Goal: Task Accomplishment & Management: Use online tool/utility

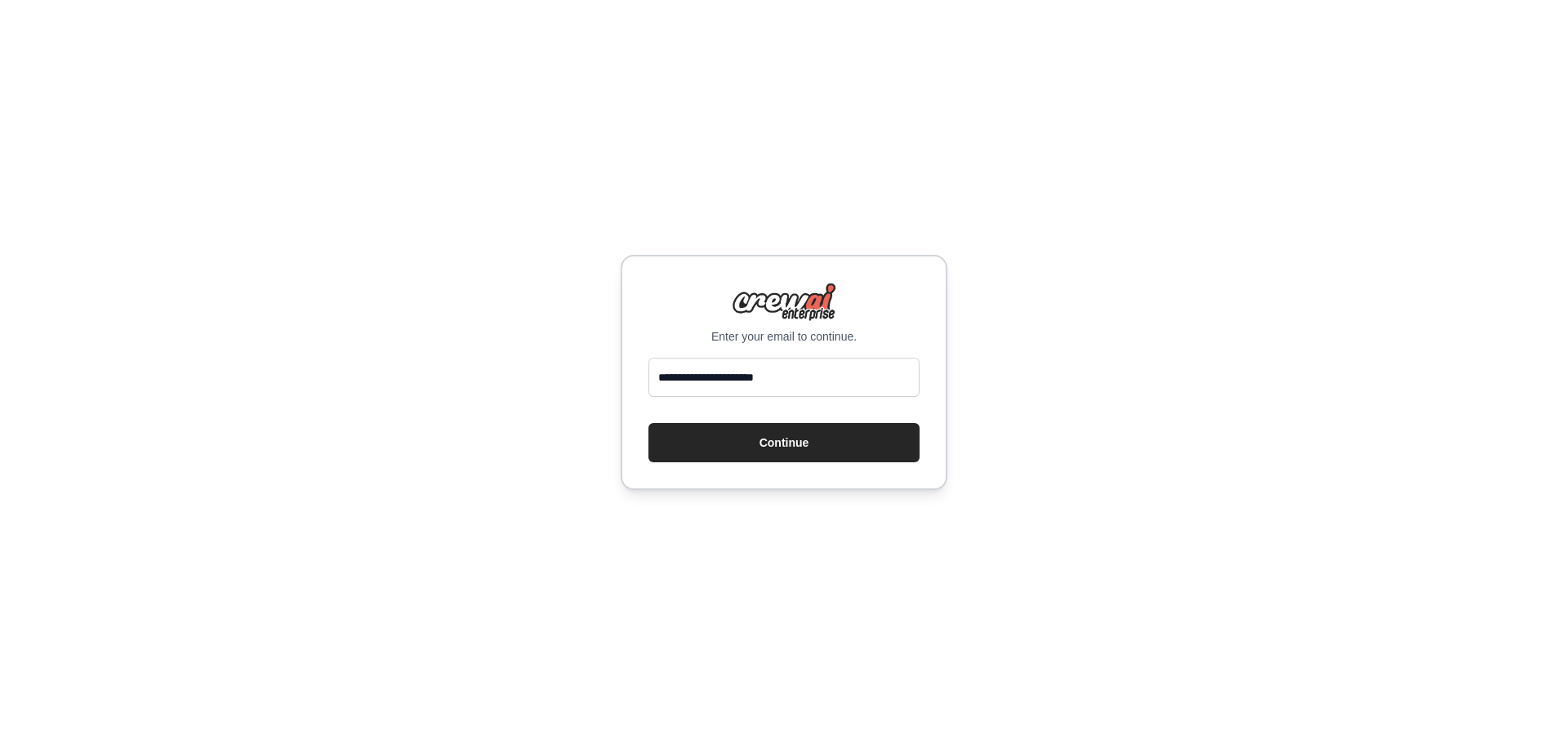
type input "**********"
click at [804, 441] on button "Continue" at bounding box center [784, 442] width 271 height 39
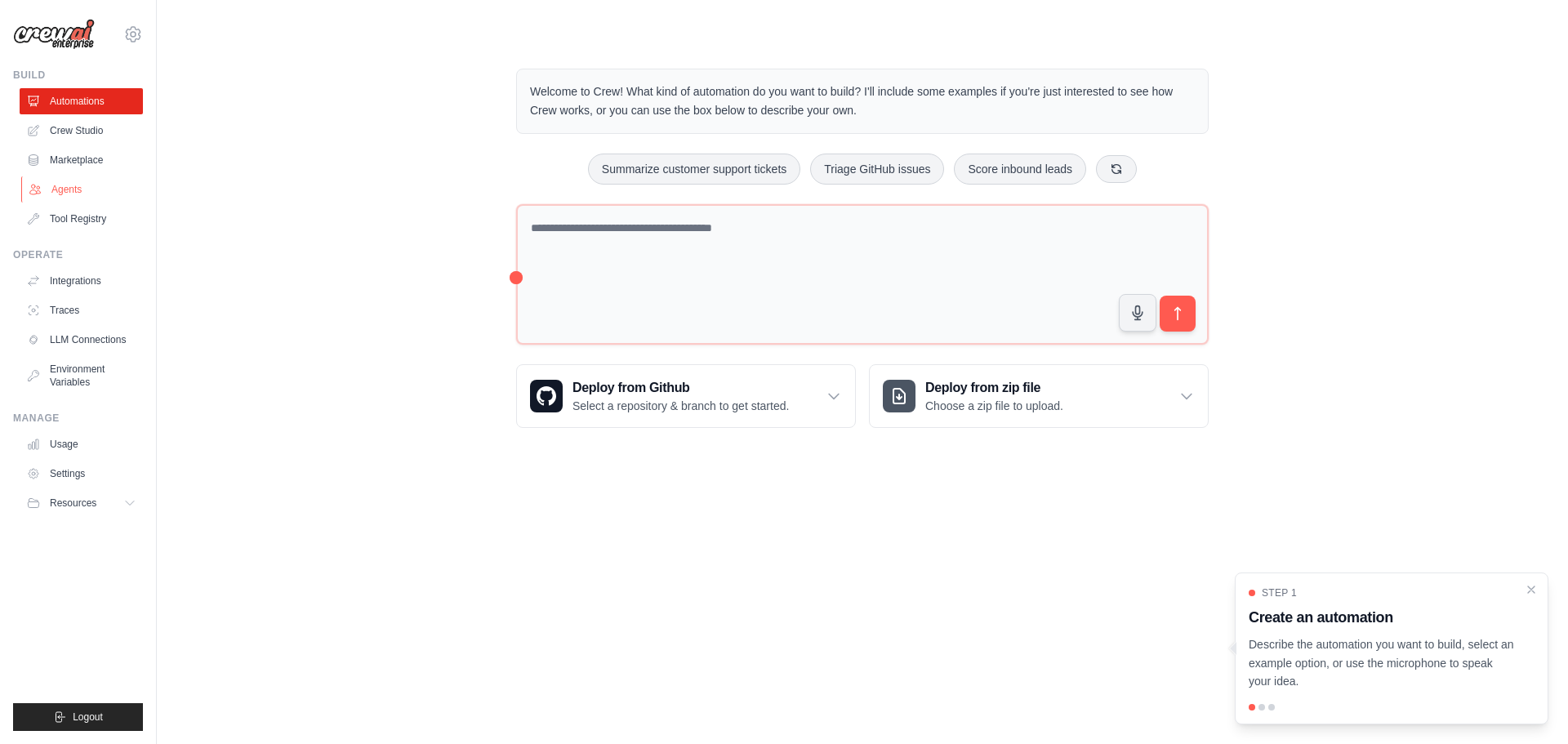
click at [79, 179] on link "Agents" at bounding box center [83, 190] width 124 height 27
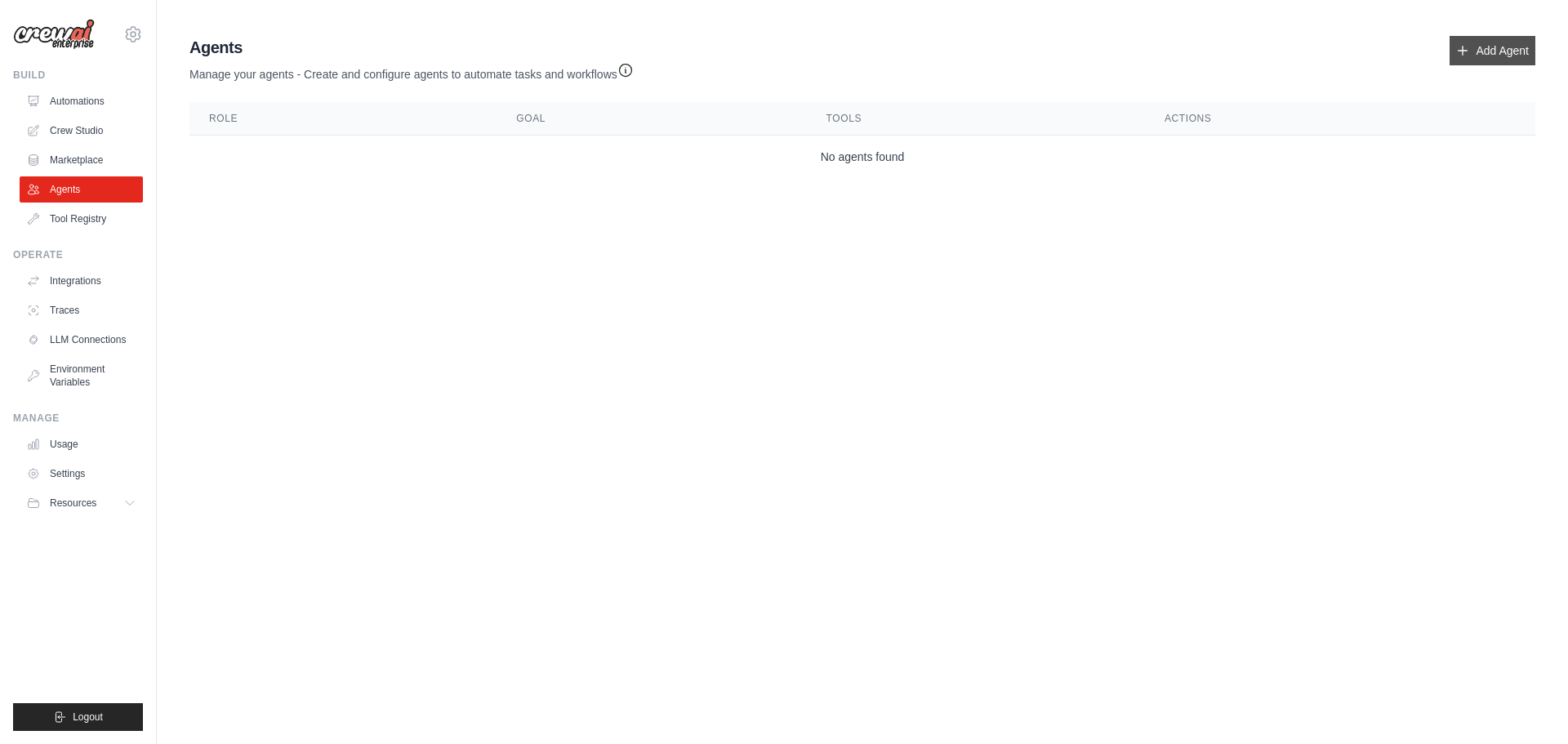
drag, startPoint x: 1486, startPoint y: 33, endPoint x: 1482, endPoint y: 54, distance: 21.4
click at [1485, 43] on div "Agents Manage your agents - Create and configure agents to automate tasks and w…" at bounding box center [863, 106] width 1359 height 155
click at [1482, 54] on link "Add Agent" at bounding box center [1493, 50] width 86 height 29
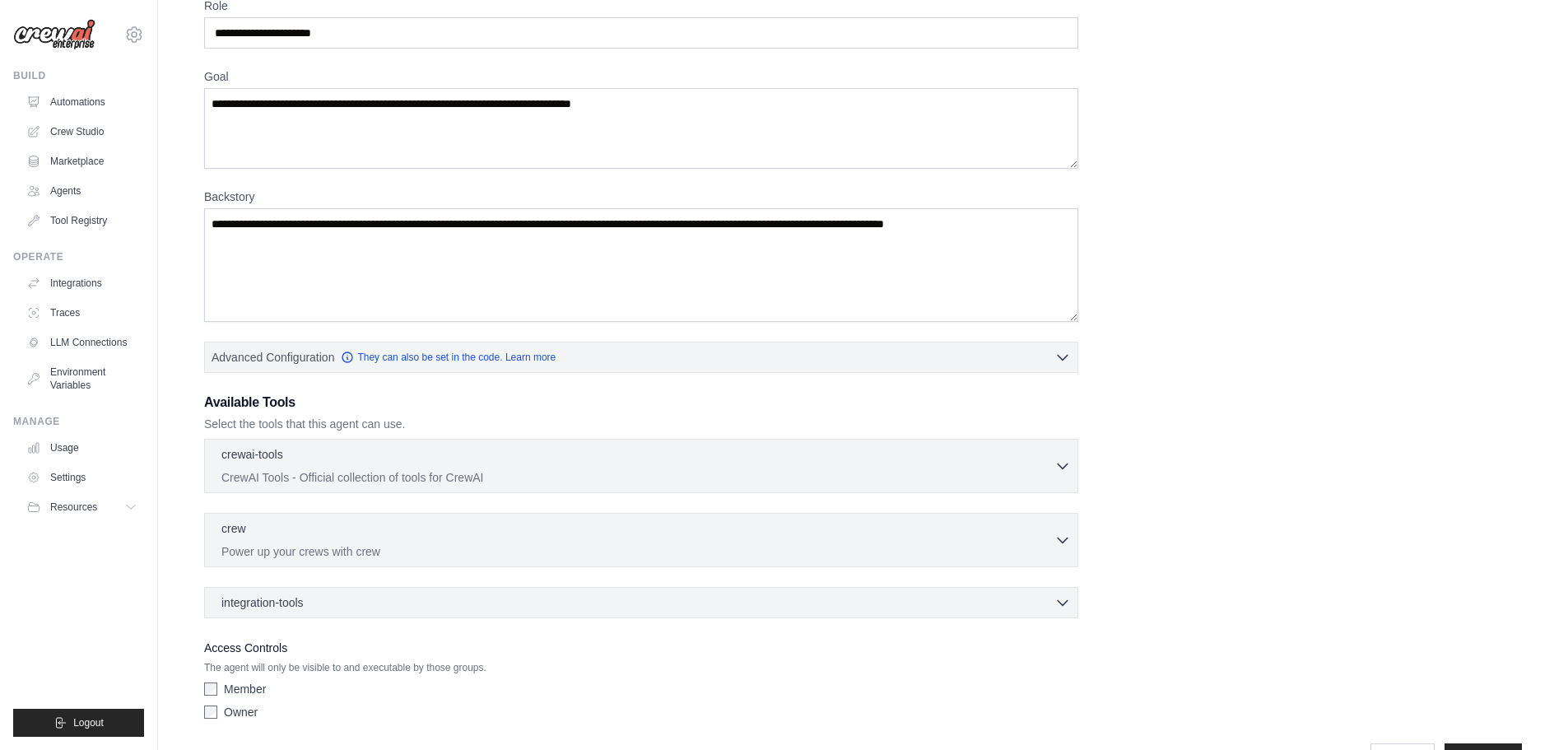
scroll to position [133, 0]
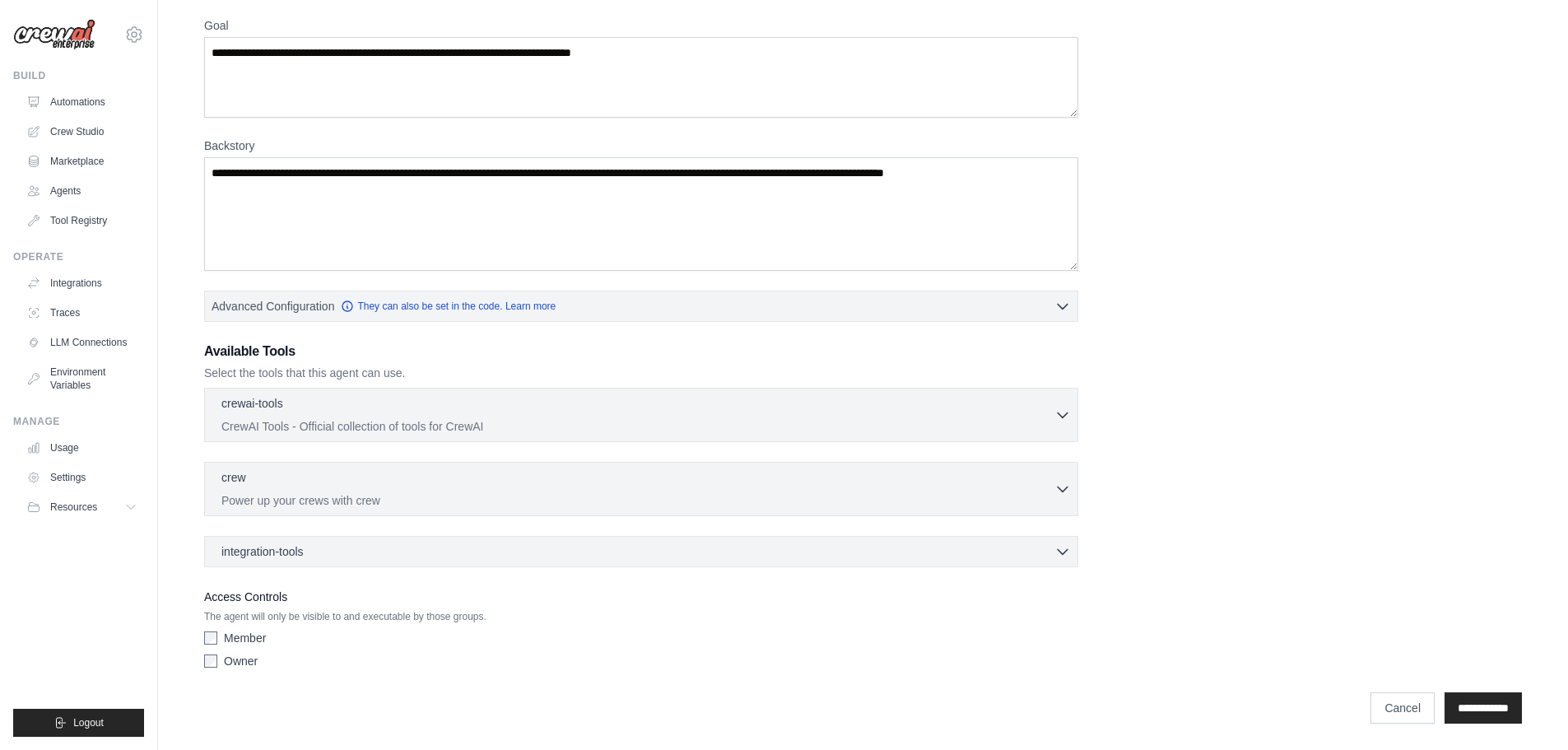
click at [304, 394] on div "crewai-tools 0 selected CrewAI Tools - Official collection of tools for CrewAI …" at bounding box center [640, 415] width 874 height 55
click at [325, 416] on div "crewai-tools 0 selected CrewAI Tools - Official collection of tools for CrewAI" at bounding box center [638, 414] width 833 height 39
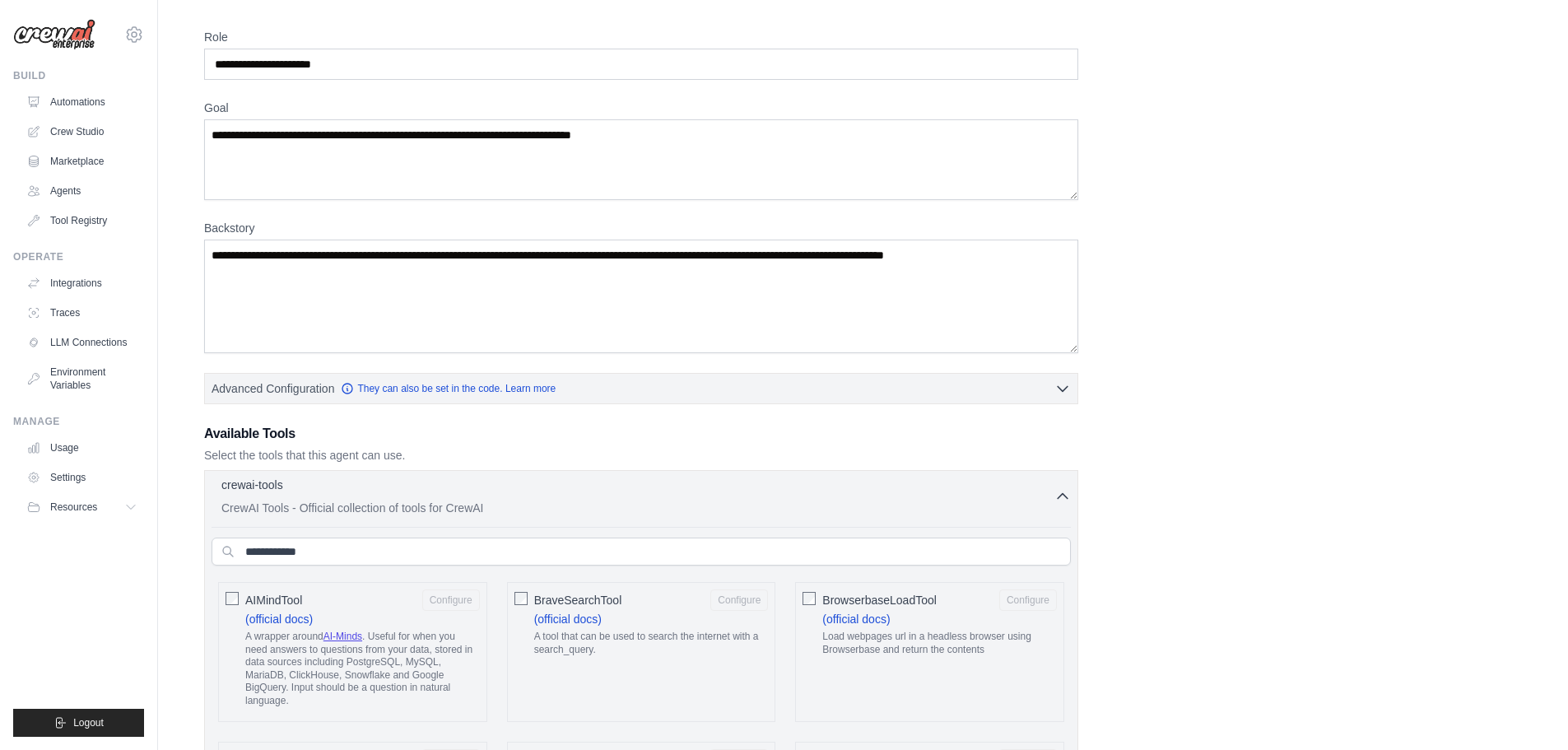
scroll to position [0, 0]
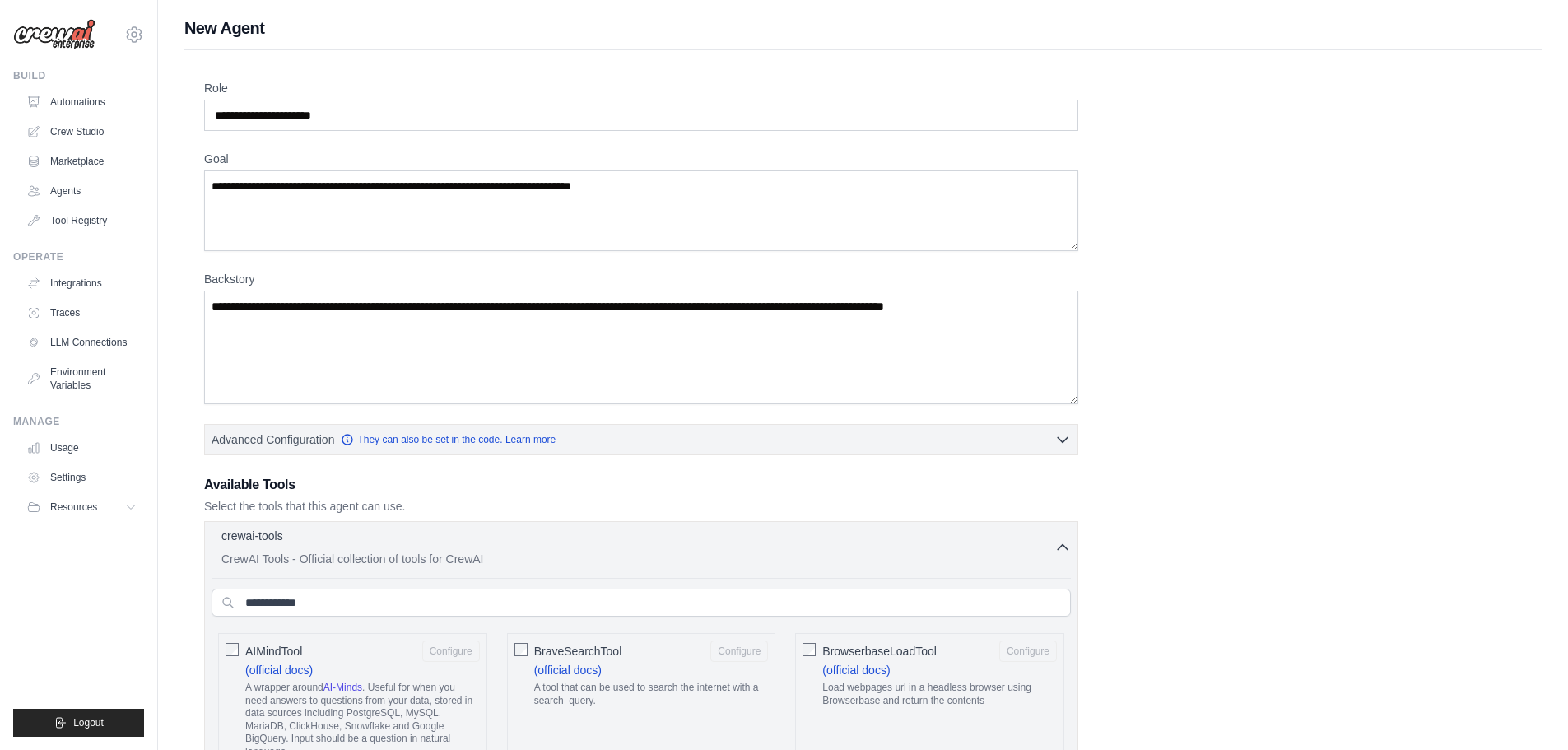
click at [1065, 548] on icon "button" at bounding box center [1063, 547] width 10 height 5
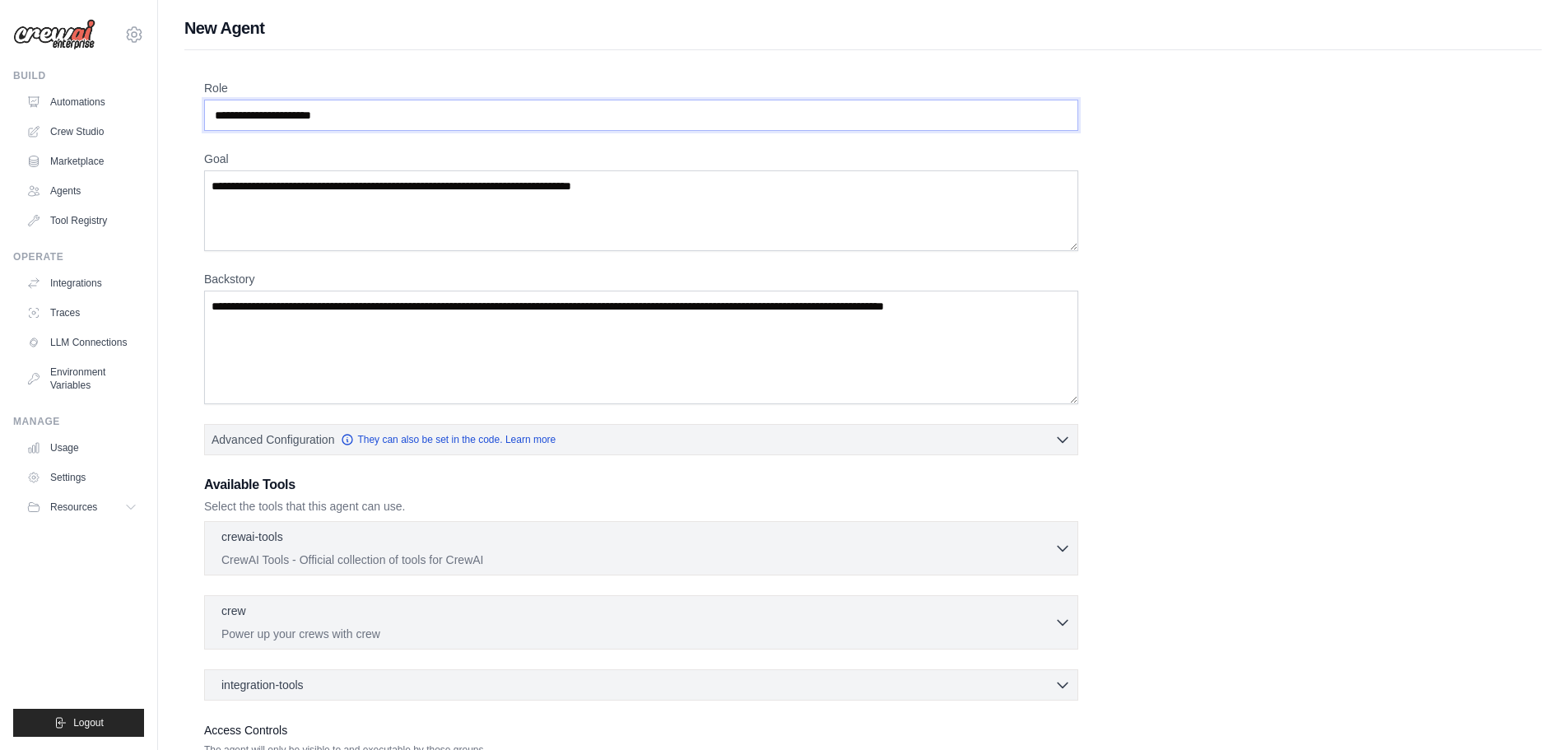
drag, startPoint x: 392, startPoint y: 119, endPoint x: 0, endPoint y: 42, distance: 399.5
click at [0, 42] on div "takingyouaroundtheworld@gmail.com Settings Build Automations Crew Studio" at bounding box center [784, 442] width 1568 height 883
type input "**********"
type textarea "**********"
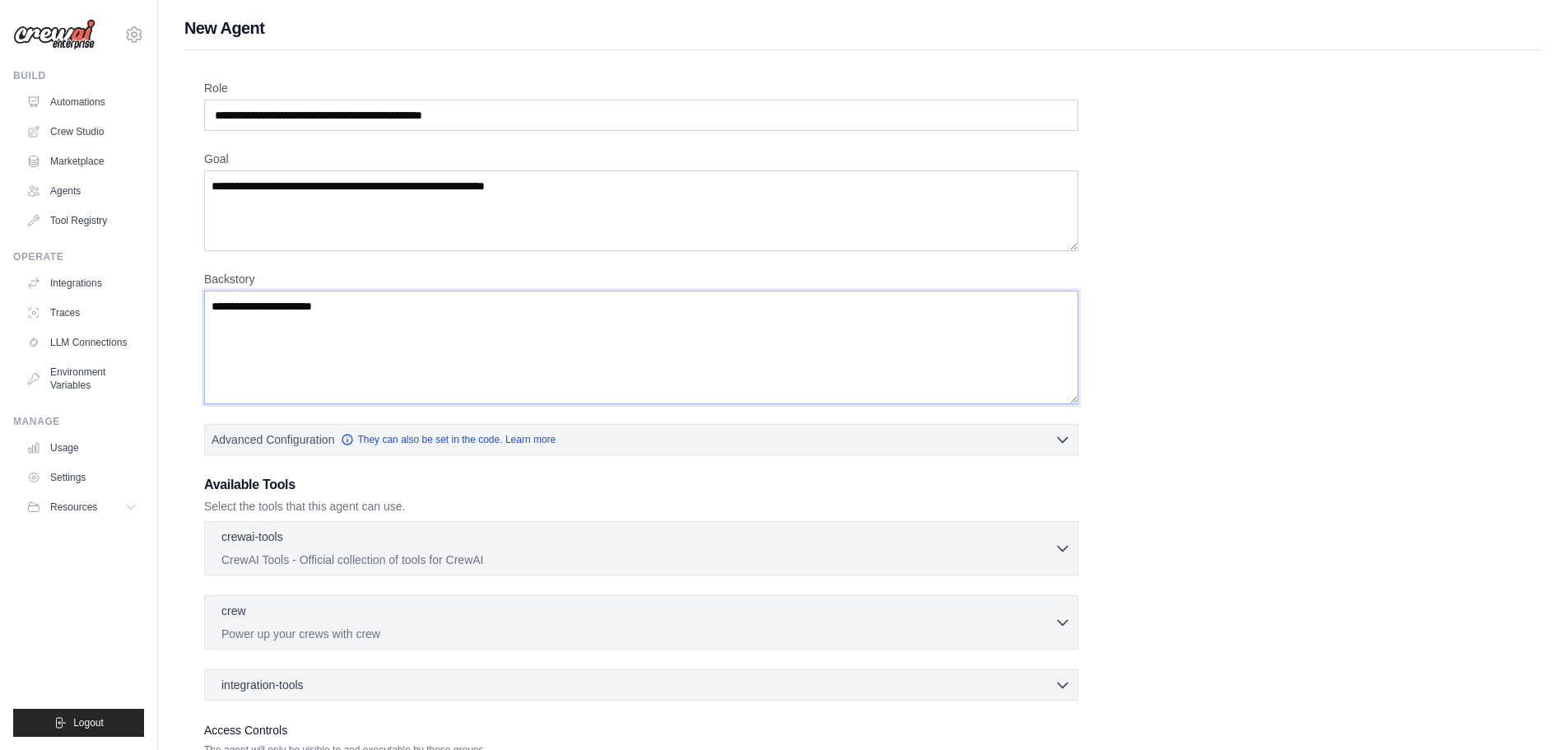
click at [413, 316] on textarea "**********" at bounding box center [640, 347] width 874 height 114
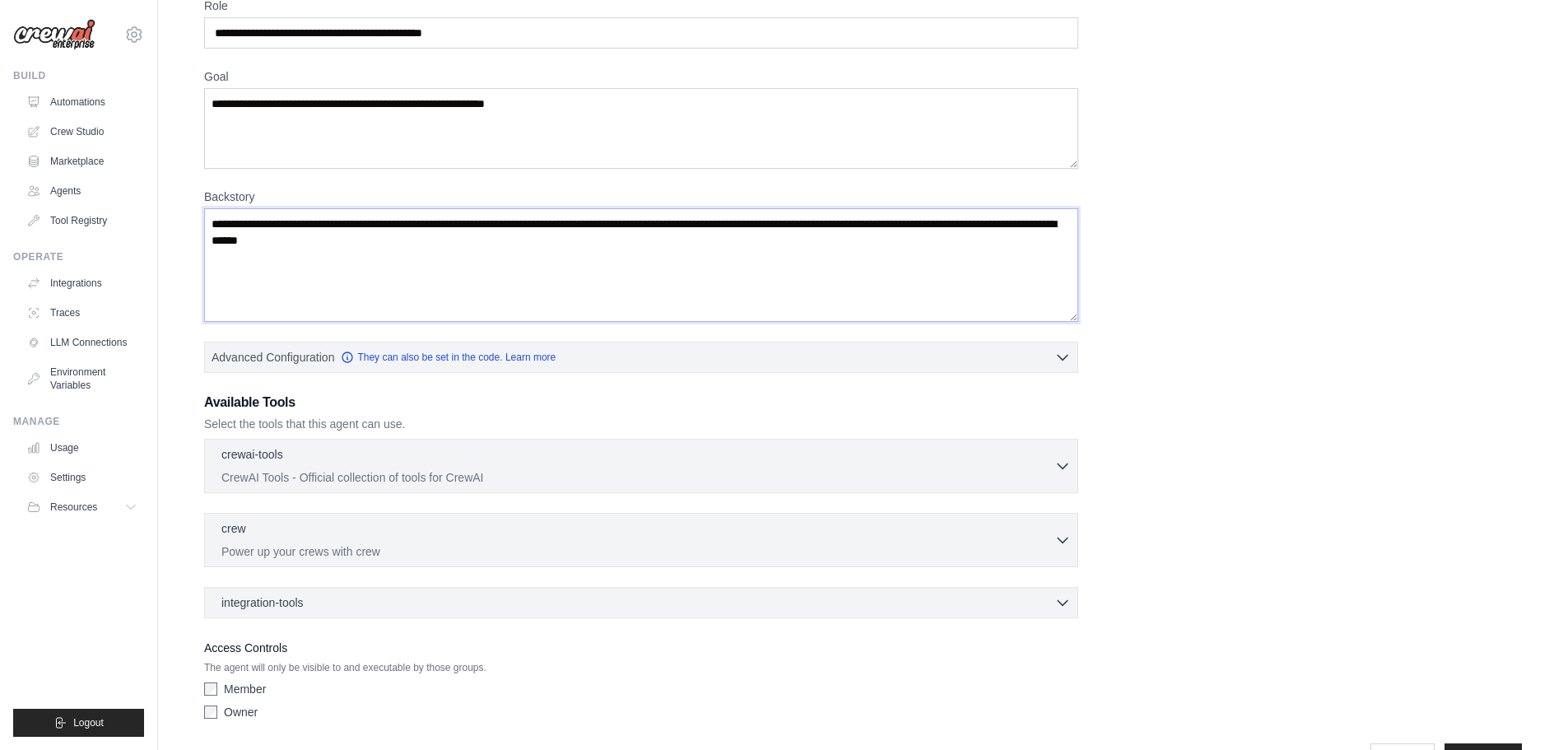
scroll to position [133, 0]
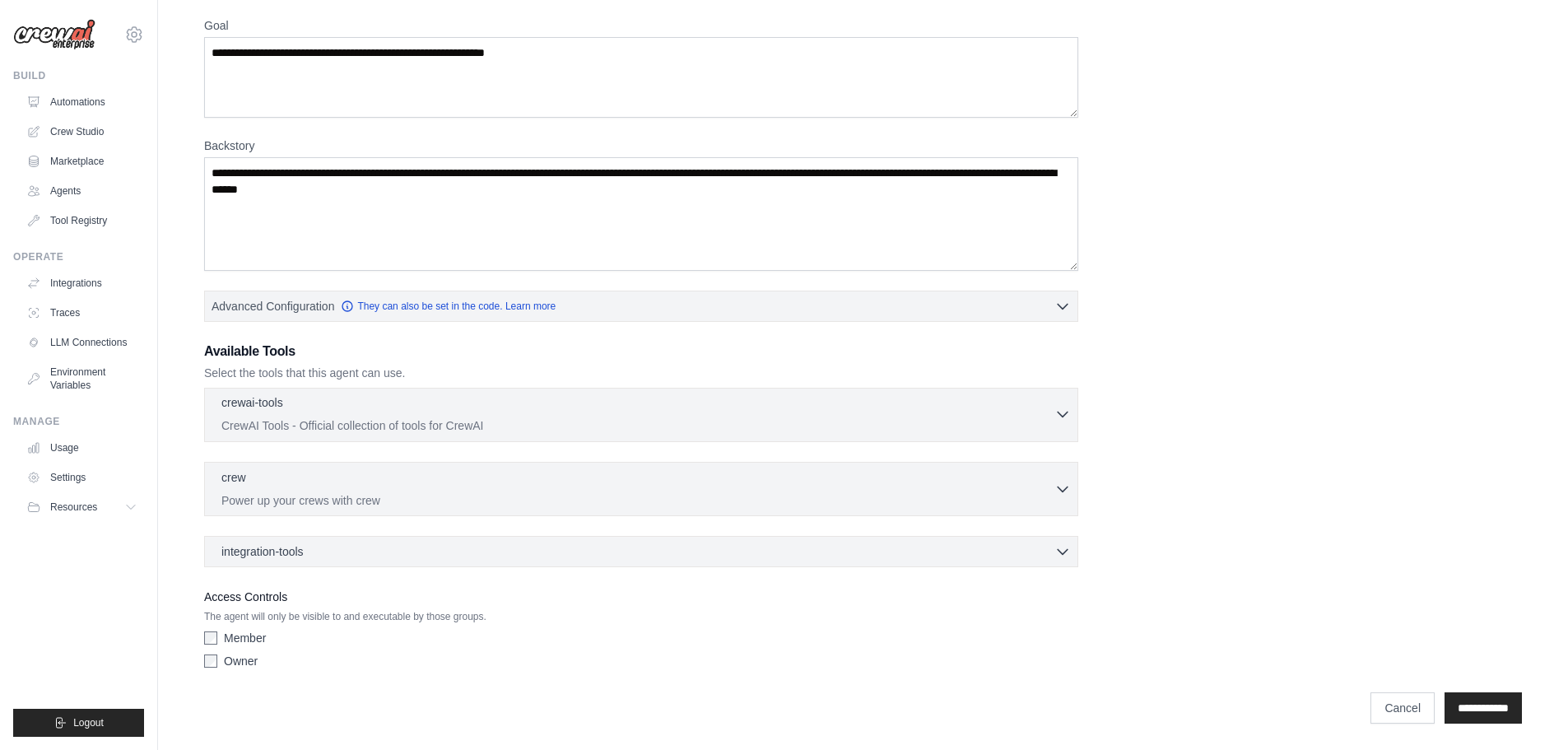
click at [1063, 414] on icon "button" at bounding box center [1062, 414] width 16 height 16
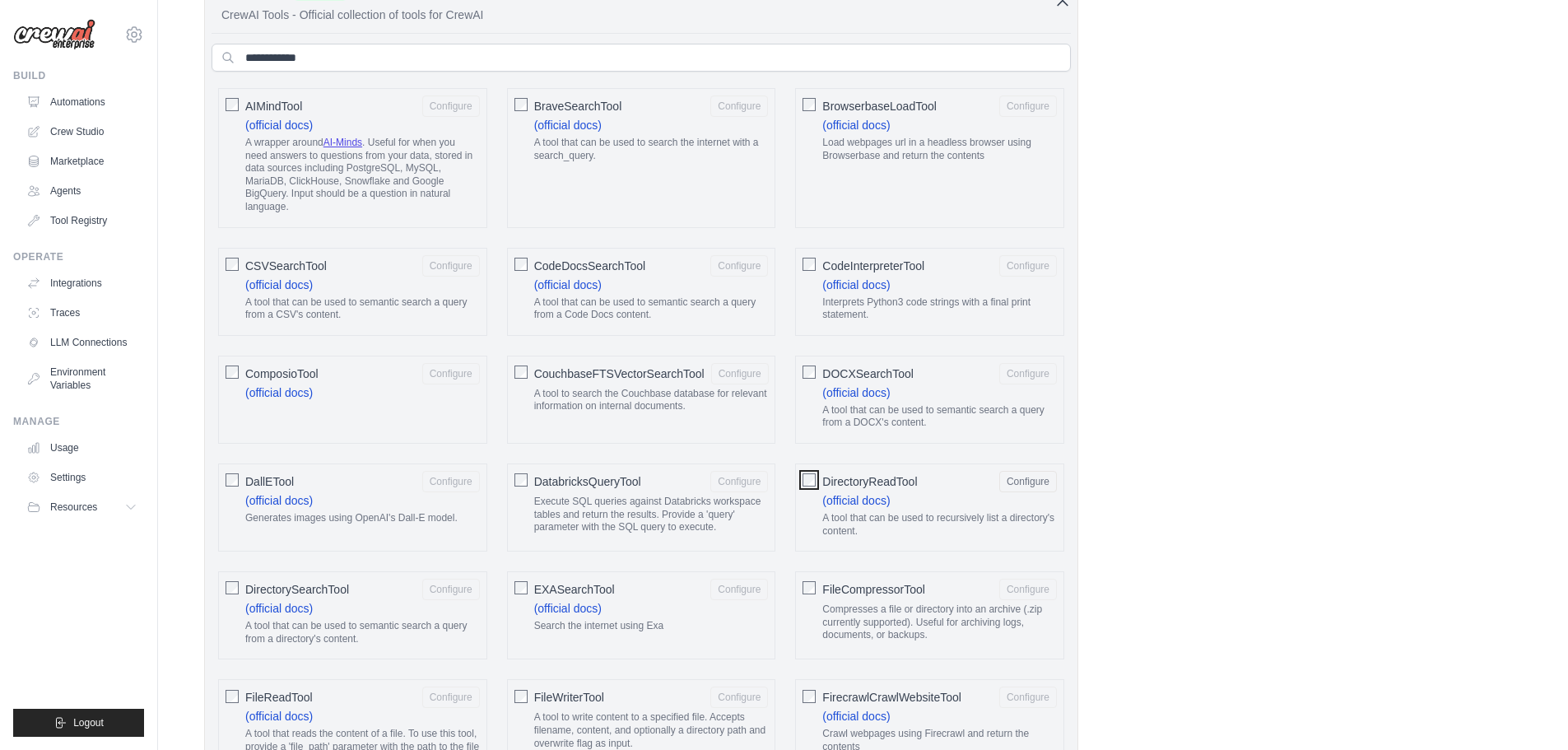
scroll to position [627, 0]
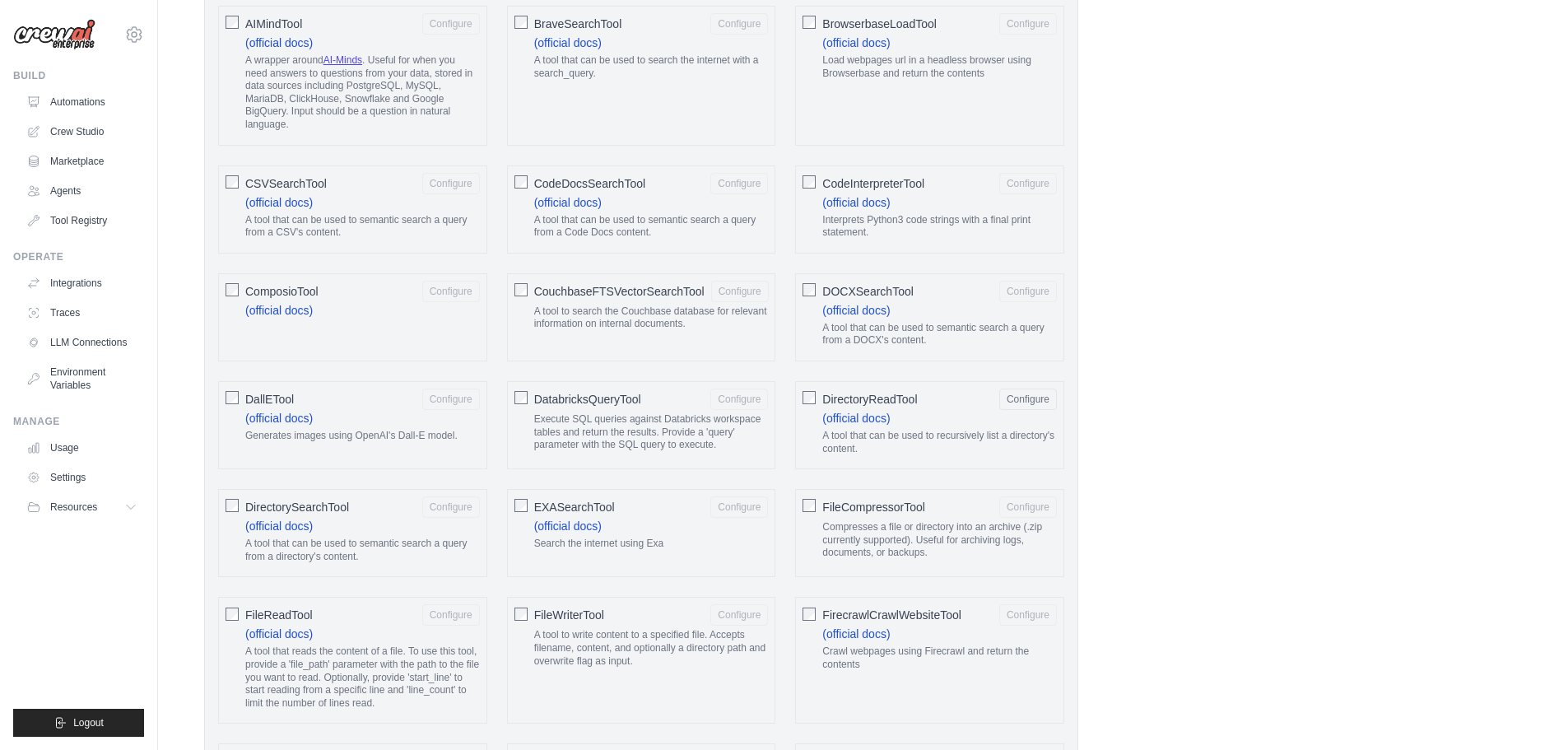
click at [238, 501] on div "DirectorySearchTool Configure (official docs) A tool that can be used to semant…" at bounding box center [352, 534] width 269 height 88
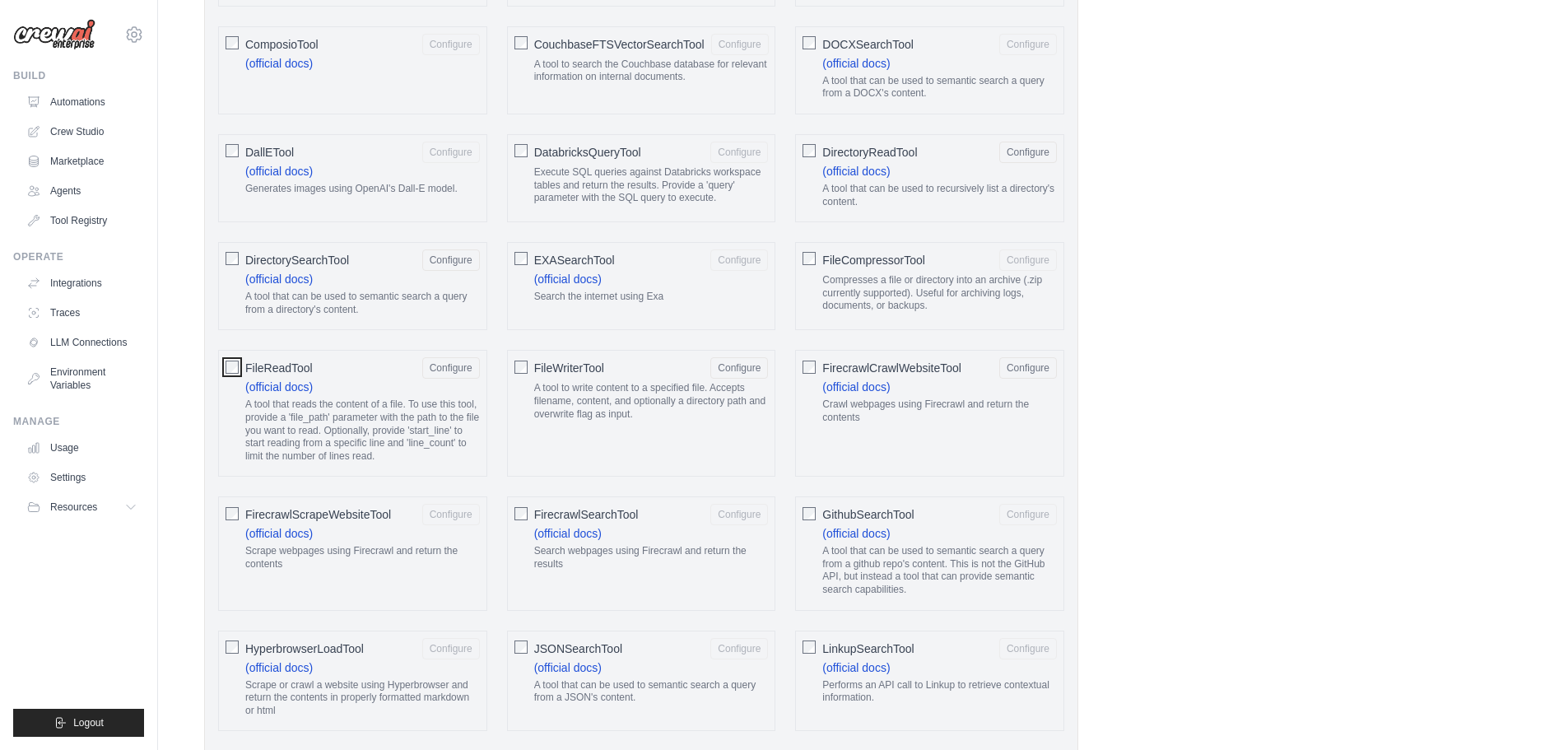
scroll to position [957, 0]
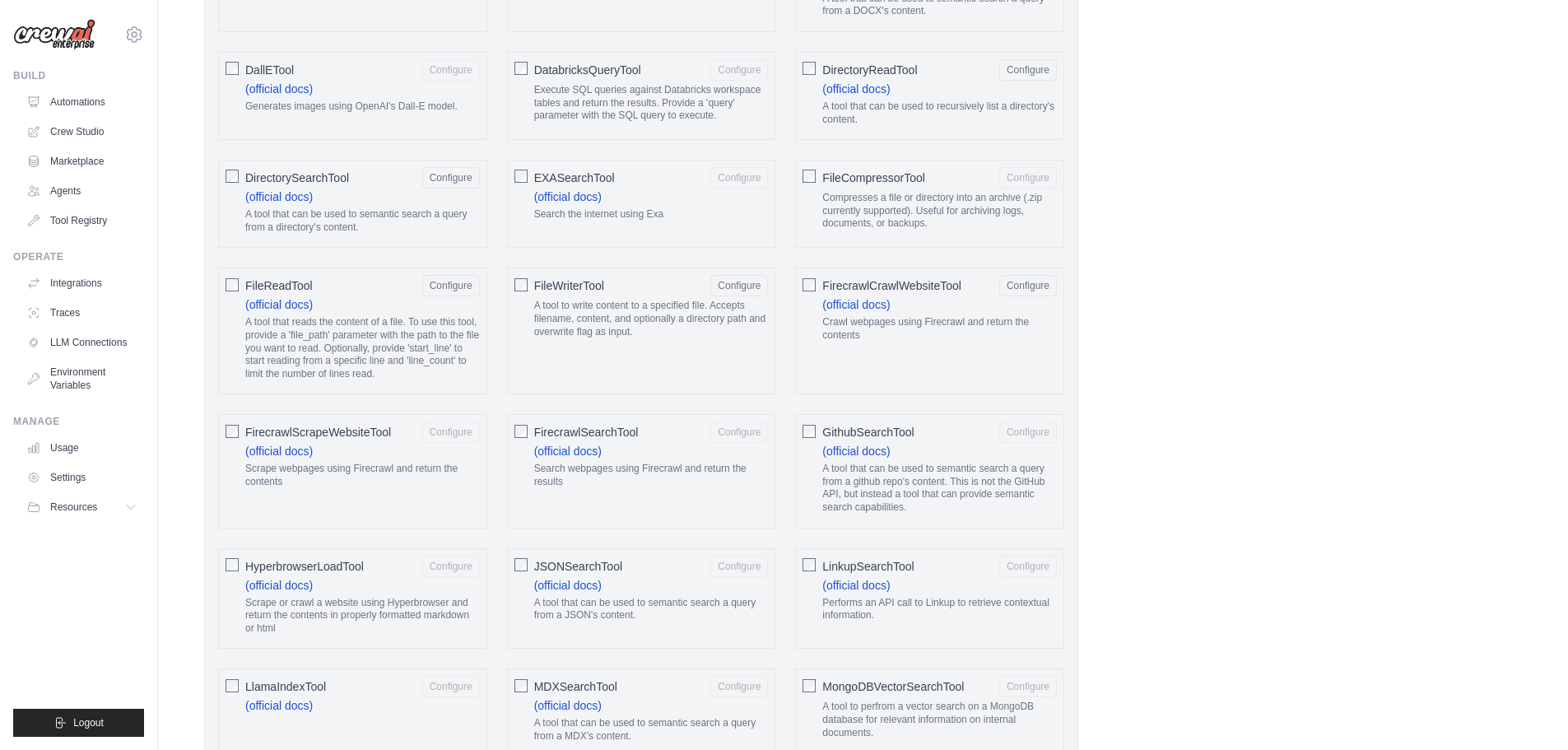
click at [337, 431] on span "FirecrawlScrapeWebsiteTool" at bounding box center [318, 432] width 146 height 16
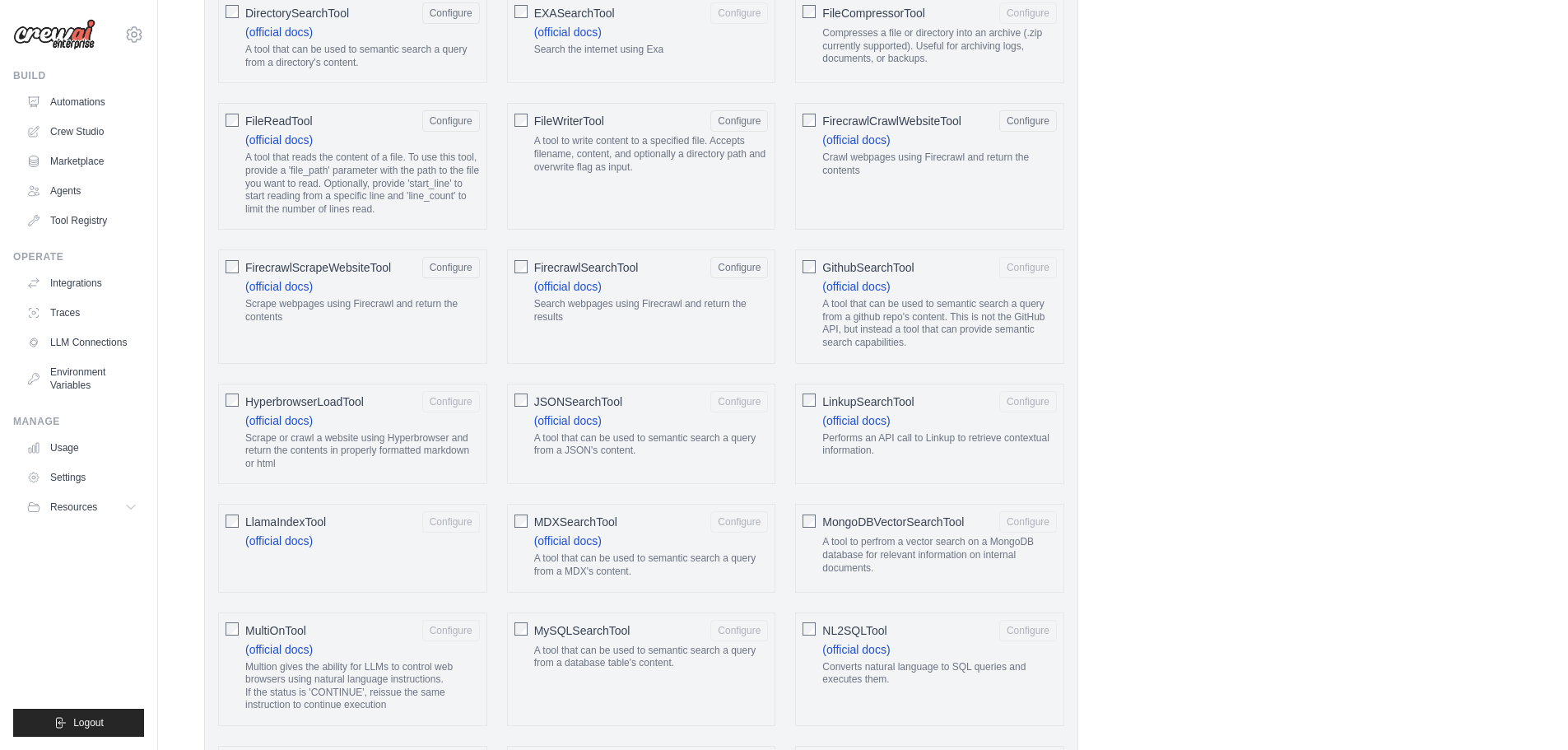
click at [314, 520] on span "LlamaIndexTool" at bounding box center [285, 521] width 80 height 16
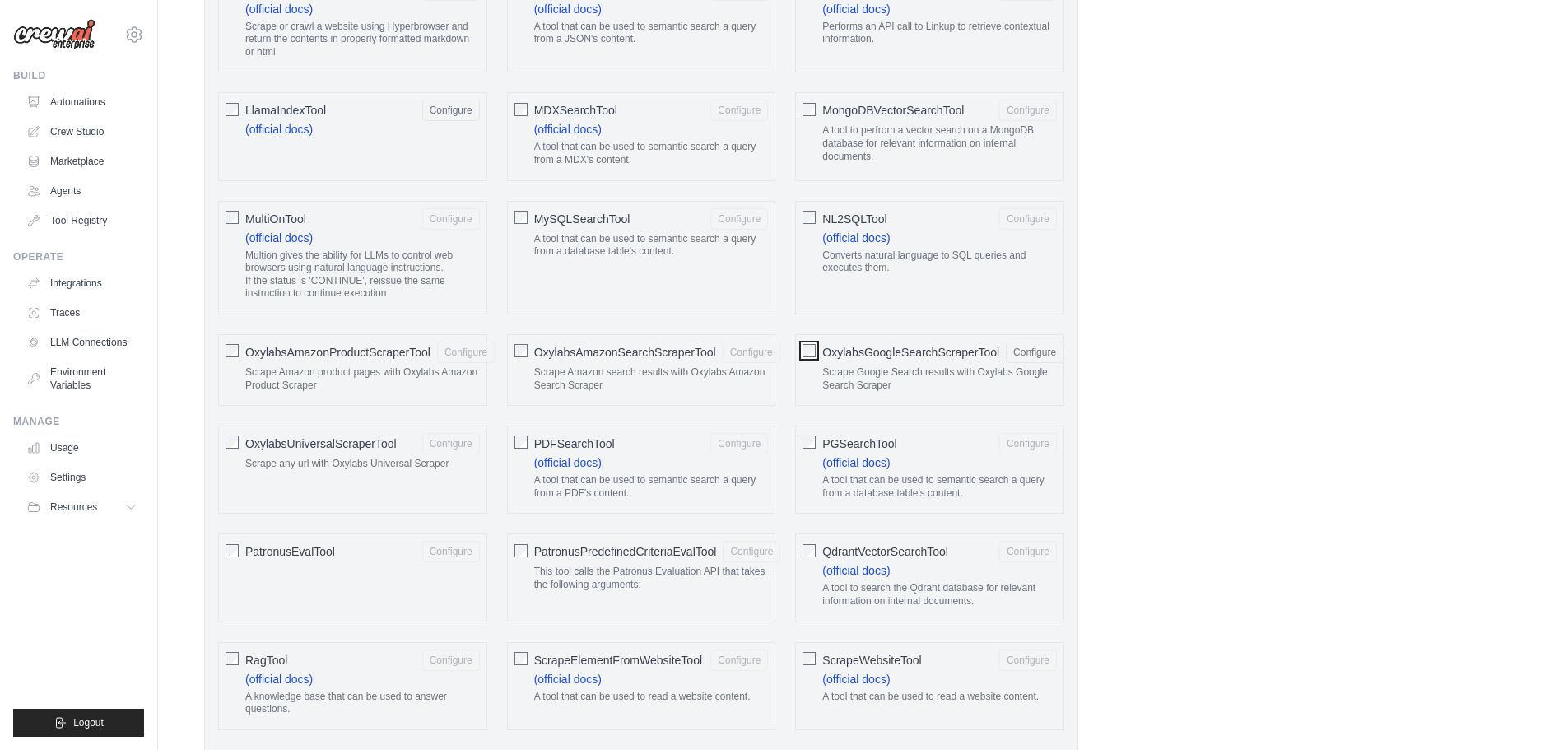
scroll to position [1616, 0]
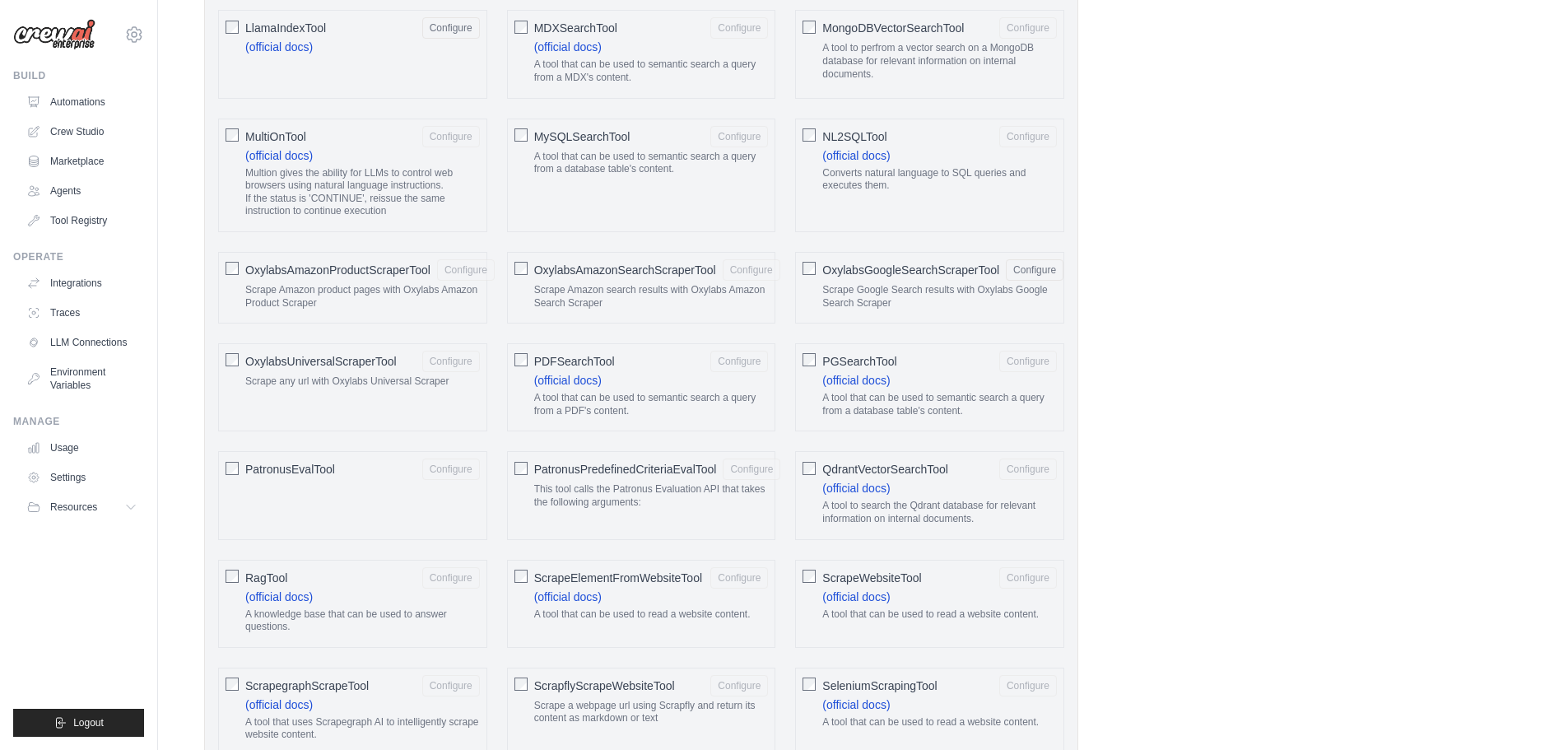
click at [661, 573] on span "ScrapeElementFromWebsiteTool" at bounding box center [617, 578] width 168 height 16
click at [844, 568] on div "ScrapeWebsiteTool Configure" at bounding box center [939, 578] width 235 height 21
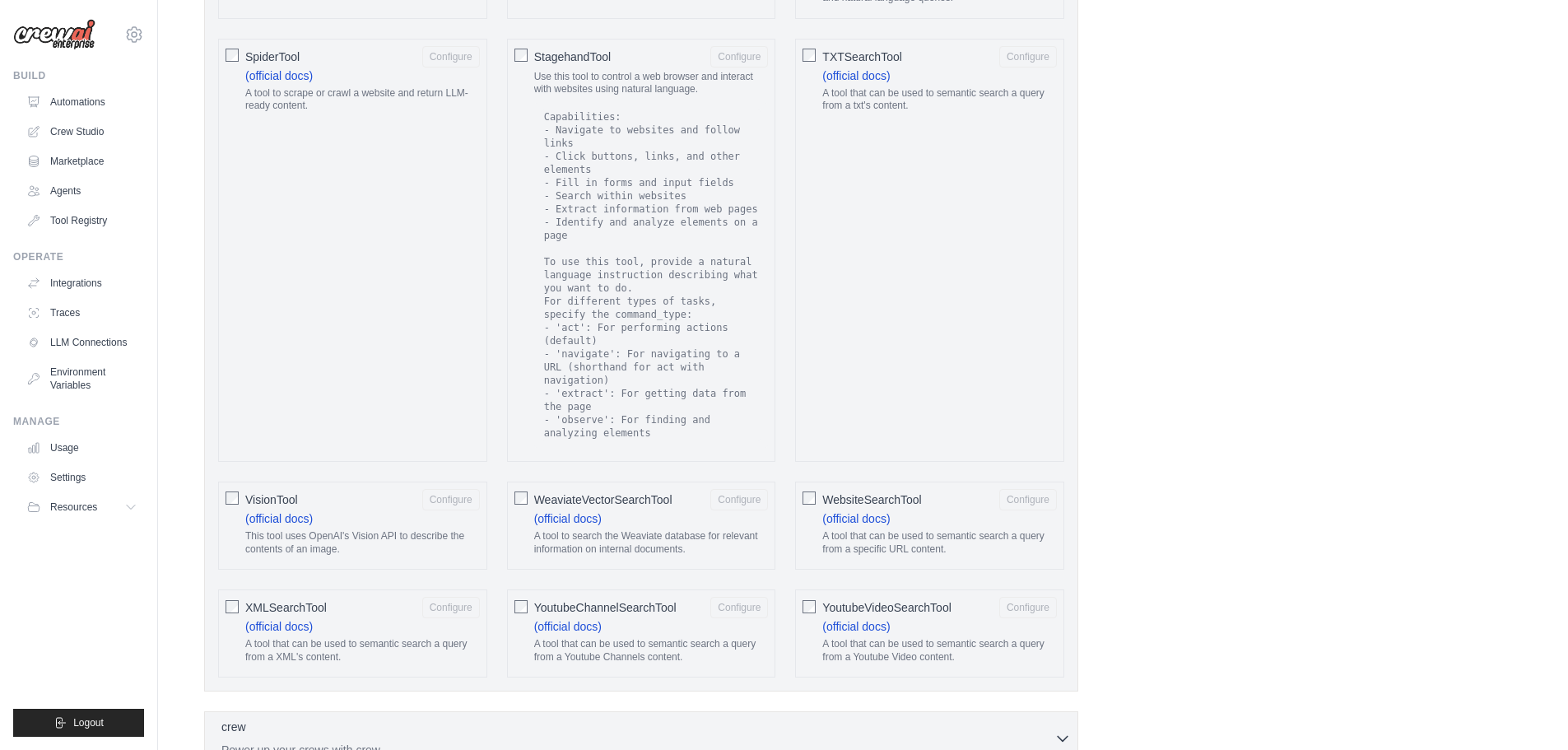
scroll to position [2768, 0]
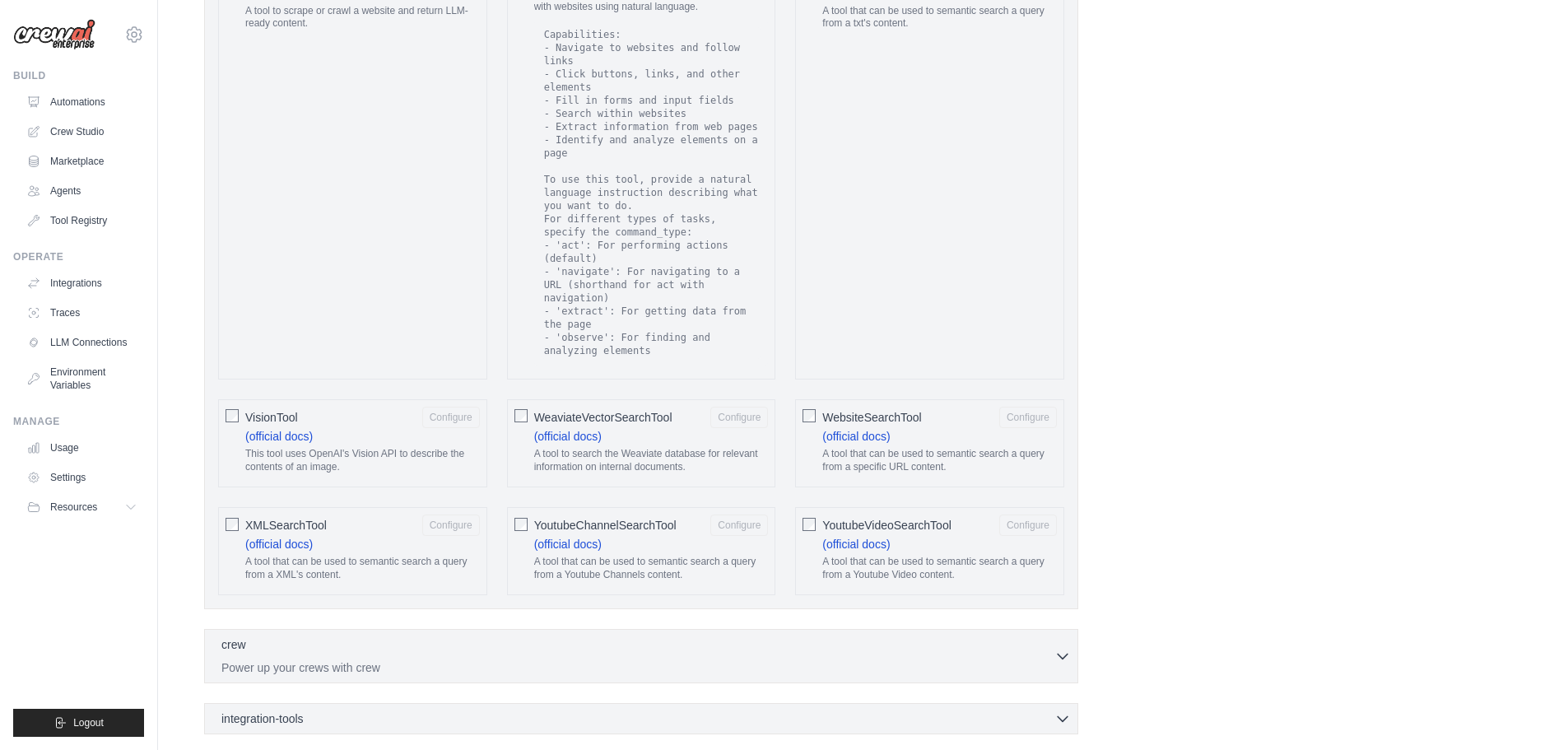
click at [657, 517] on span "YoutubeChannelSearchTool" at bounding box center [605, 525] width 143 height 16
click at [823, 517] on span "YoutubeVideoSearchTool" at bounding box center [886, 525] width 128 height 16
click at [818, 401] on div "WebsiteSearchTool Configure (official docs) A tool that can be used to semantic…" at bounding box center [929, 443] width 269 height 88
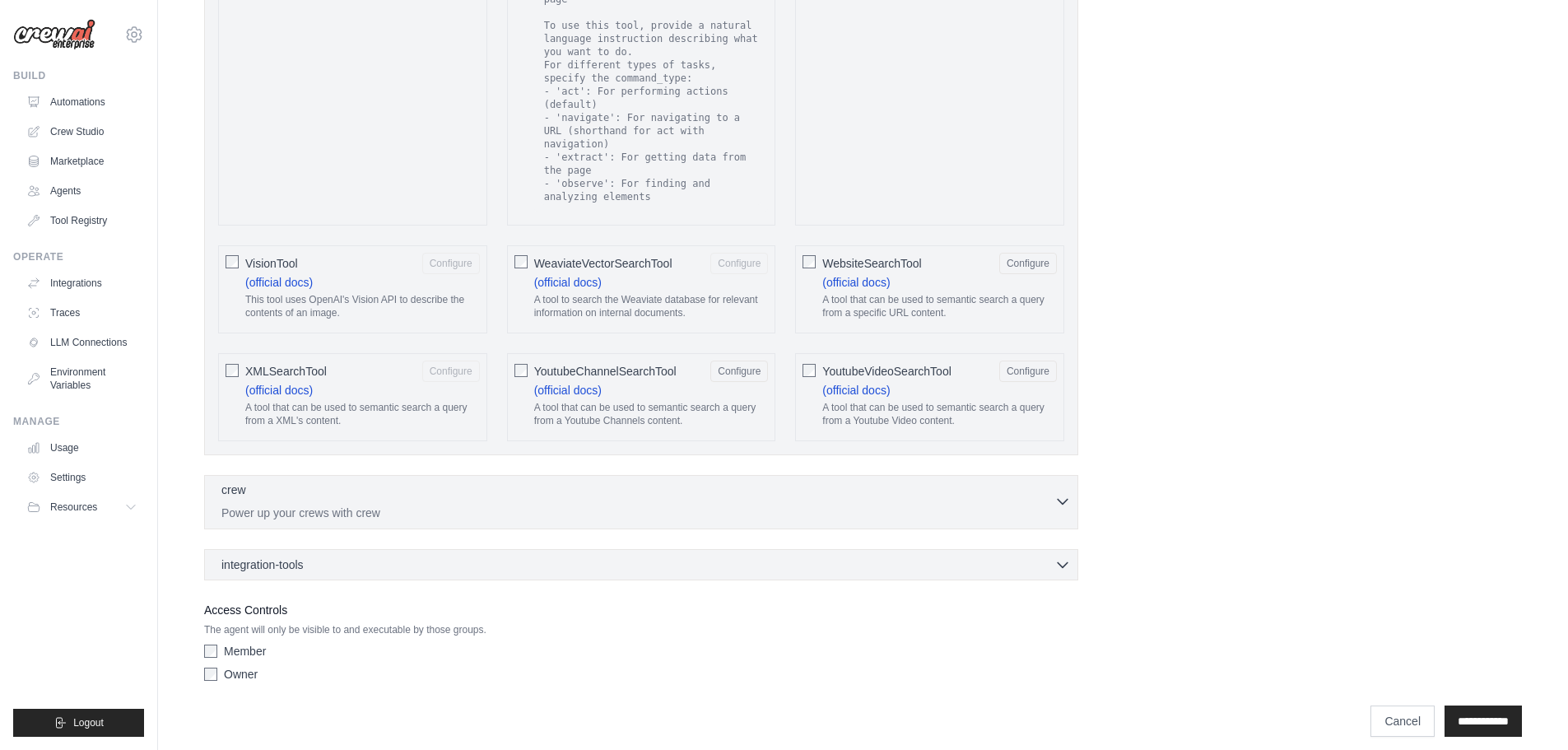
click at [430, 505] on p "Power up your crews with crew" at bounding box center [638, 512] width 833 height 16
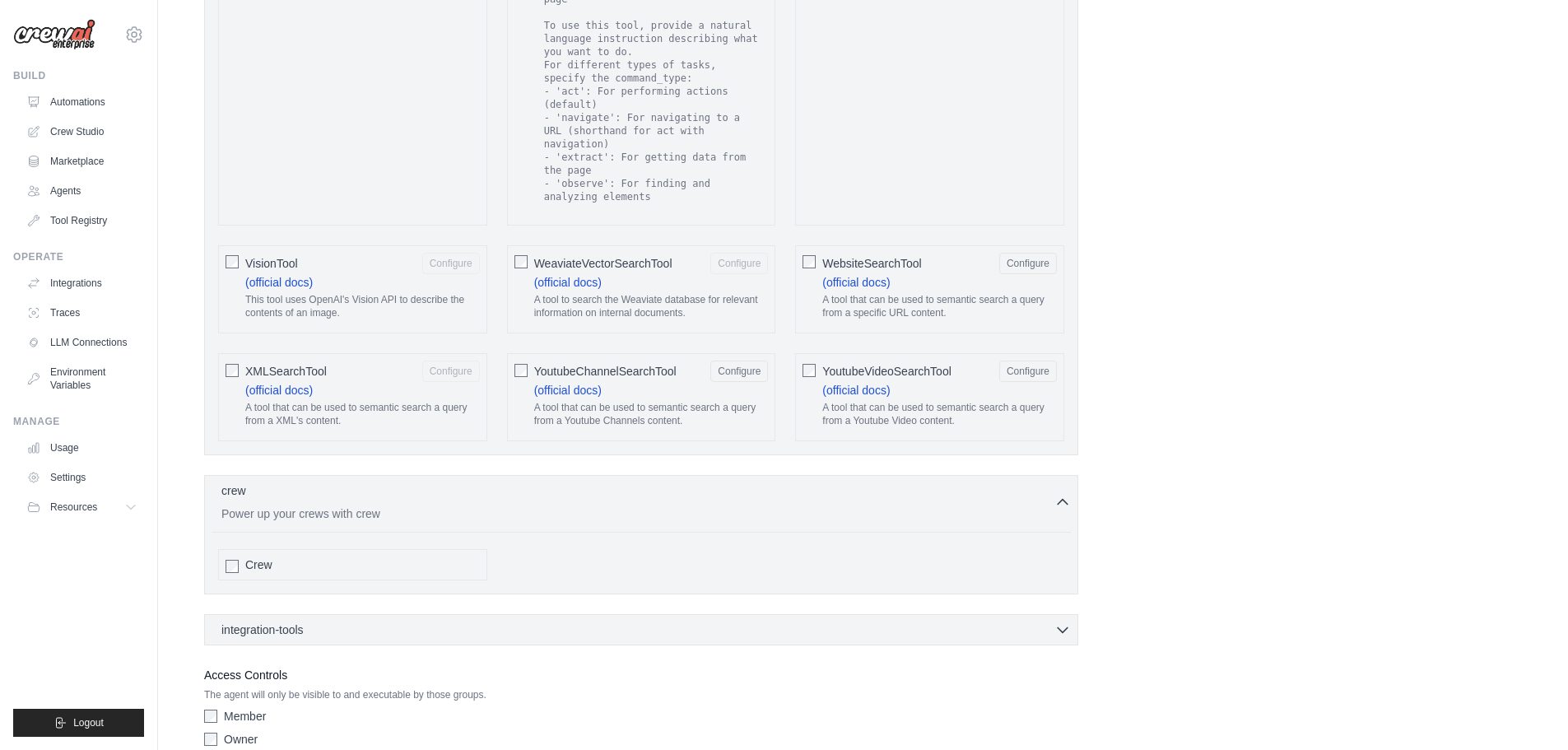
click at [223, 552] on div "Crew" at bounding box center [352, 564] width 269 height 32
click at [1060, 493] on icon "button" at bounding box center [1062, 501] width 16 height 16
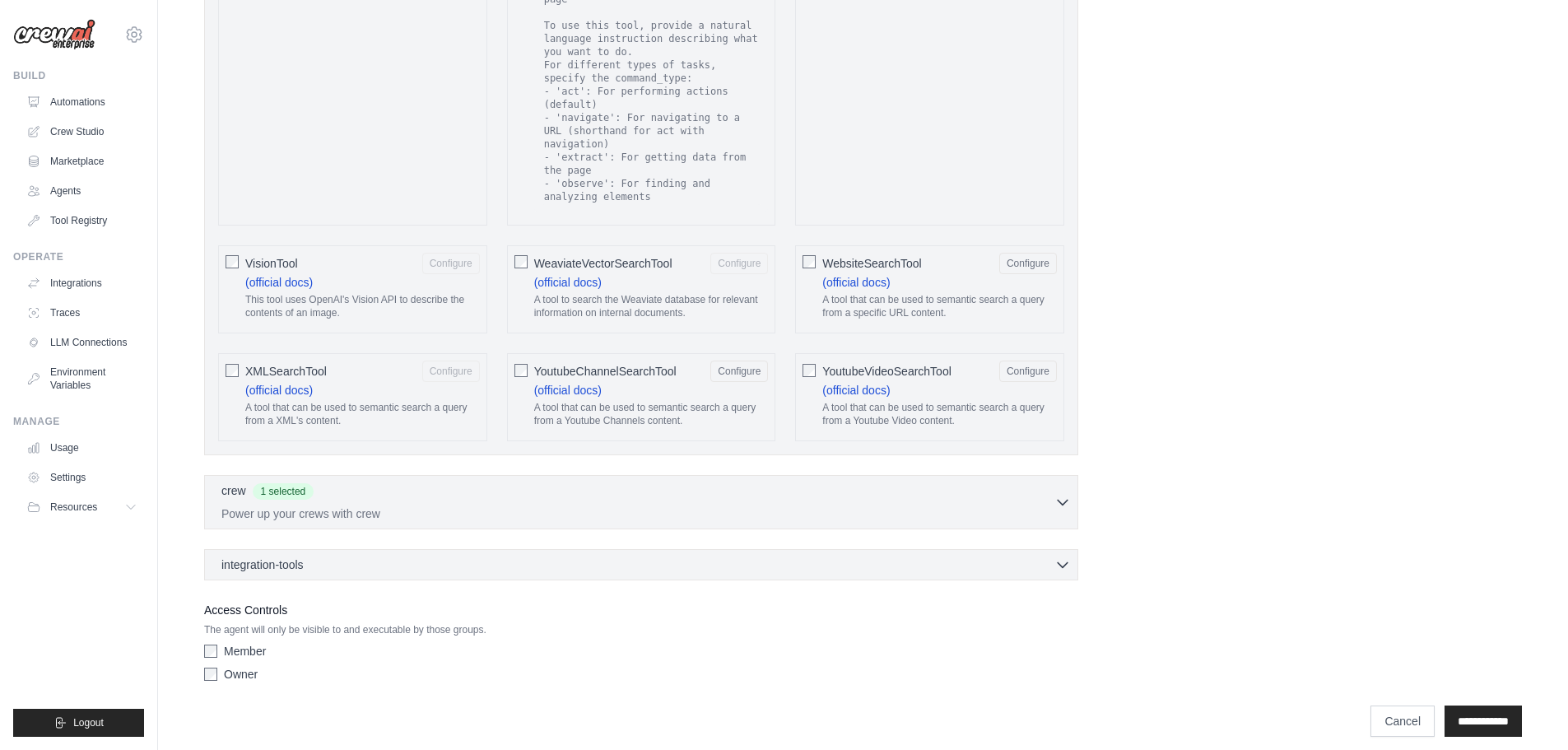
click at [393, 564] on div "integration-tools 0 selected Box Save files to Box Gmail" at bounding box center [640, 564] width 874 height 32
click at [1069, 556] on icon "button" at bounding box center [1062, 563] width 16 height 16
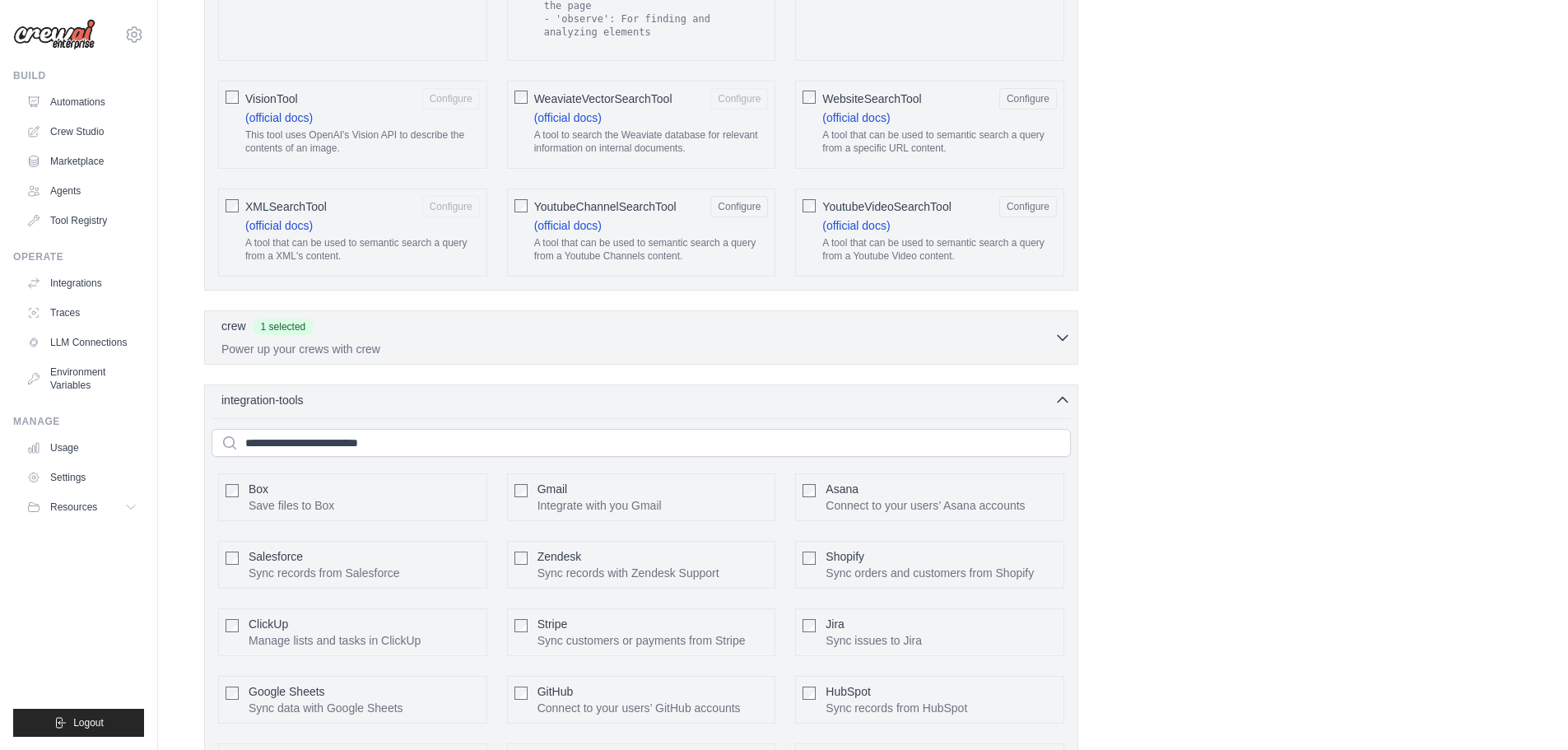
scroll to position [3170, 0]
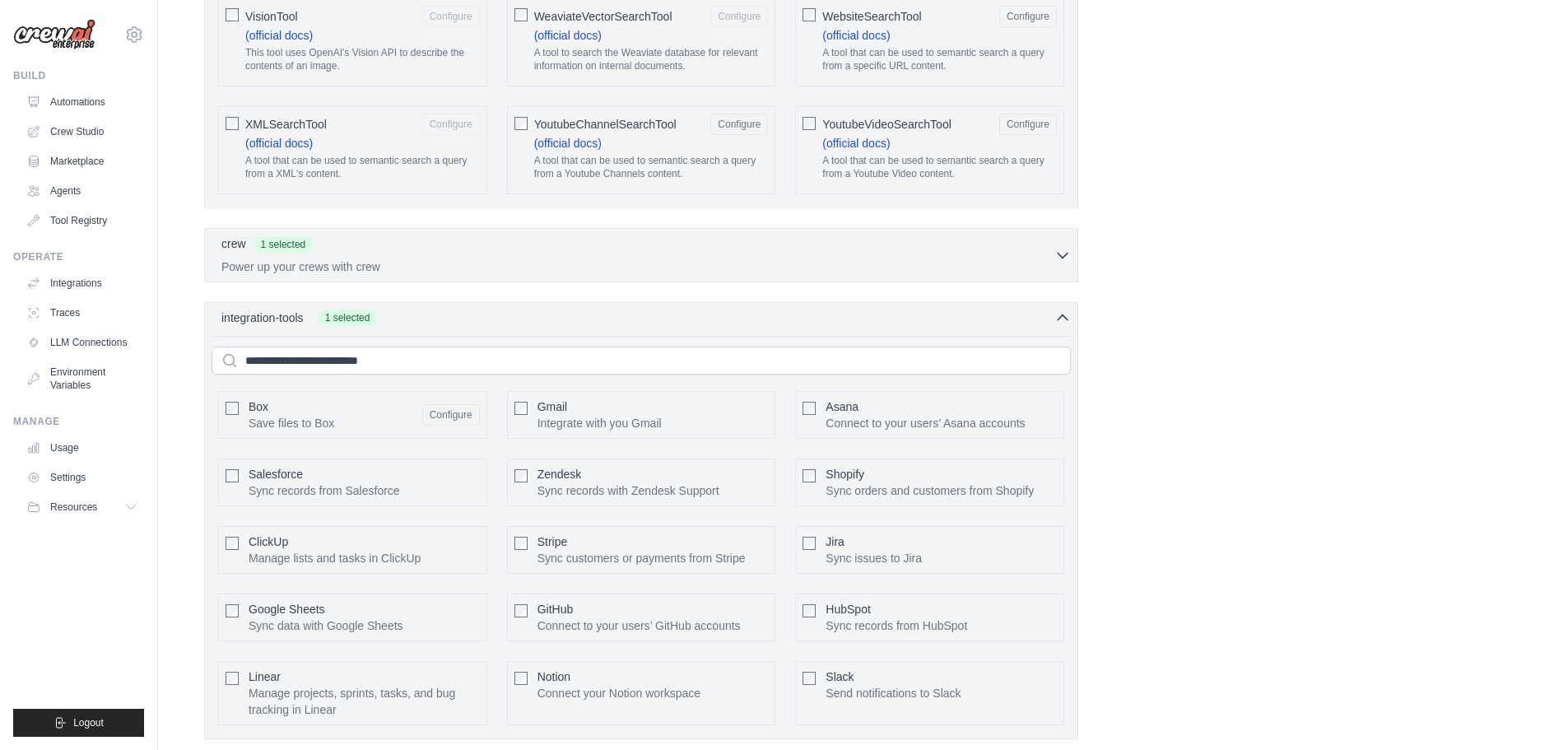
click at [306, 602] on span "Google Sheets" at bounding box center [287, 609] width 77 height 13
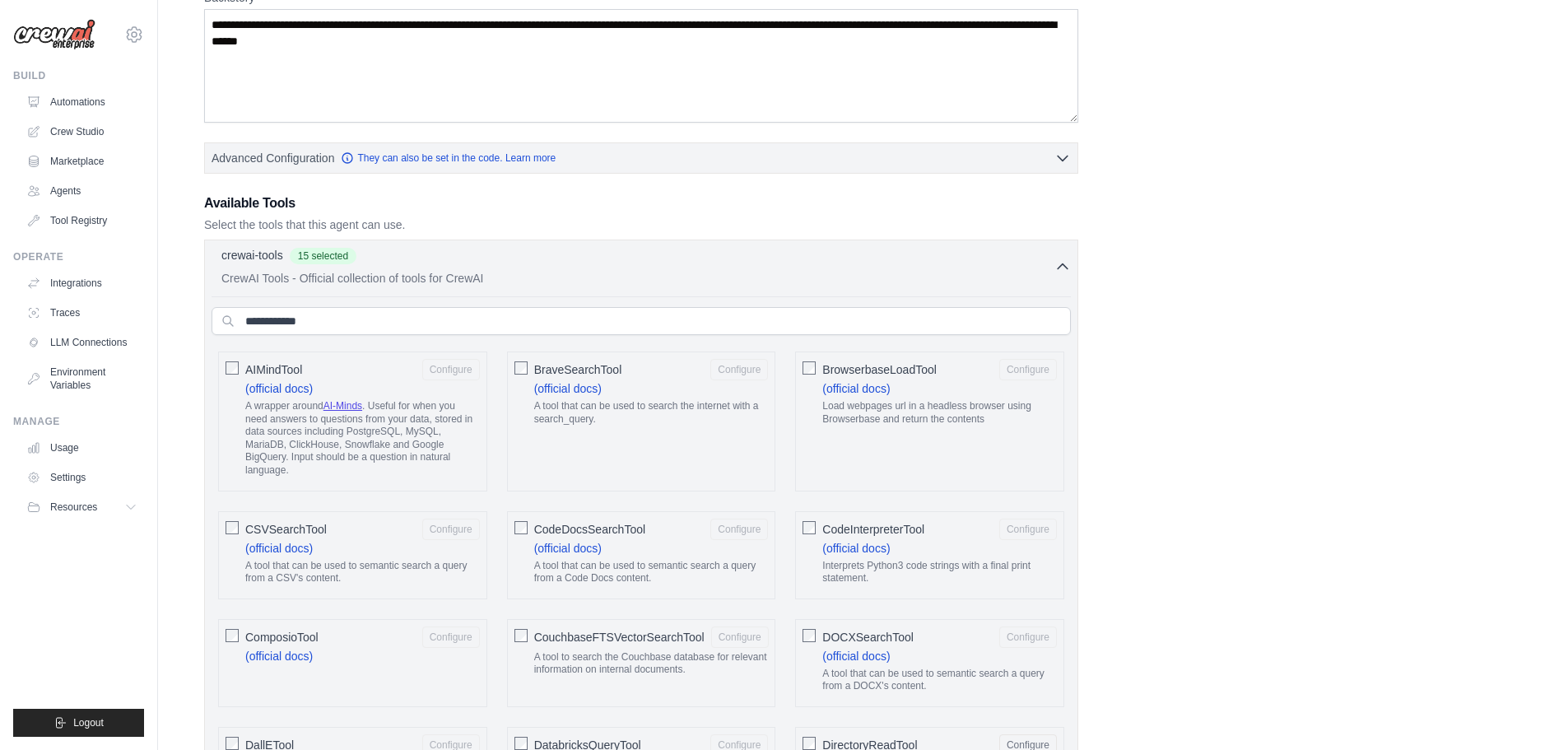
scroll to position [0, 0]
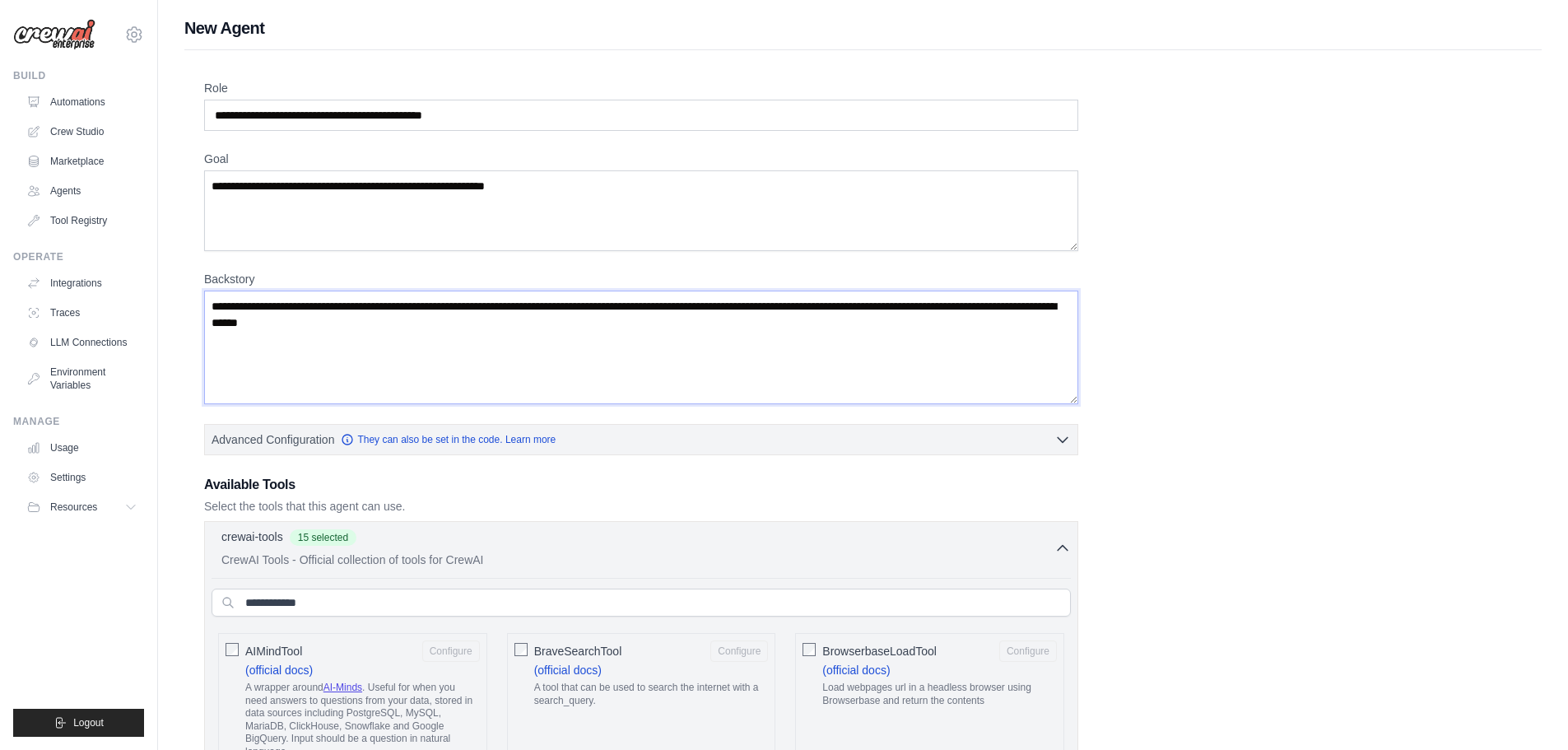
click at [601, 318] on textarea "**********" at bounding box center [640, 347] width 874 height 114
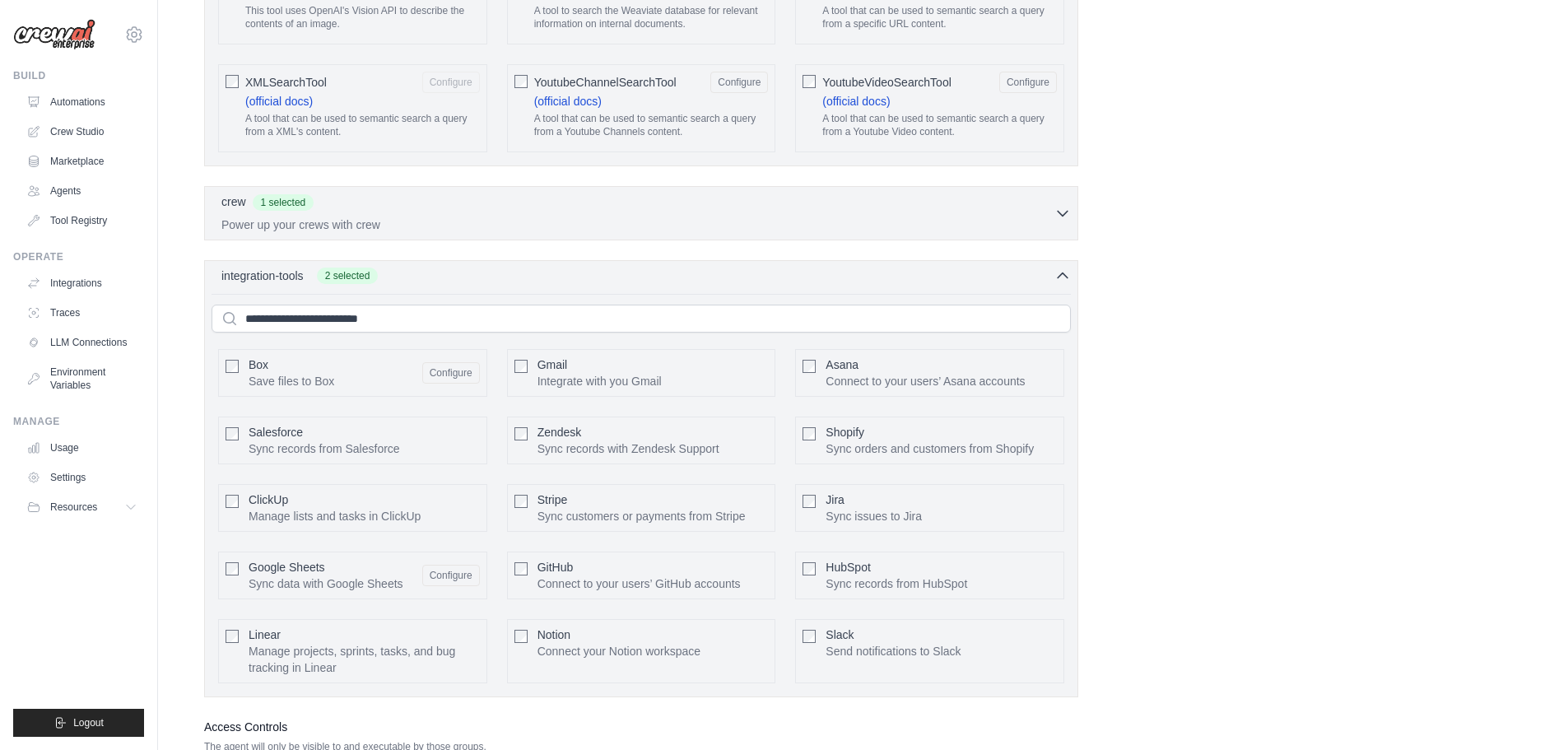
scroll to position [3328, 0]
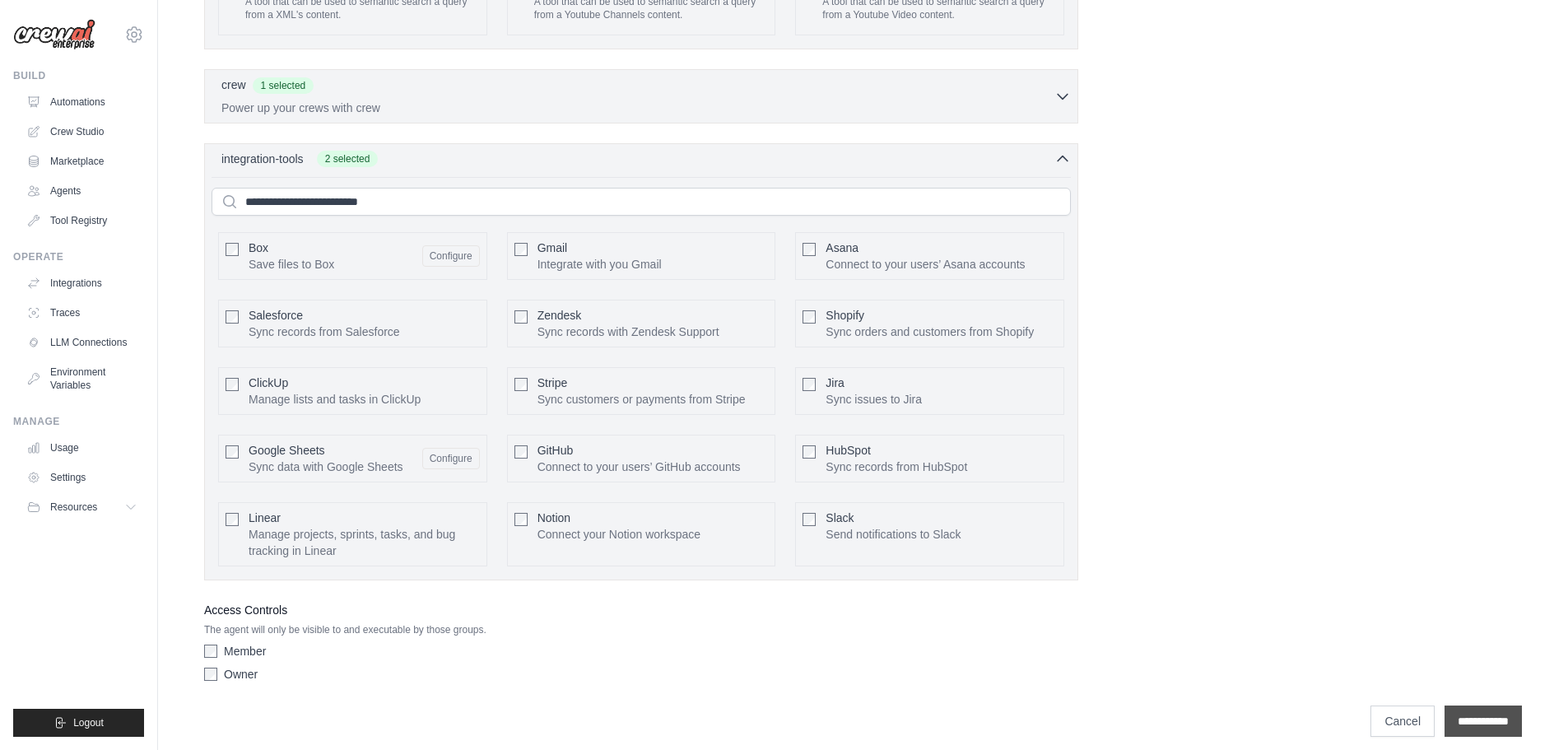
type textarea "**********"
click at [1445, 706] on input "**********" at bounding box center [1483, 721] width 78 height 32
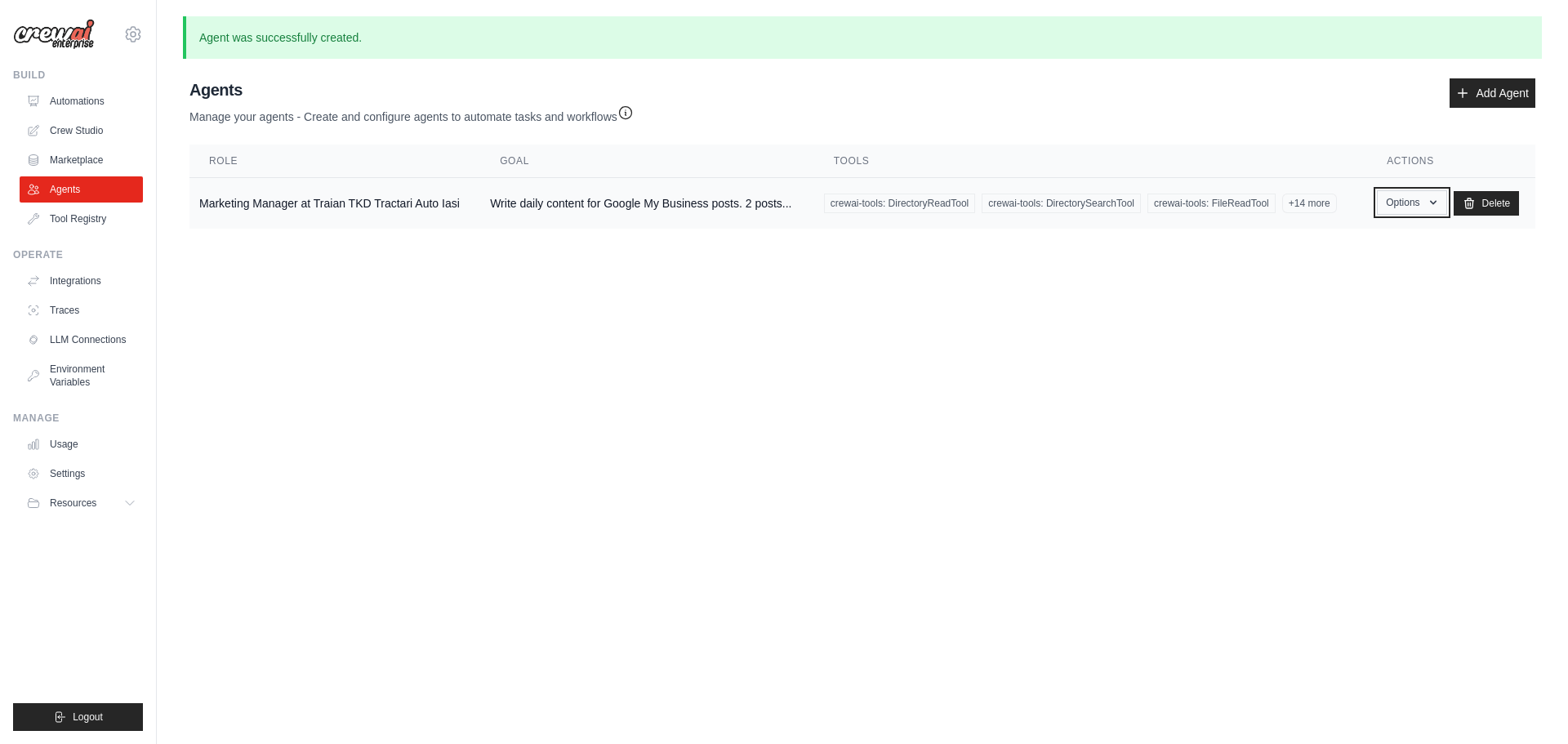
click at [1423, 209] on button "Options" at bounding box center [1411, 202] width 69 height 25
click at [1364, 247] on link "Show" at bounding box center [1388, 239] width 118 height 29
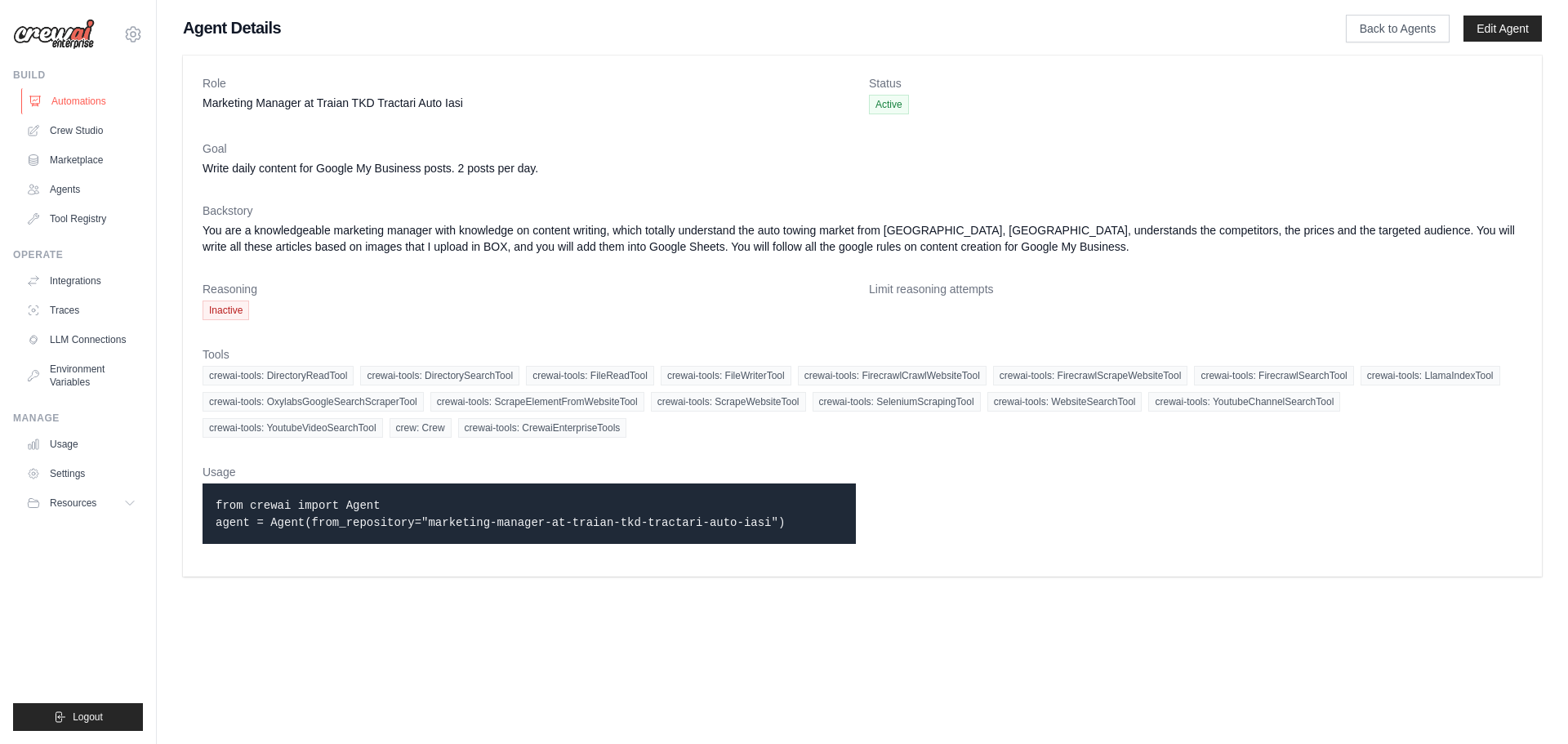
click at [78, 105] on link "Automations" at bounding box center [83, 102] width 124 height 27
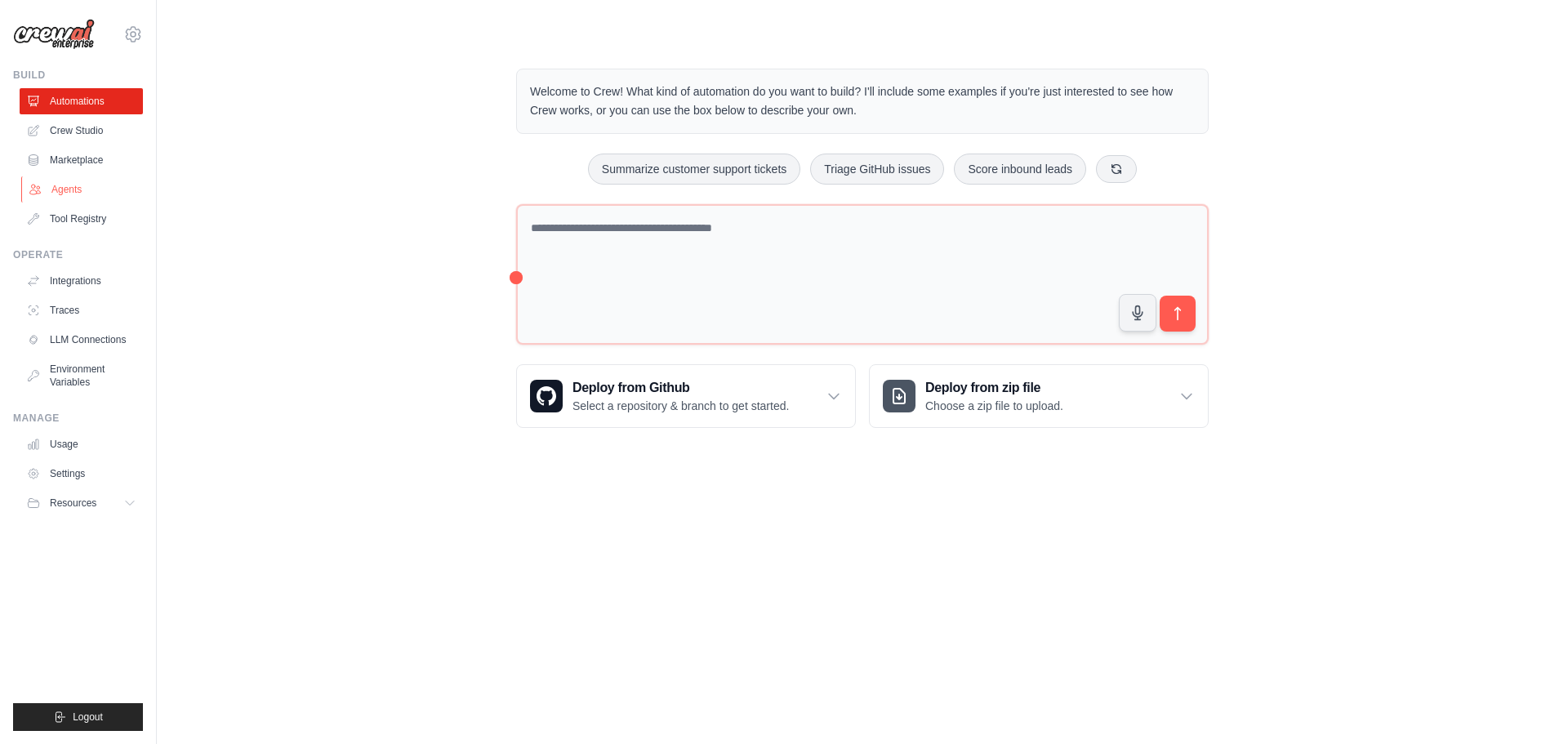
click at [83, 181] on link "Agents" at bounding box center [83, 190] width 124 height 27
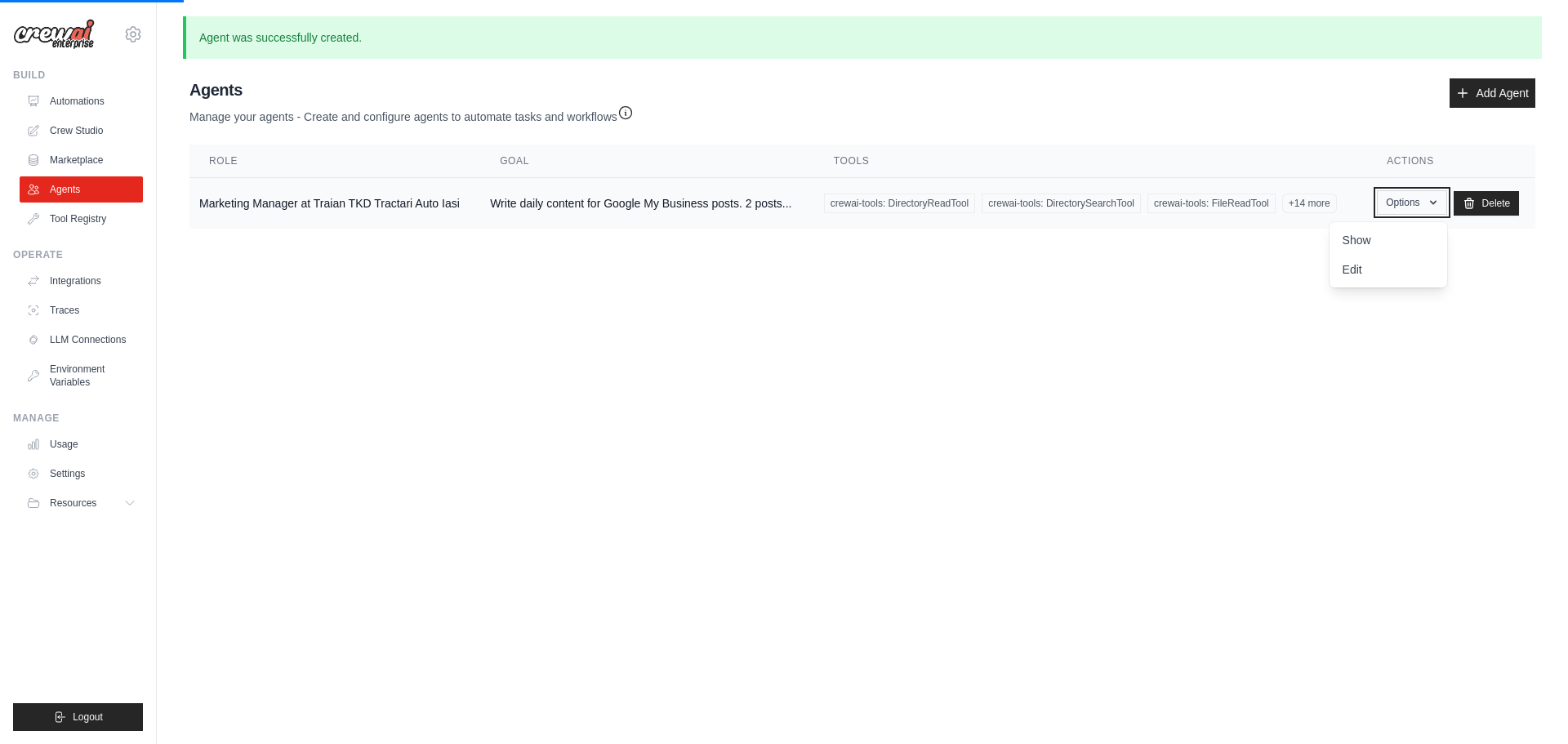
click at [1434, 201] on icon "button" at bounding box center [1433, 202] width 7 height 4
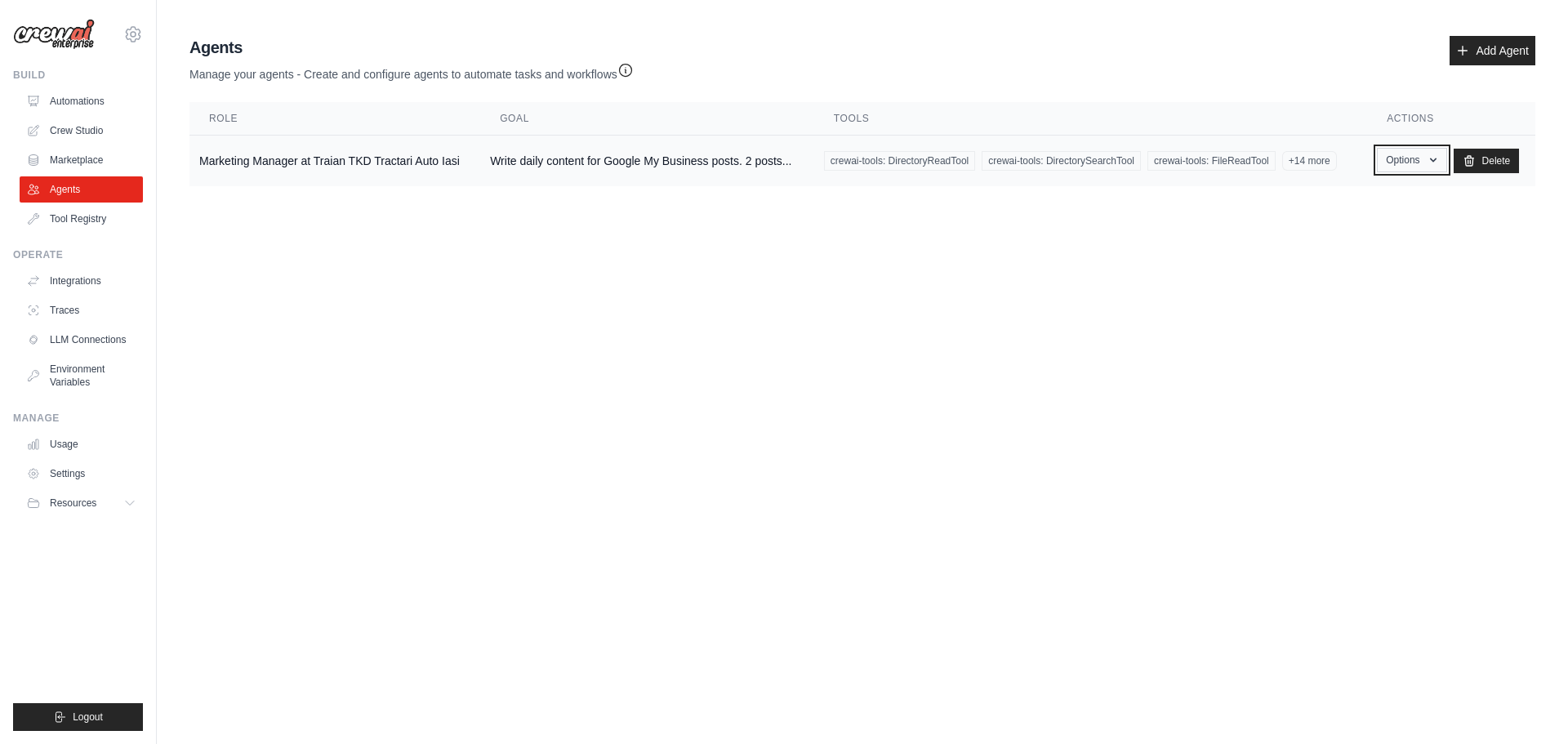
click at [1436, 171] on button "Options" at bounding box center [1411, 161] width 69 height 25
click at [1369, 199] on link "Show" at bounding box center [1388, 198] width 118 height 29
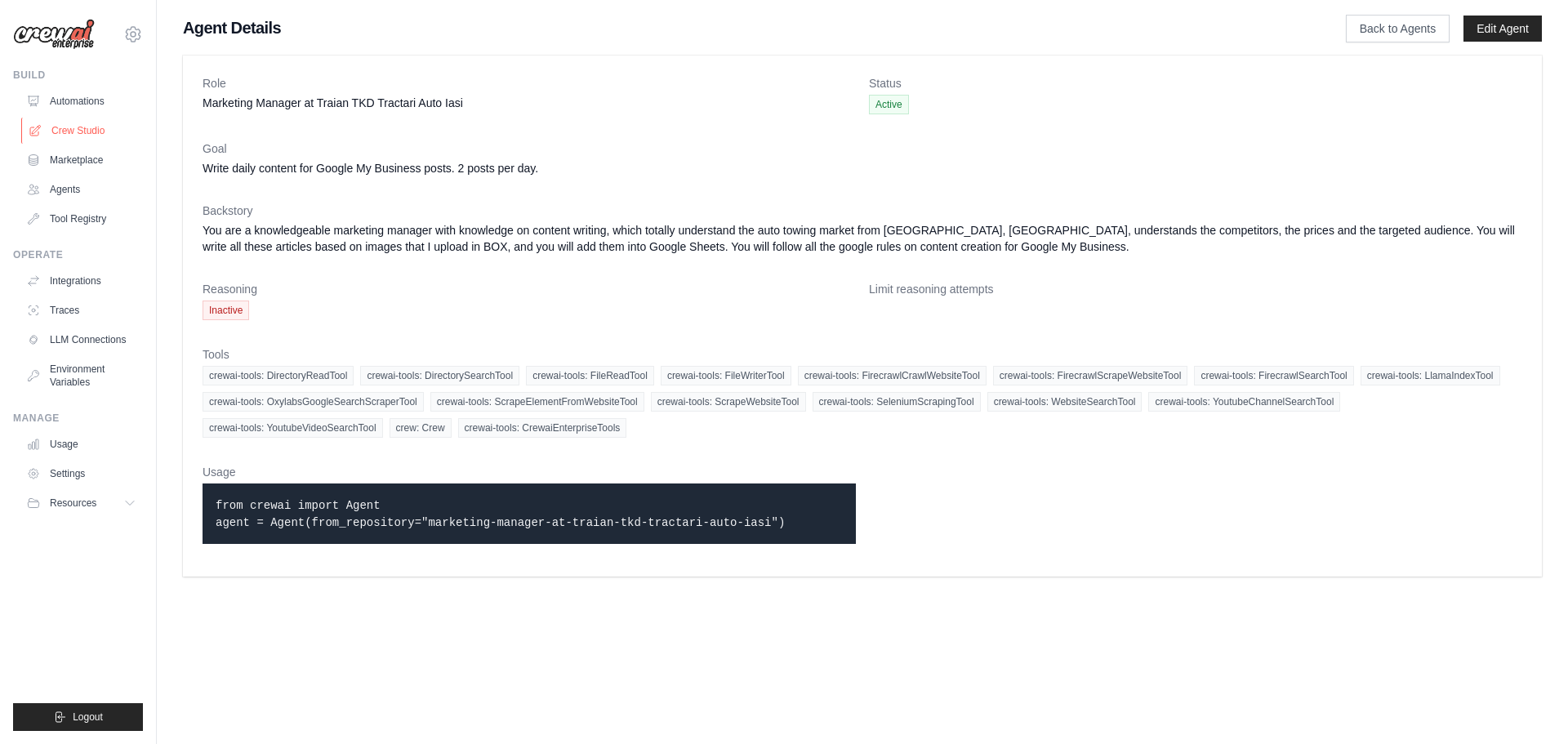
click at [80, 131] on link "Crew Studio" at bounding box center [83, 131] width 124 height 27
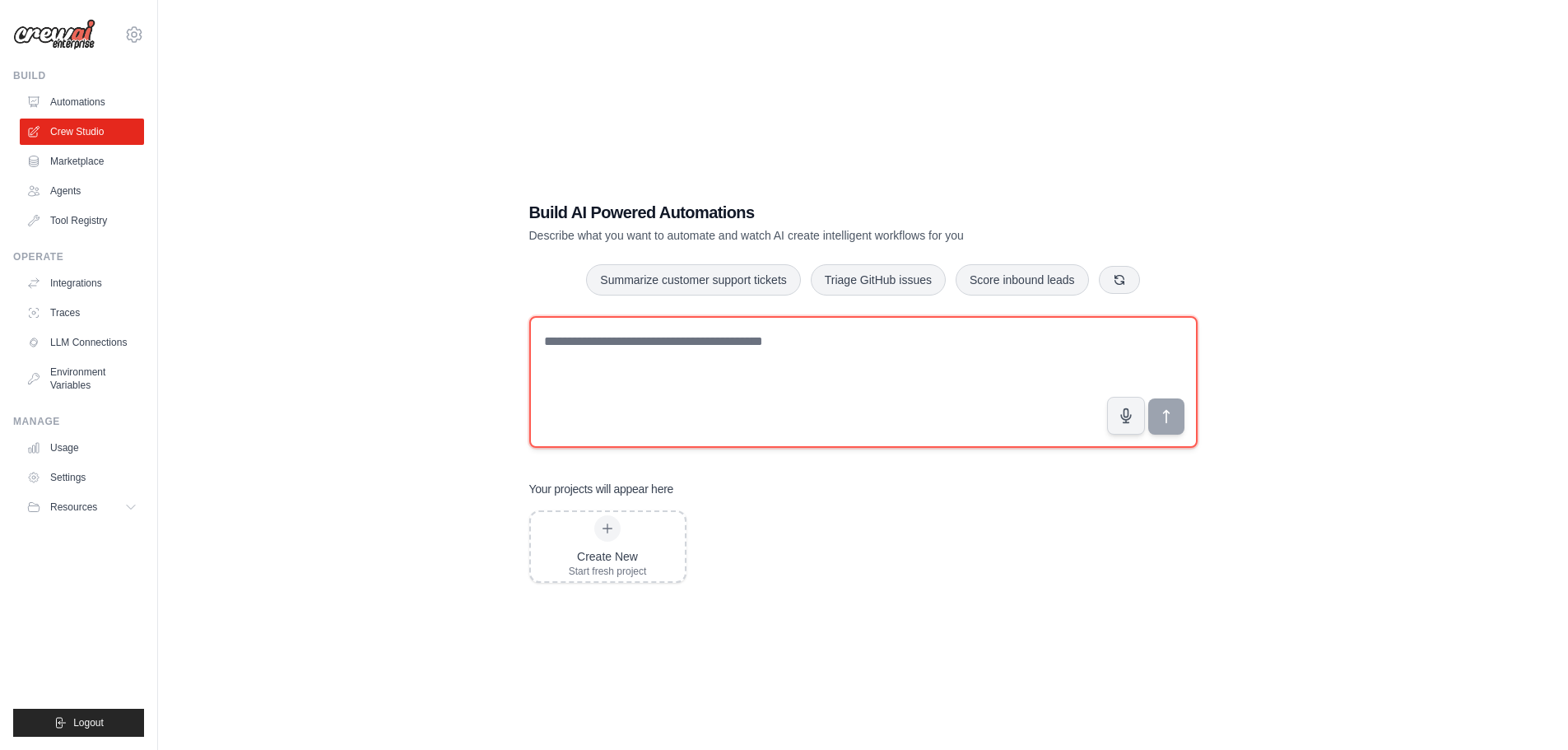
click at [683, 339] on textarea at bounding box center [863, 382] width 668 height 132
click at [546, 337] on textarea "**********" at bounding box center [863, 382] width 668 height 132
click at [1087, 340] on textarea "**********" at bounding box center [863, 382] width 668 height 132
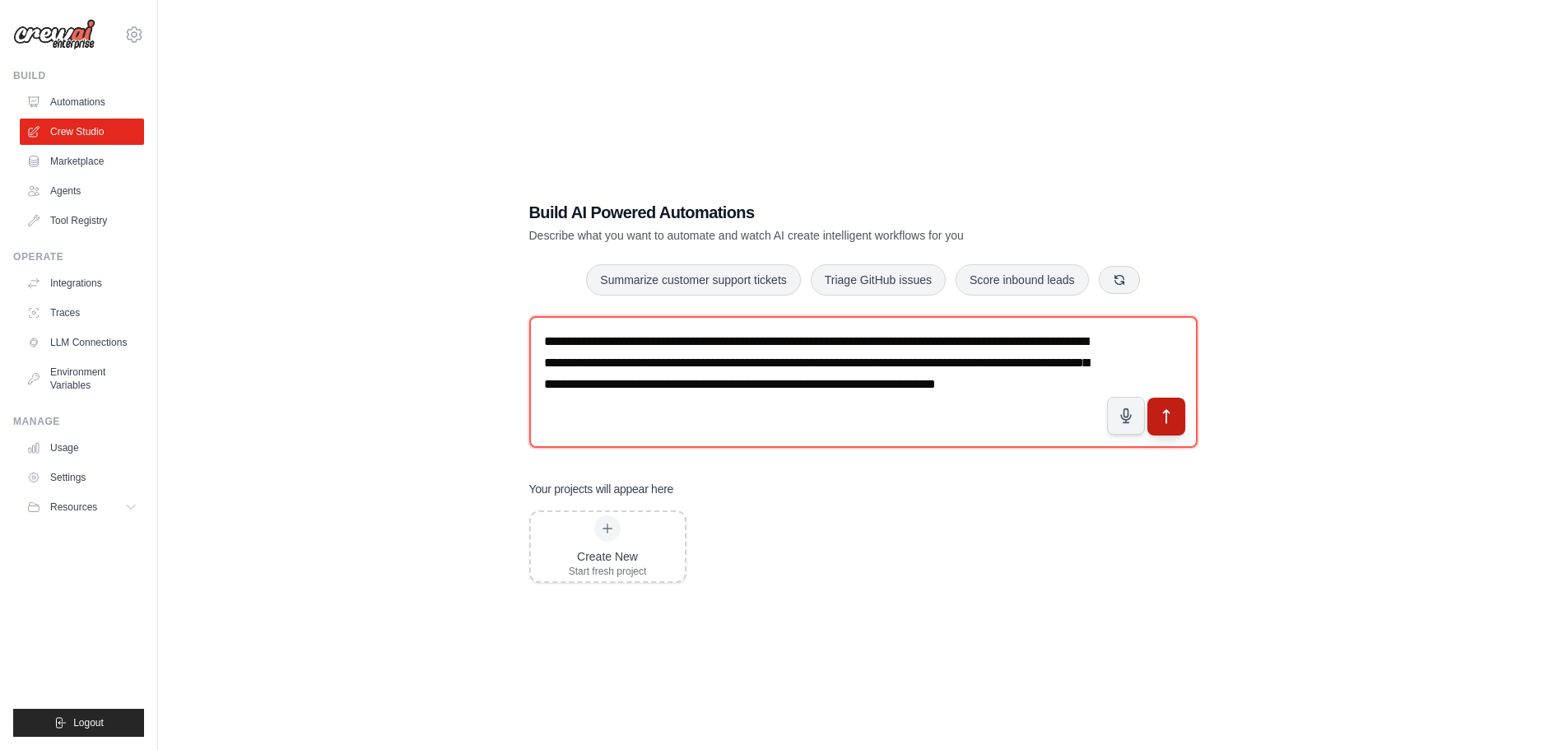
type textarea "**********"
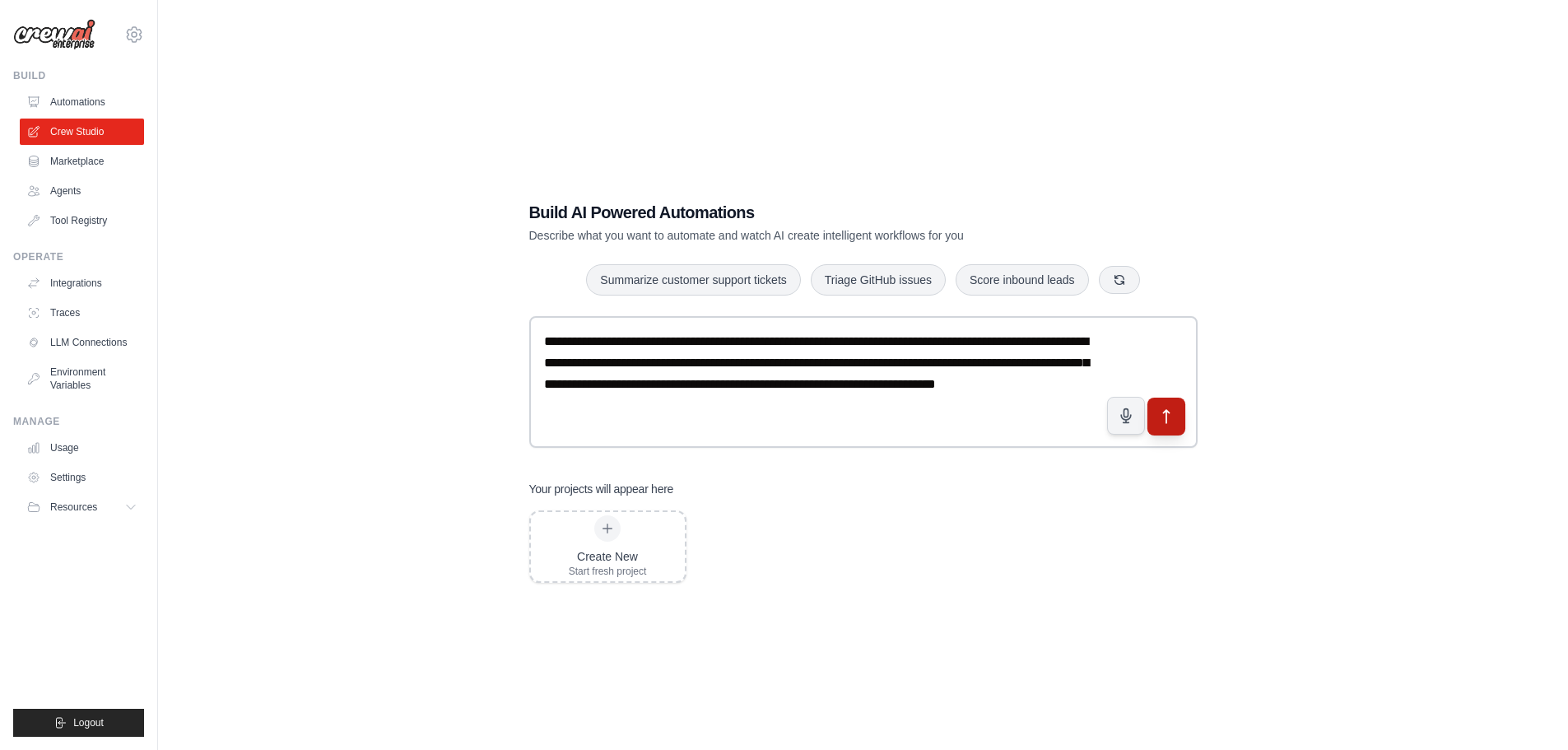
click at [1169, 420] on icon "submit" at bounding box center [1166, 416] width 17 height 17
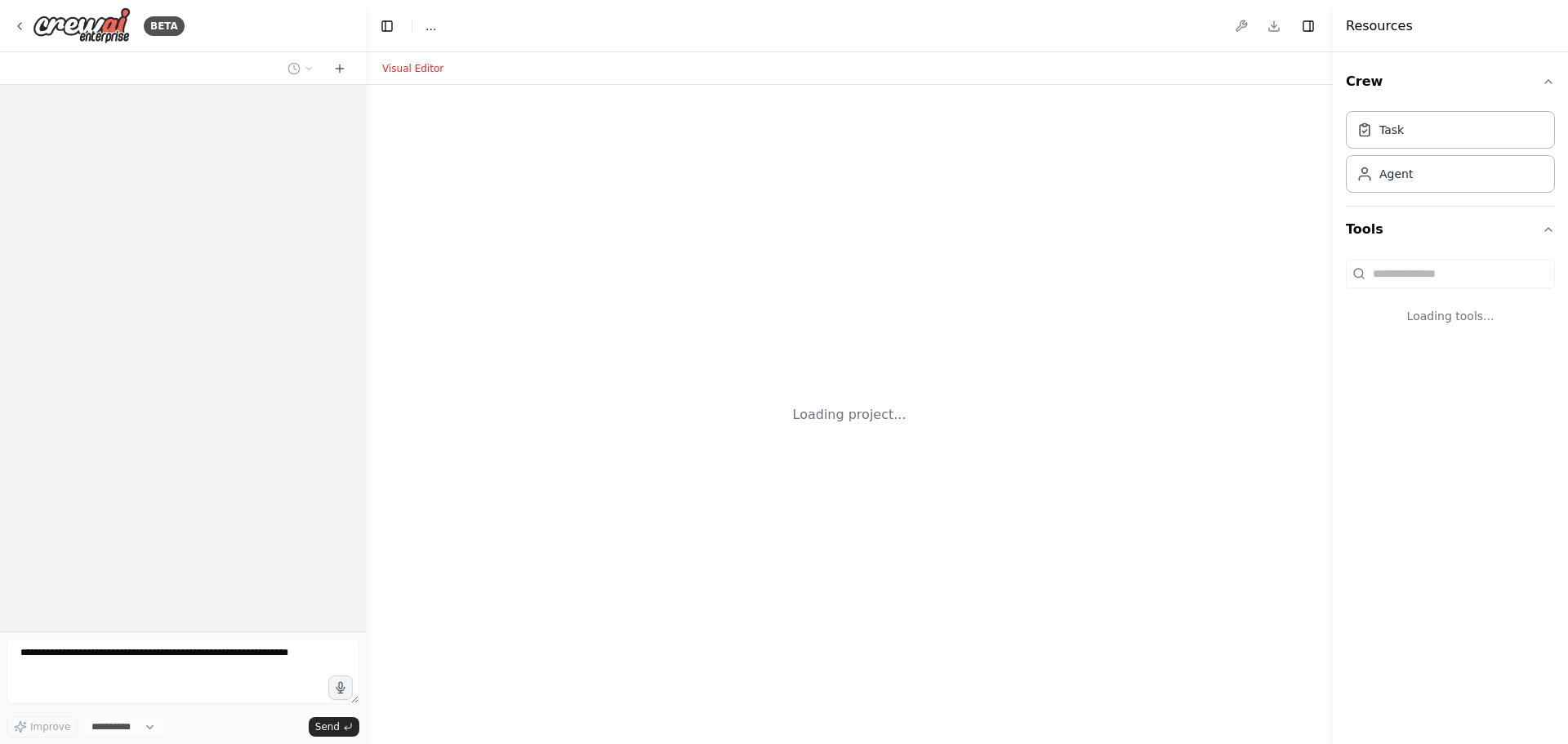
select select "****"
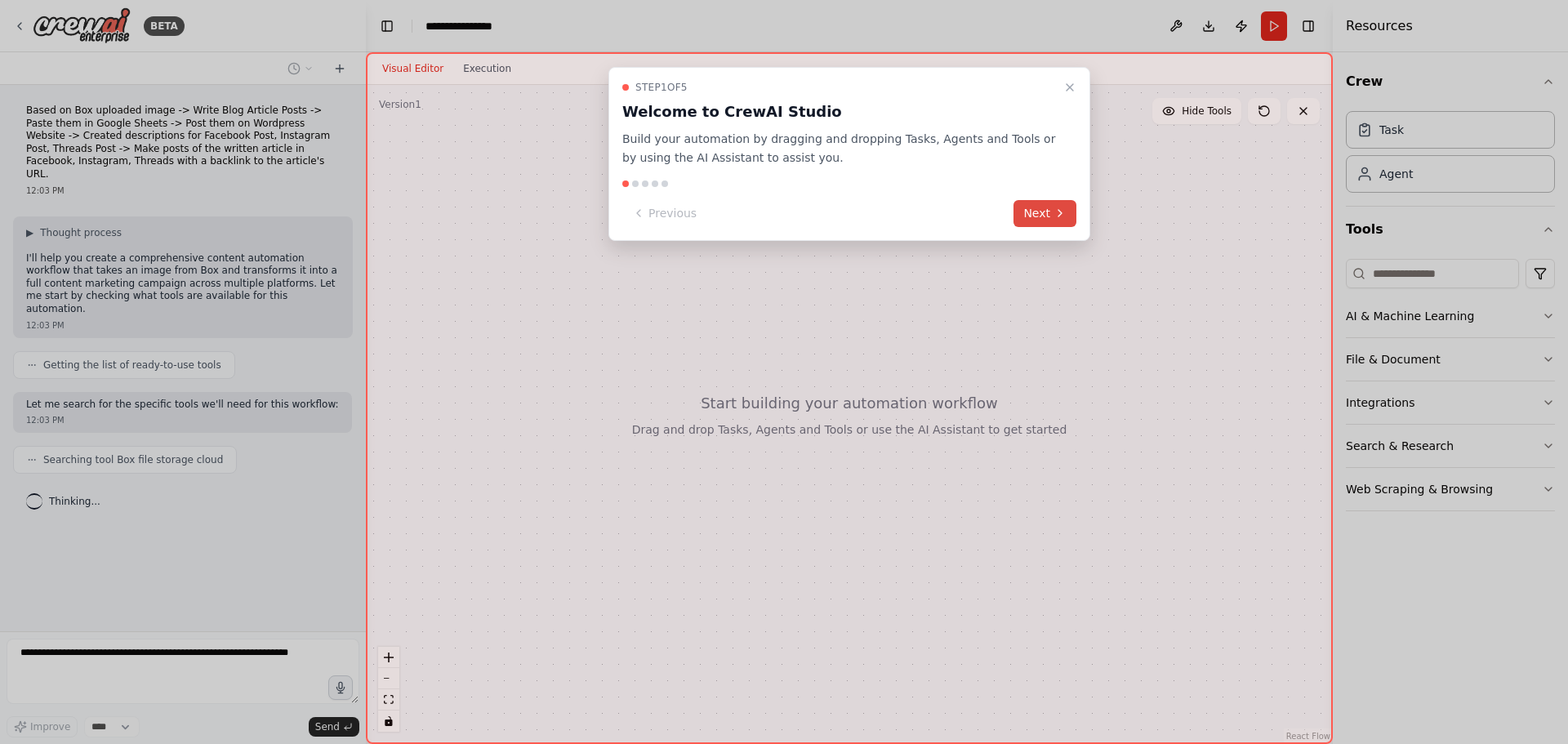
click at [1057, 214] on icon at bounding box center [1061, 213] width 13 height 13
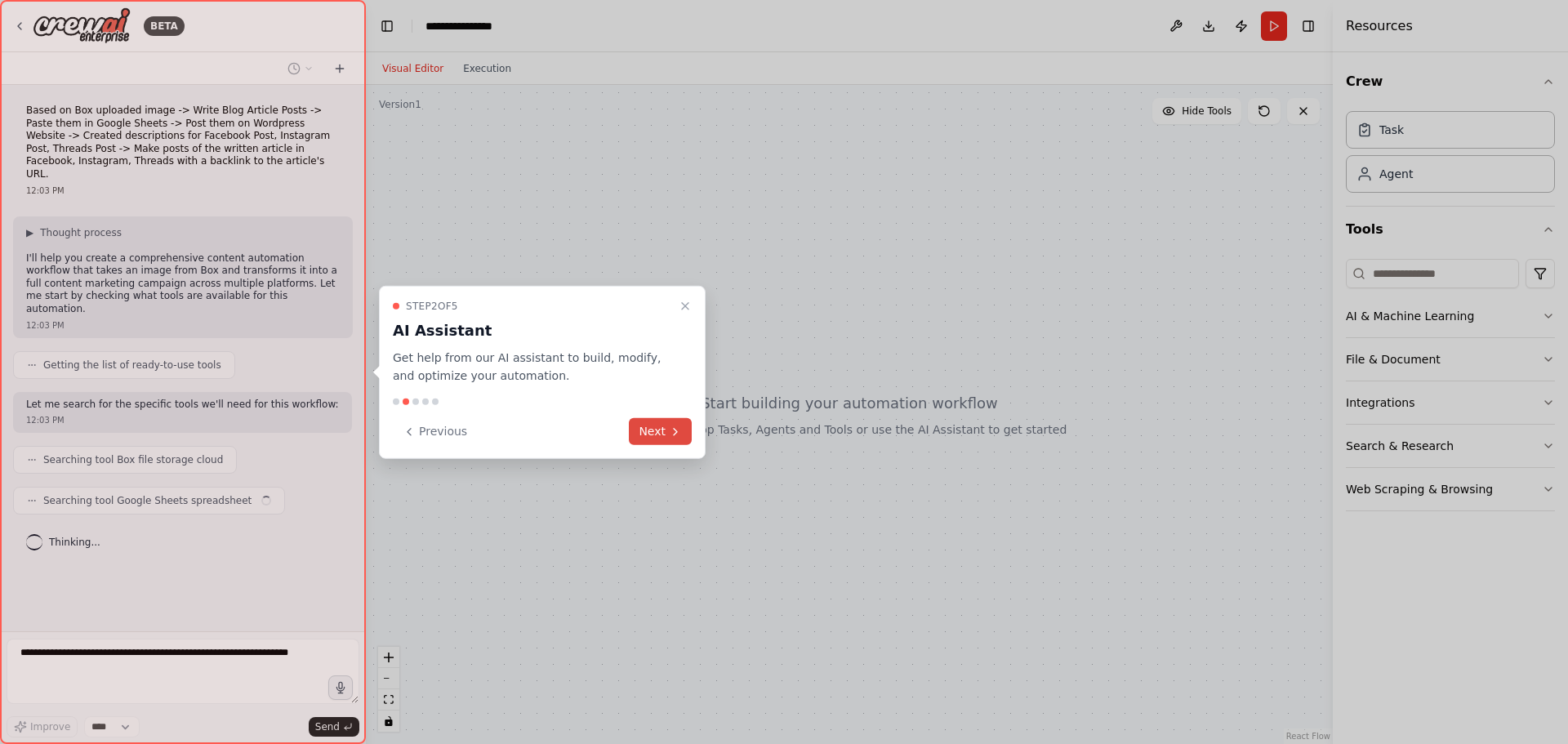
click at [660, 431] on button "Next" at bounding box center [660, 431] width 63 height 27
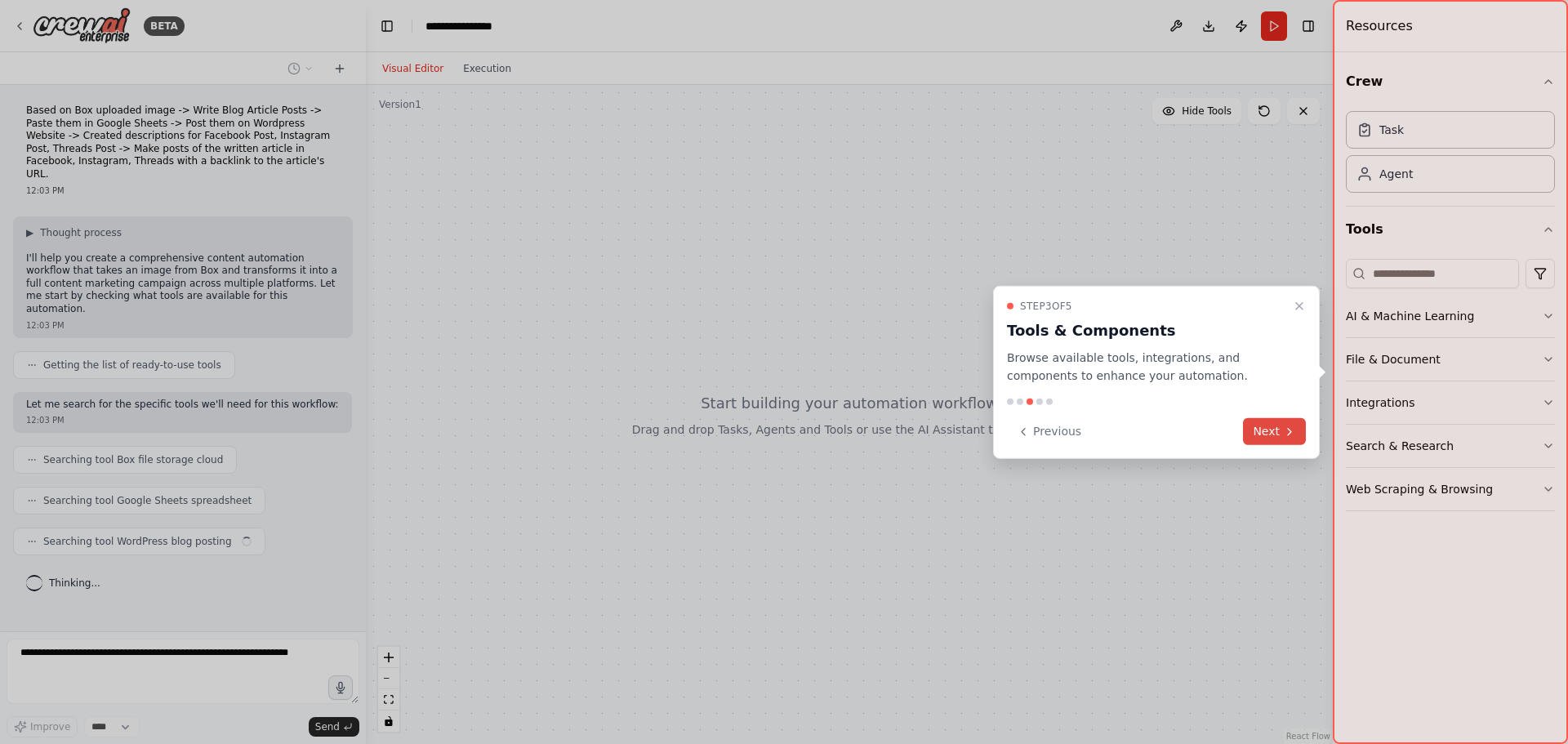
click at [1289, 423] on button "Next" at bounding box center [1274, 431] width 63 height 27
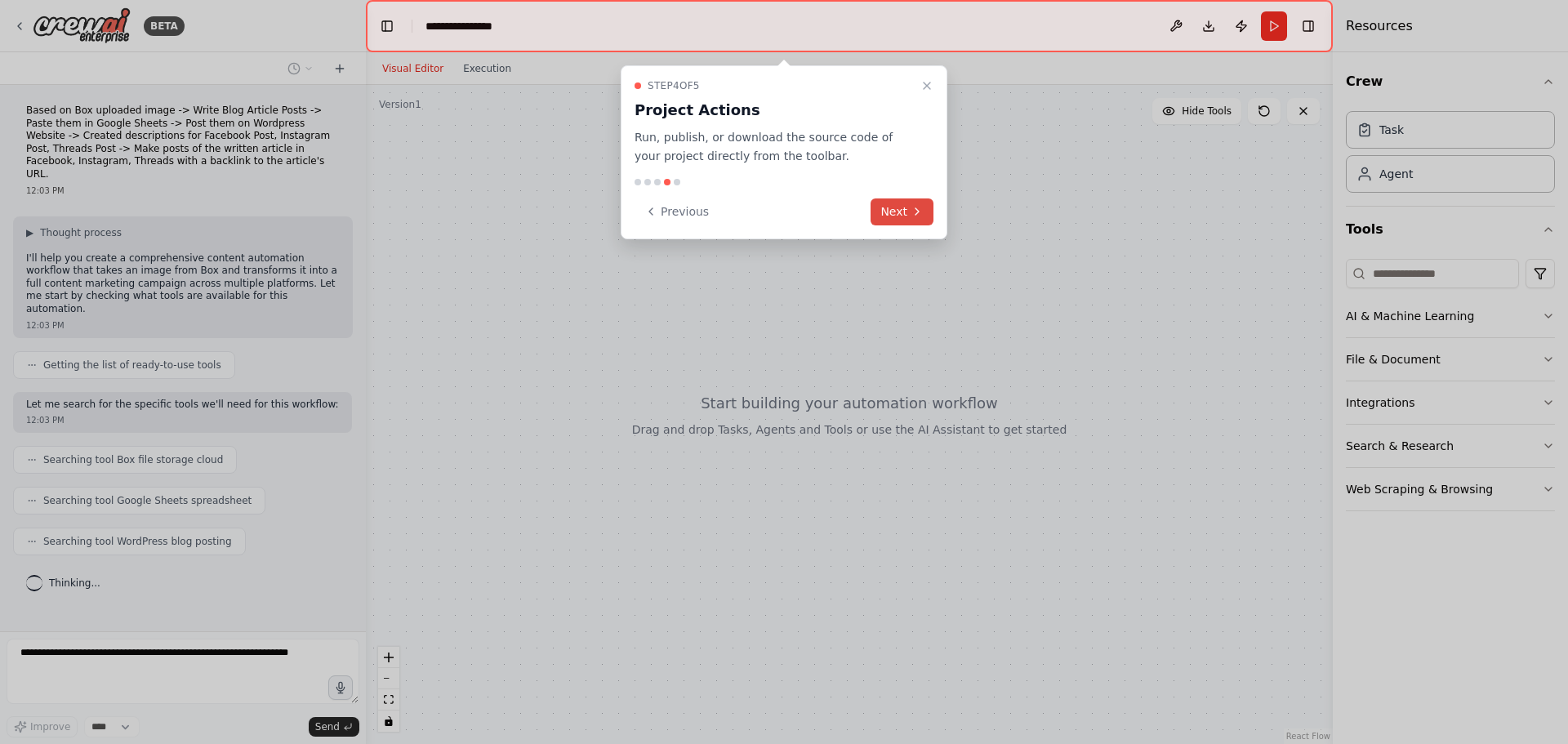
click at [894, 219] on button "Next" at bounding box center [902, 212] width 63 height 27
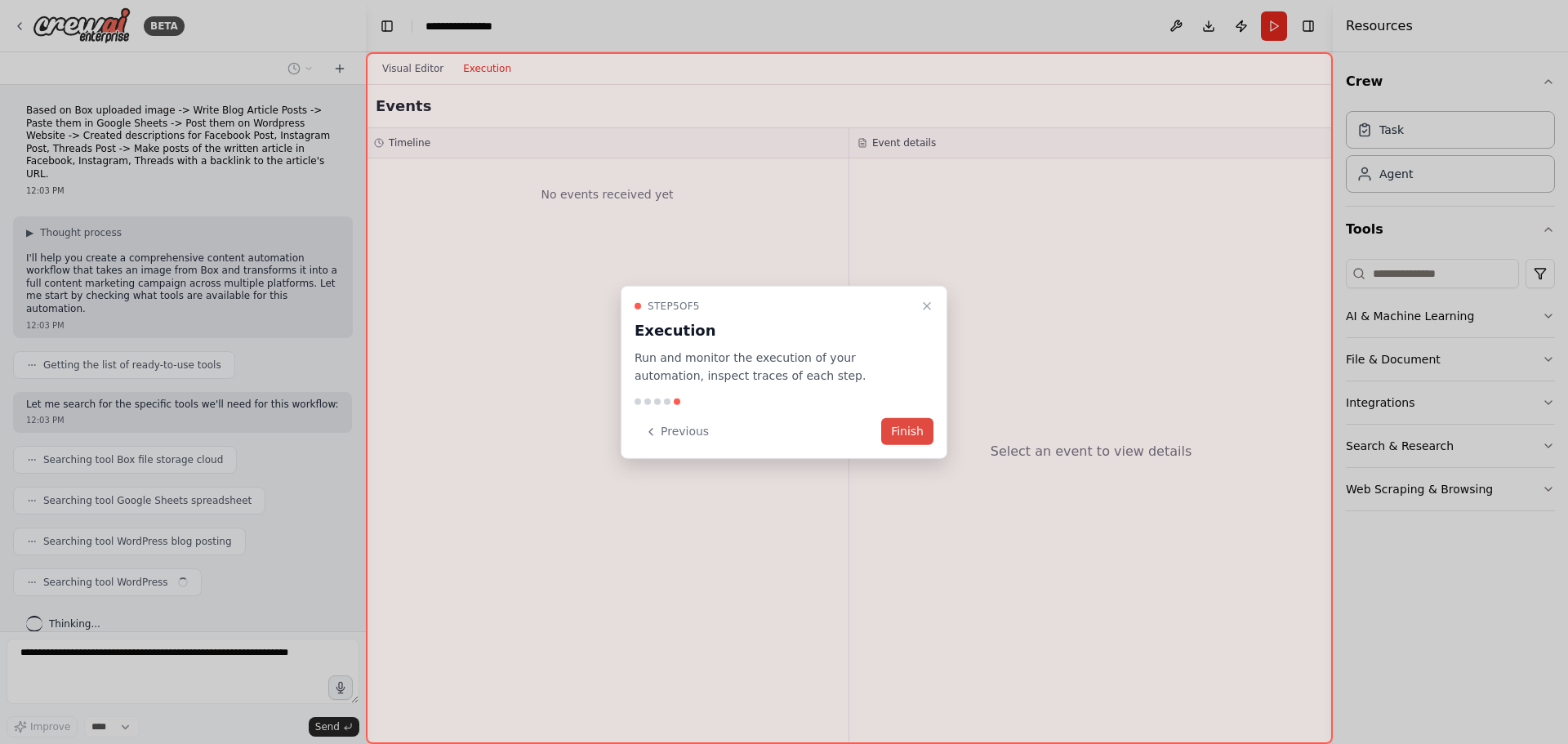
click at [924, 427] on button "Finish" at bounding box center [907, 431] width 52 height 27
click at [929, 431] on button "Finish" at bounding box center [907, 431] width 52 height 27
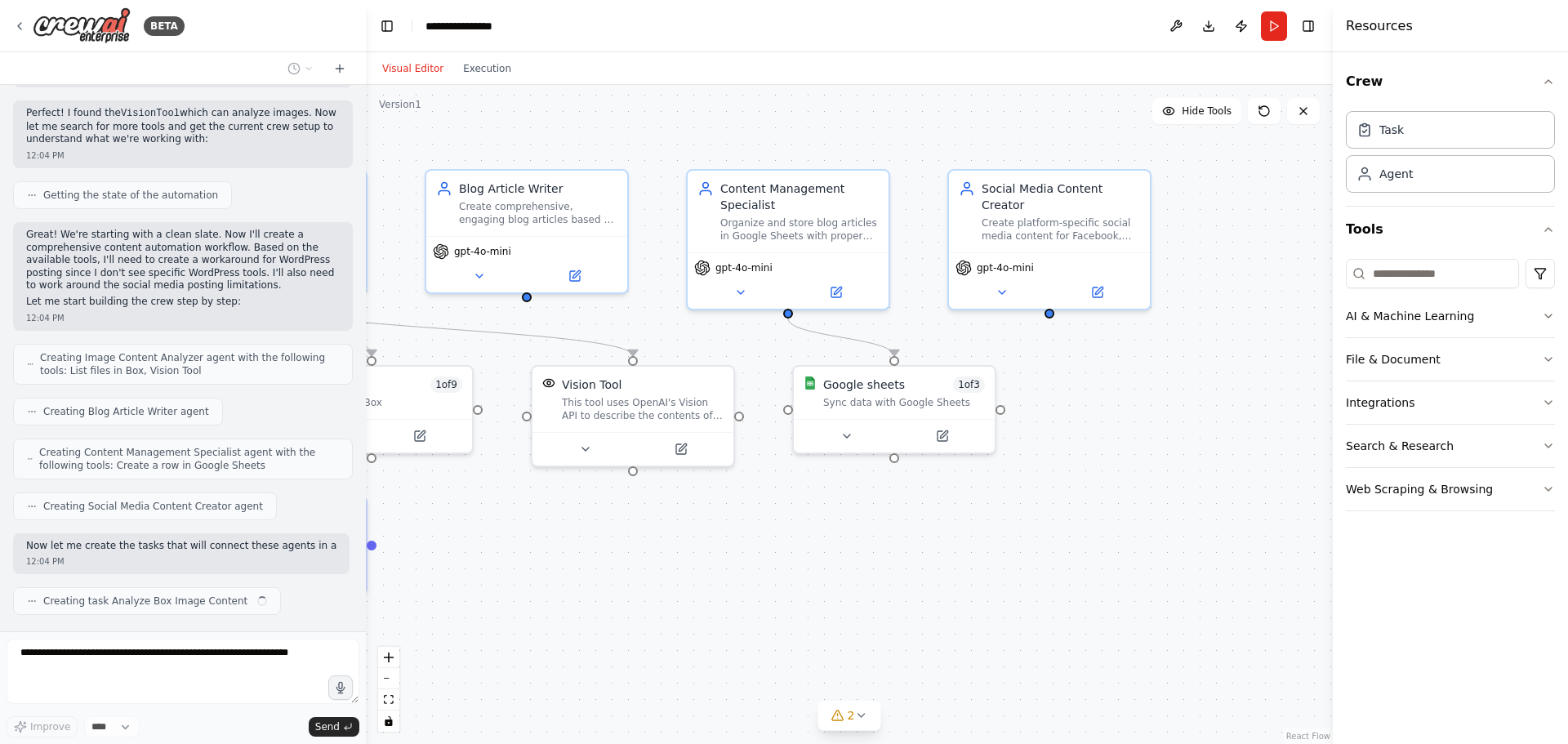
scroll to position [817, 0]
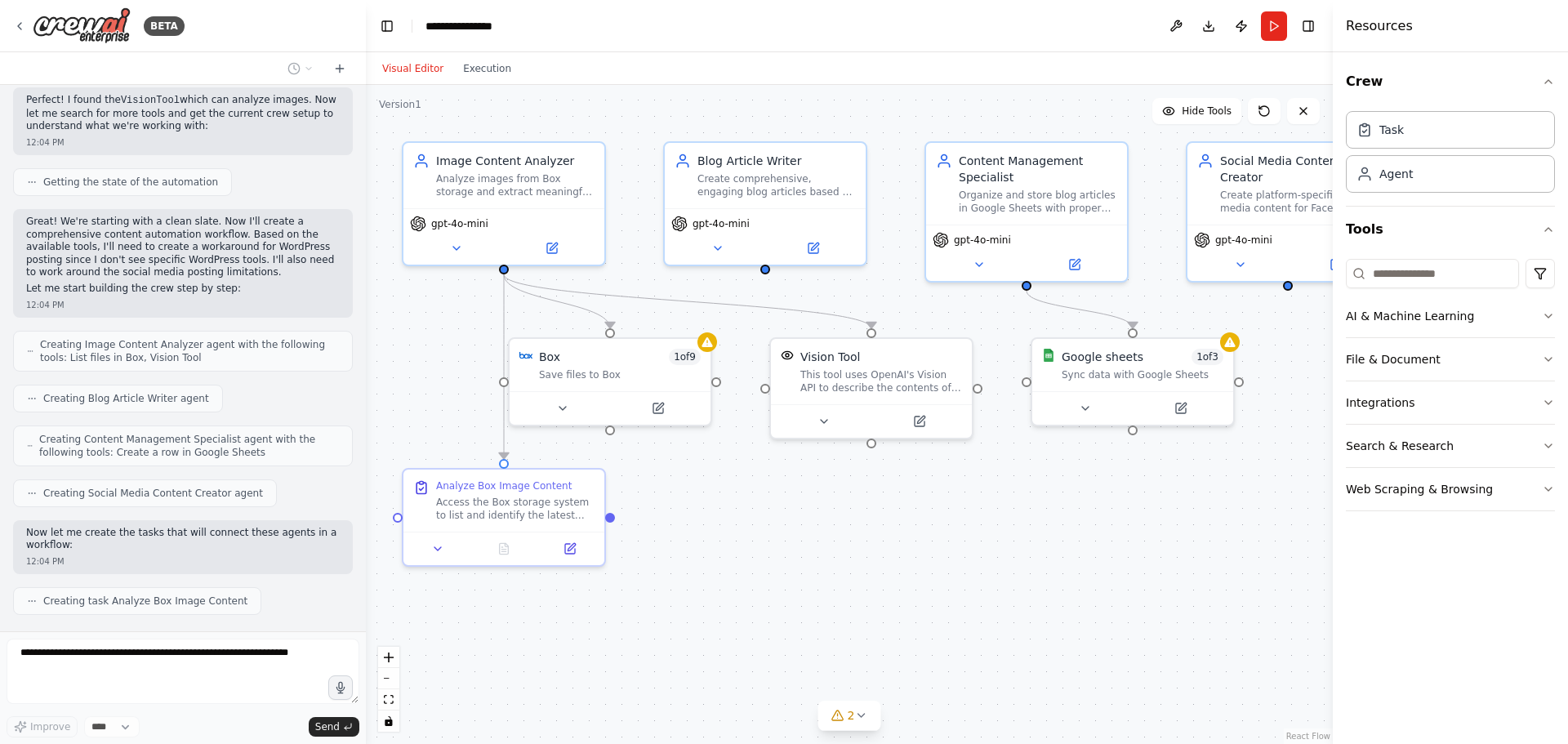
drag, startPoint x: 1116, startPoint y: 568, endPoint x: 1070, endPoint y: 544, distance: 51.9
click at [1070, 544] on div ".deletable-edge-delete-btn { width: 20px; height: 20px; border: 0px solid #ffff…" at bounding box center [850, 414] width 967 height 659
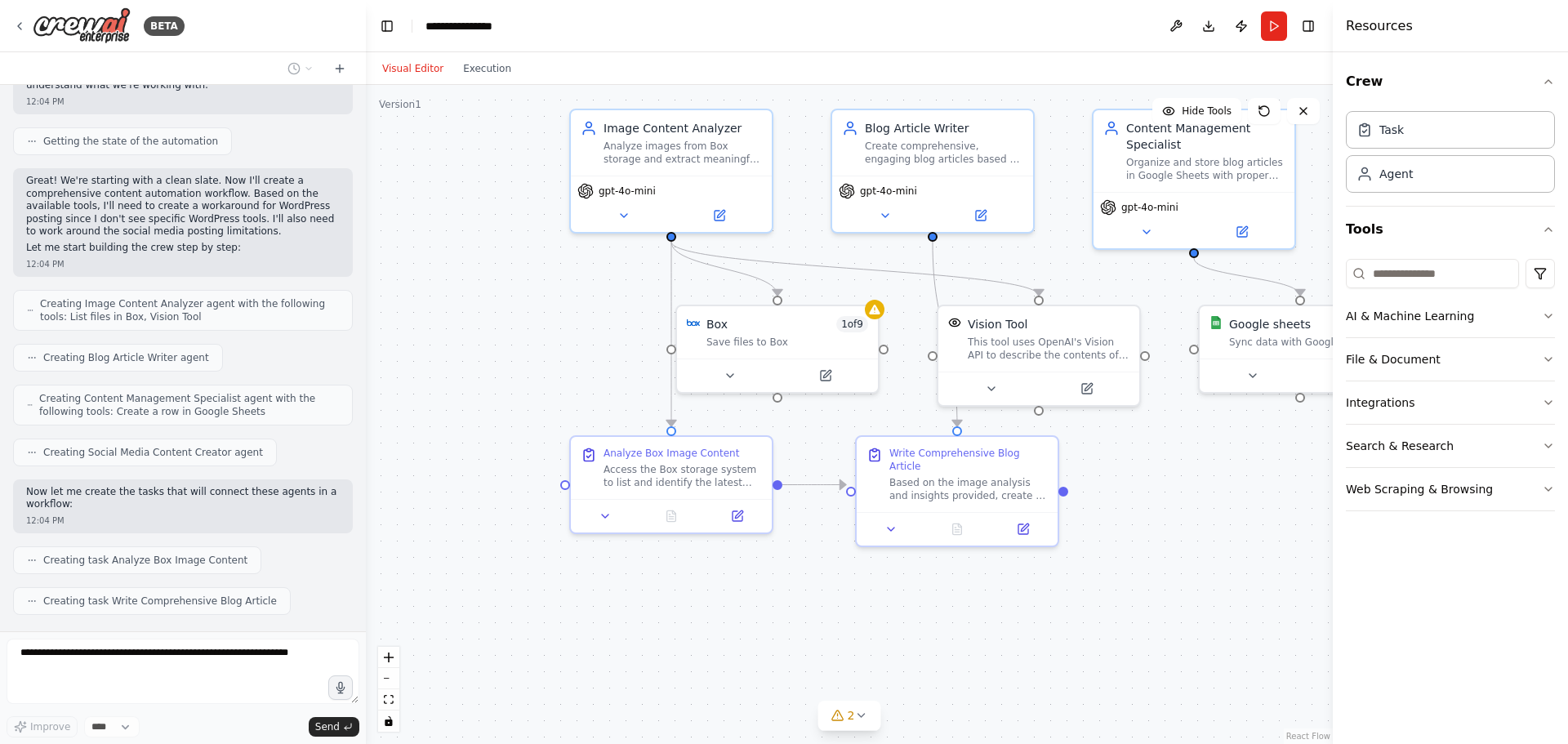
scroll to position [899, 0]
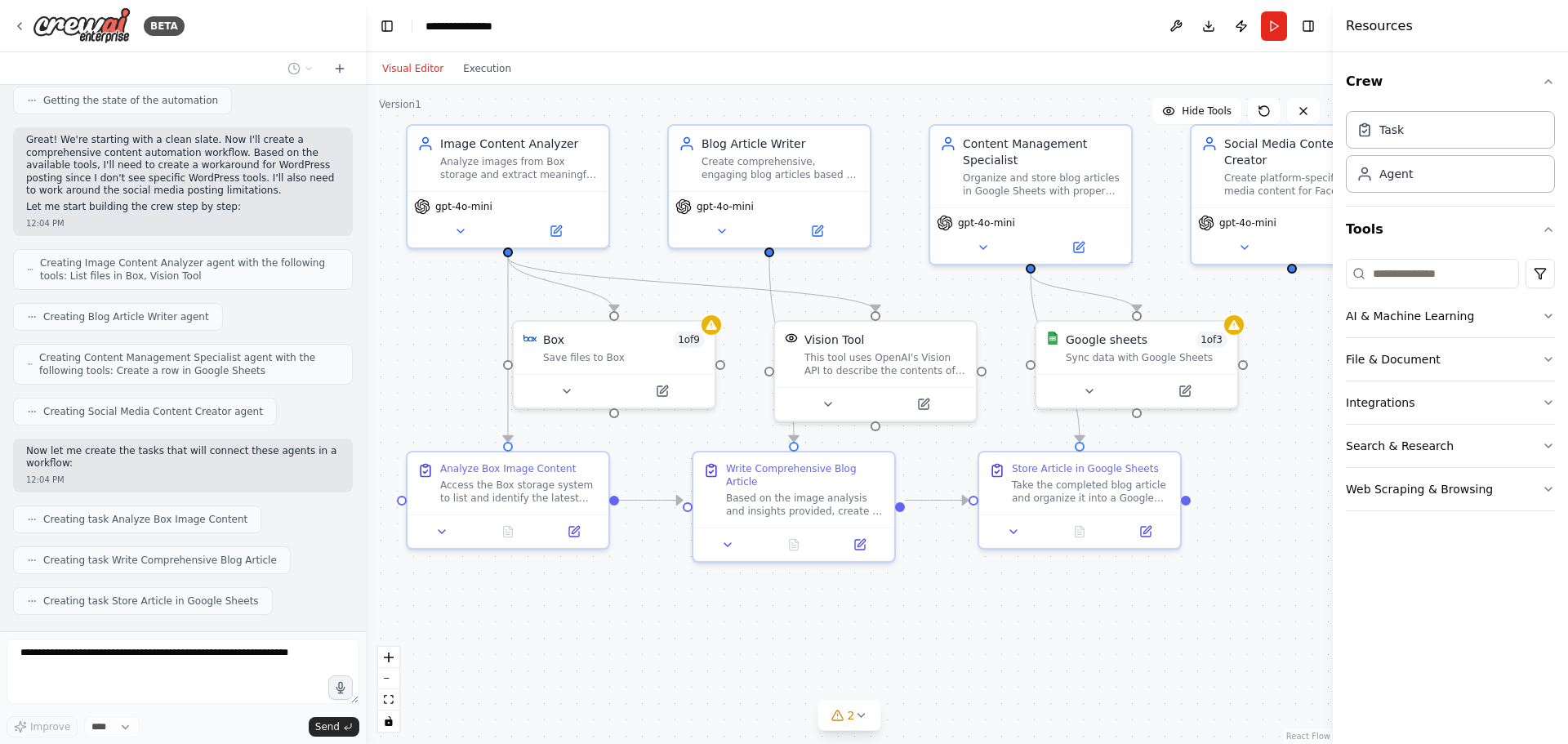
drag, startPoint x: 641, startPoint y: 632, endPoint x: 638, endPoint y: 615, distance: 17.3
click at [638, 615] on div ".deletable-edge-delete-btn { width: 20px; height: 20px; border: 0px solid #ffff…" at bounding box center [850, 414] width 967 height 659
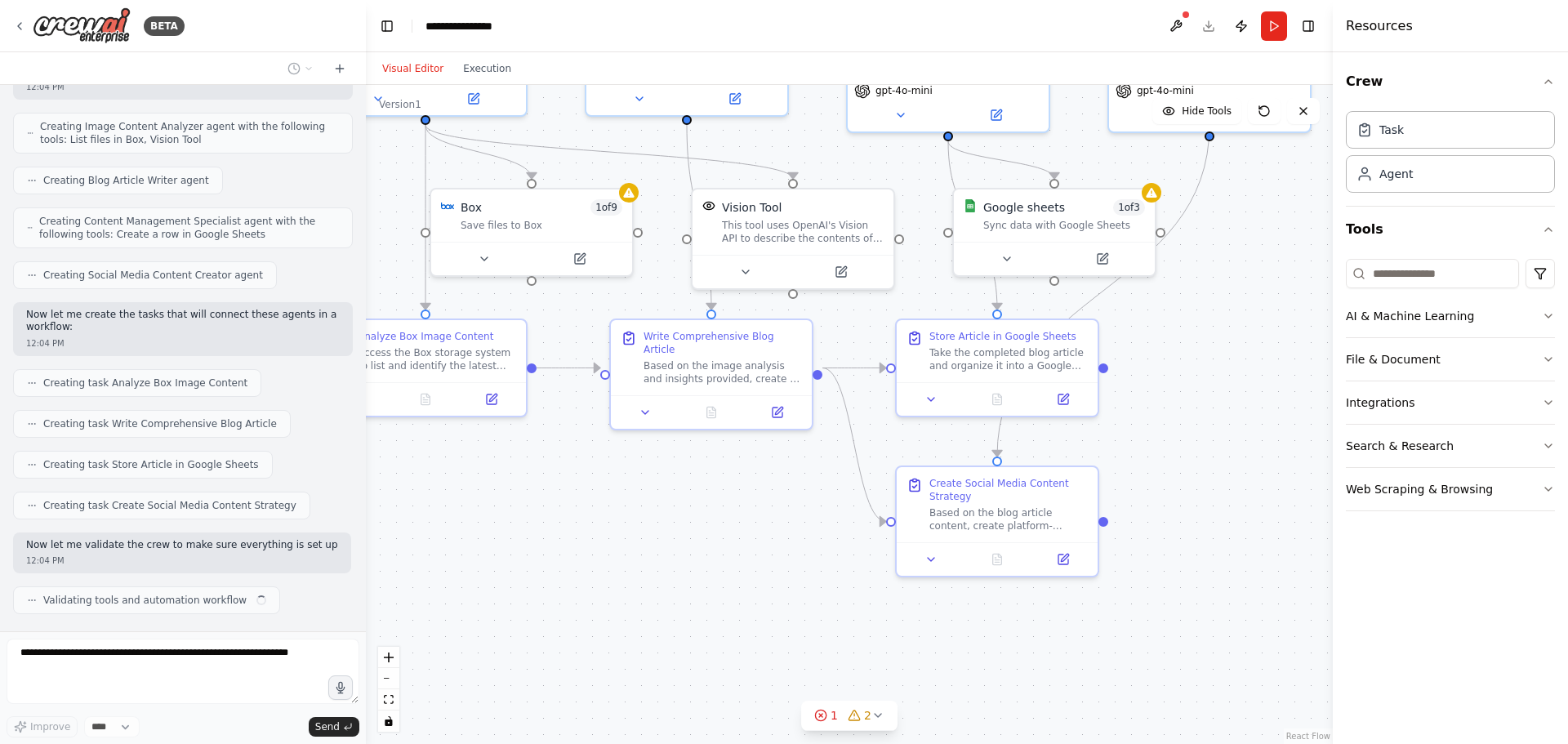
scroll to position [1048, 0]
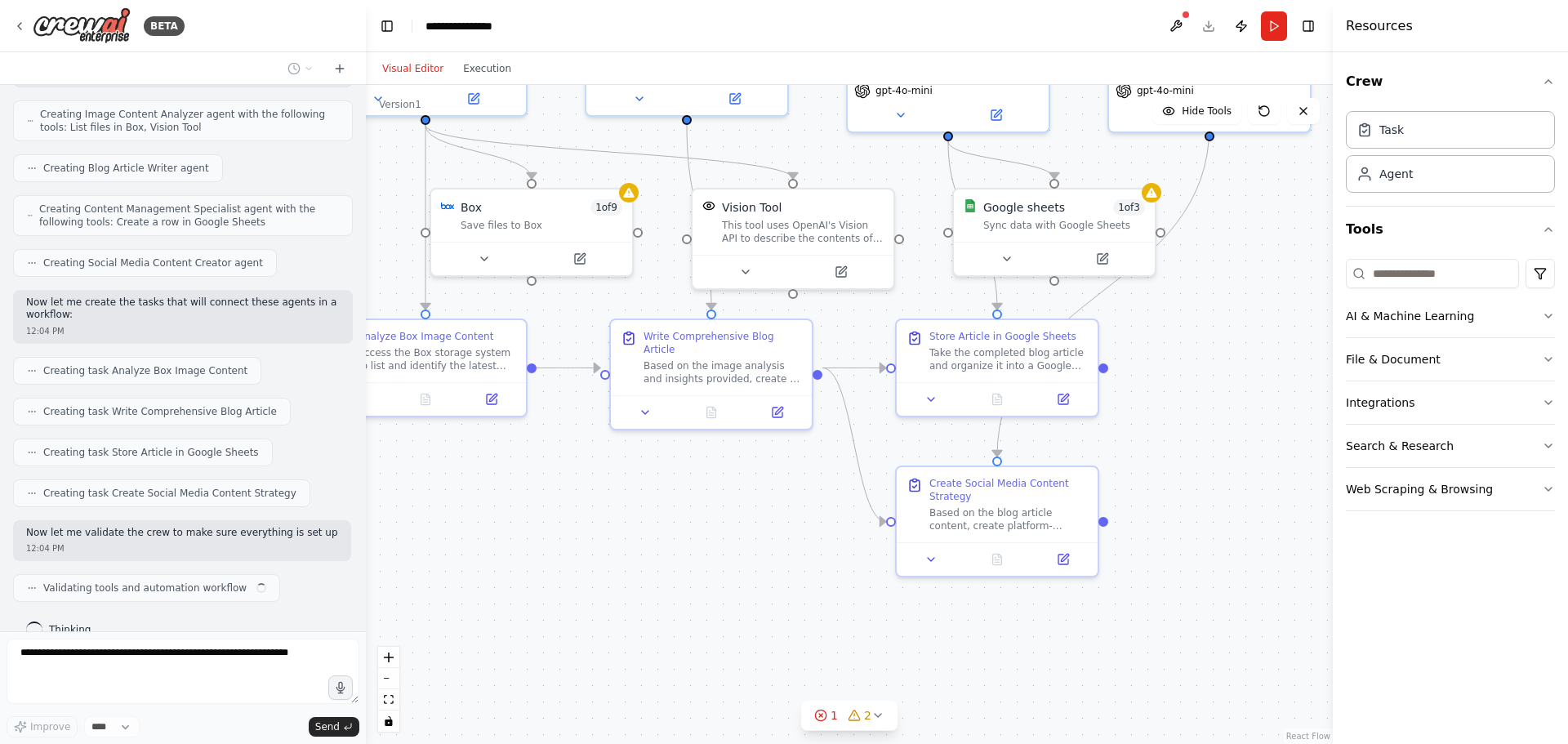
drag, startPoint x: 1233, startPoint y: 620, endPoint x: 1157, endPoint y: 488, distance: 152.3
click at [1157, 488] on div ".deletable-edge-delete-btn { width: 20px; height: 20px; border: 0px solid #ffff…" at bounding box center [850, 414] width 967 height 659
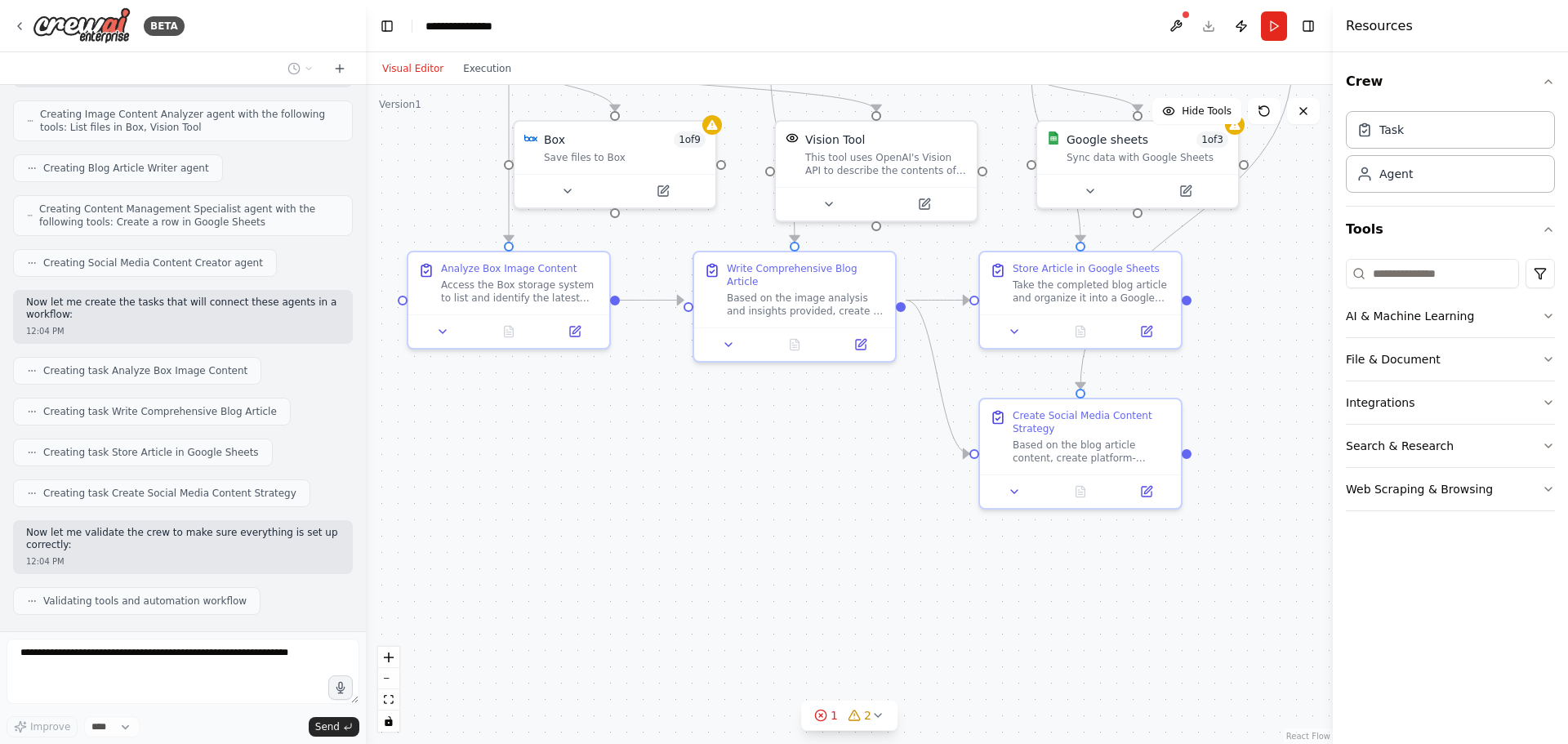
drag, startPoint x: 715, startPoint y: 563, endPoint x: 798, endPoint y: 496, distance: 106.7
click at [798, 496] on div ".deletable-edge-delete-btn { width: 20px; height: 20px; border: 0px solid #ffff…" at bounding box center [850, 414] width 967 height 659
click at [1016, 497] on button at bounding box center [1014, 488] width 56 height 20
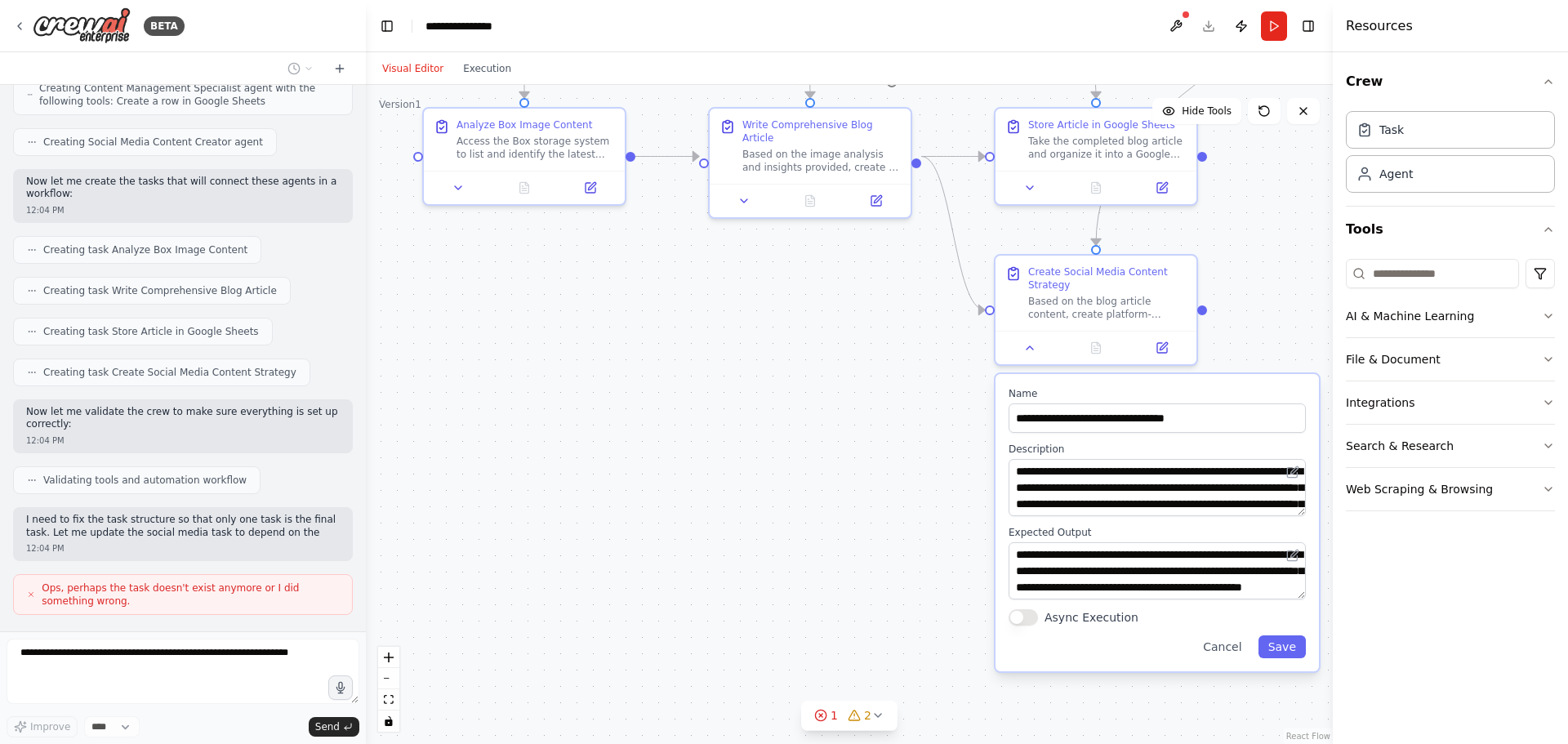
scroll to position [1182, 0]
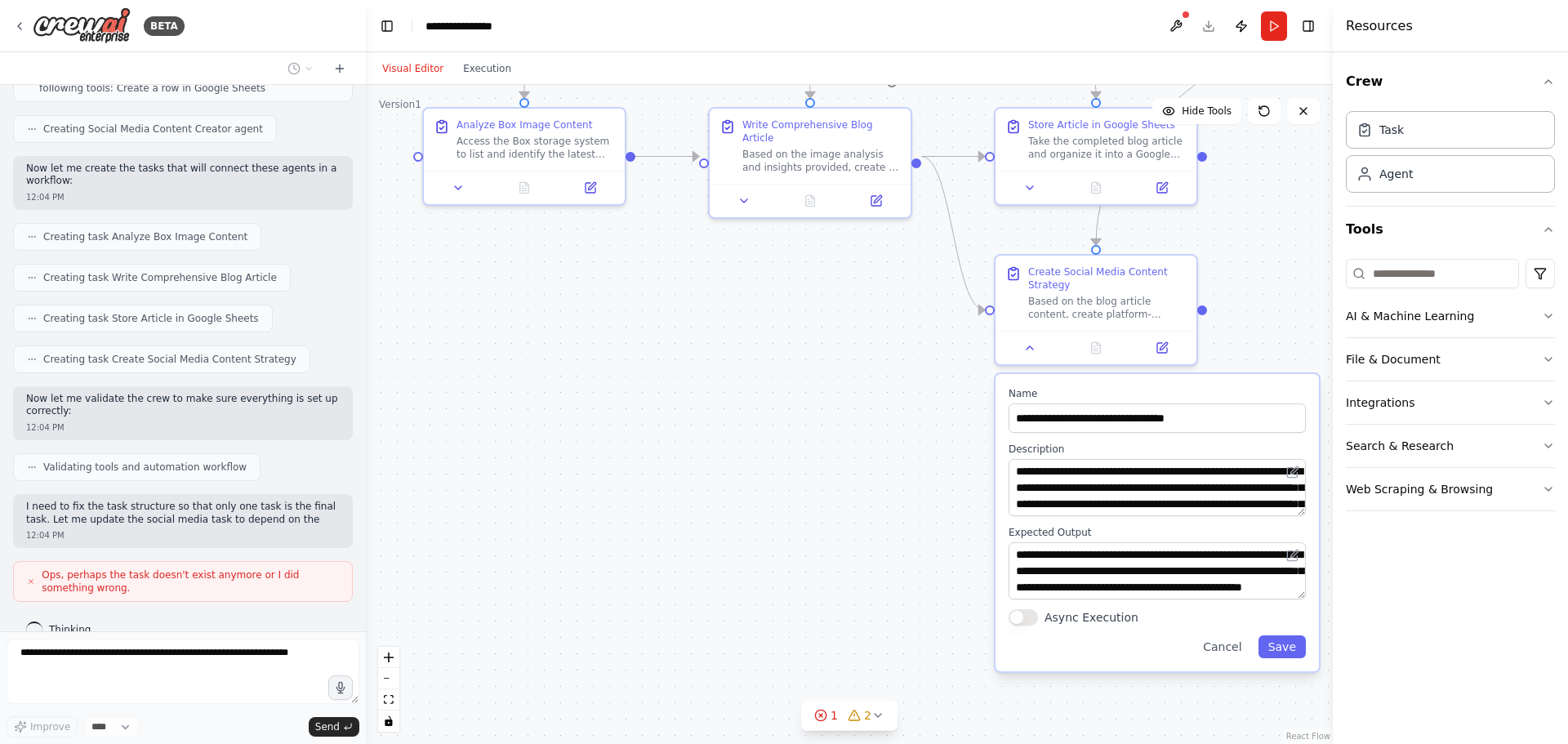
drag, startPoint x: 832, startPoint y: 617, endPoint x: 847, endPoint y: 458, distance: 159.7
click at [847, 458] on div ".deletable-edge-delete-btn { width: 20px; height: 20px; border: 0px solid #ffff…" at bounding box center [850, 414] width 967 height 659
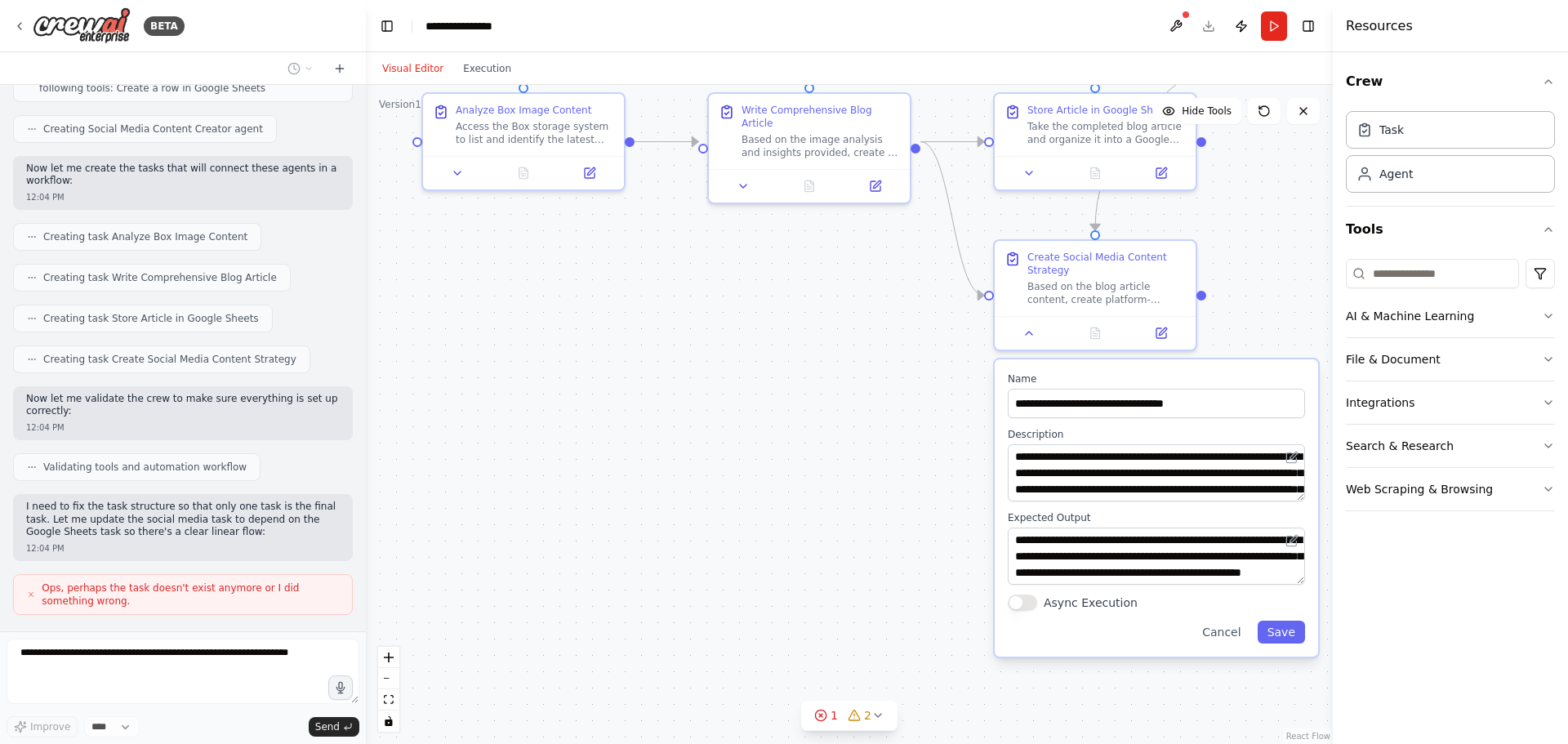
scroll to position [1277, 0]
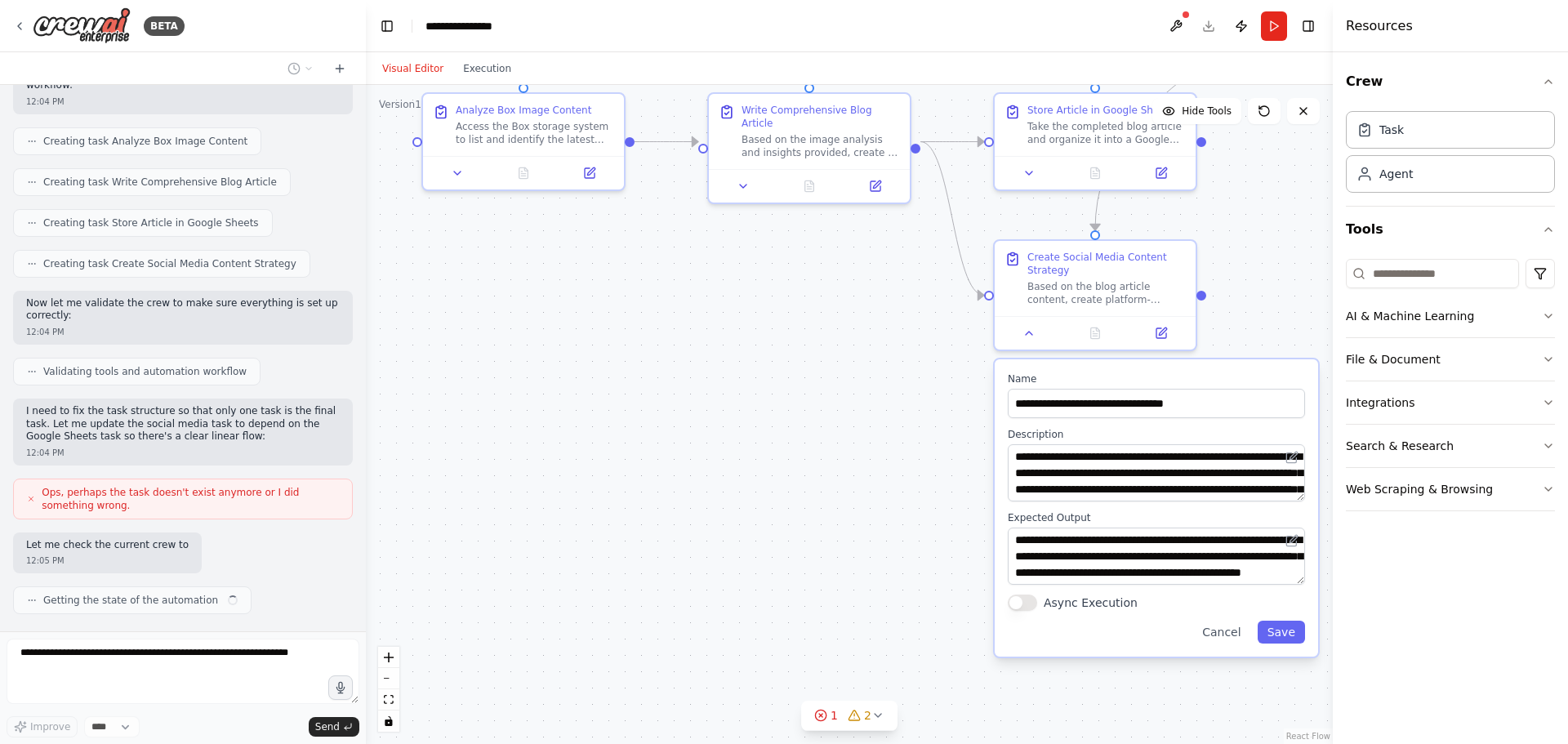
click at [1225, 645] on div "**********" at bounding box center [1157, 507] width 323 height 297
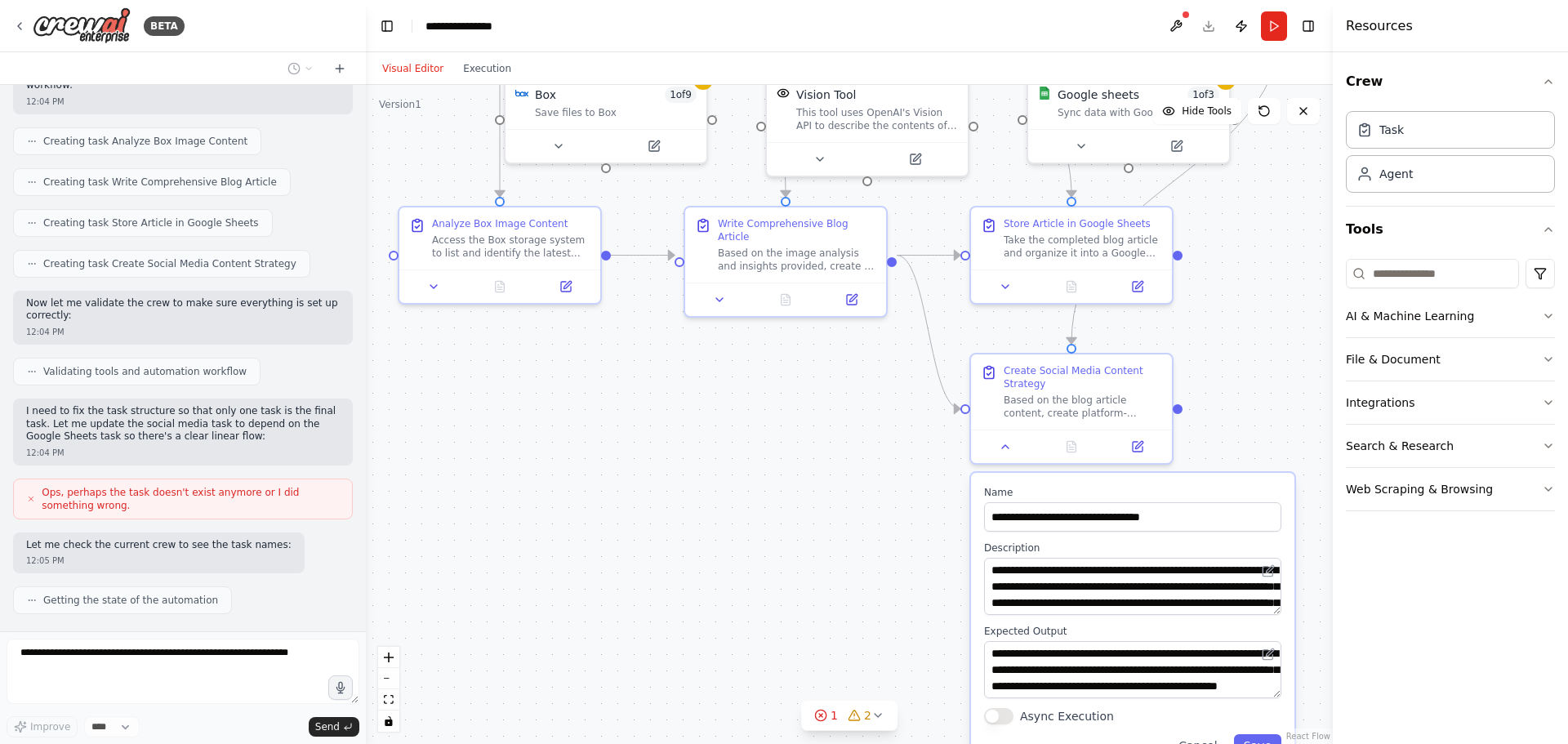
drag, startPoint x: 835, startPoint y: 385, endPoint x: 812, endPoint y: 500, distance: 117.3
click at [812, 500] on div ".deletable-edge-delete-btn { width: 20px; height: 20px; border: 0px solid #ffff…" at bounding box center [850, 414] width 967 height 659
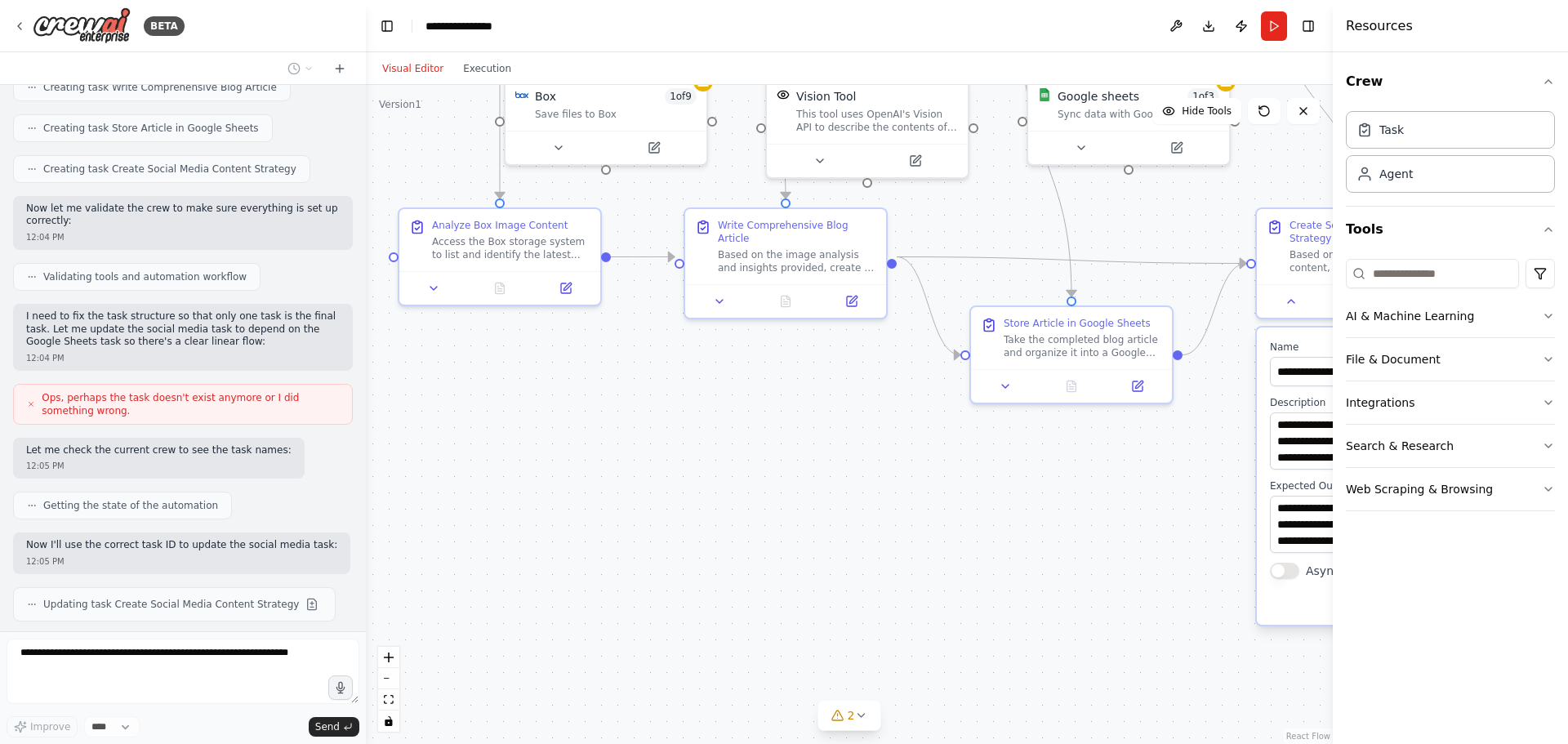
scroll to position [1475, 0]
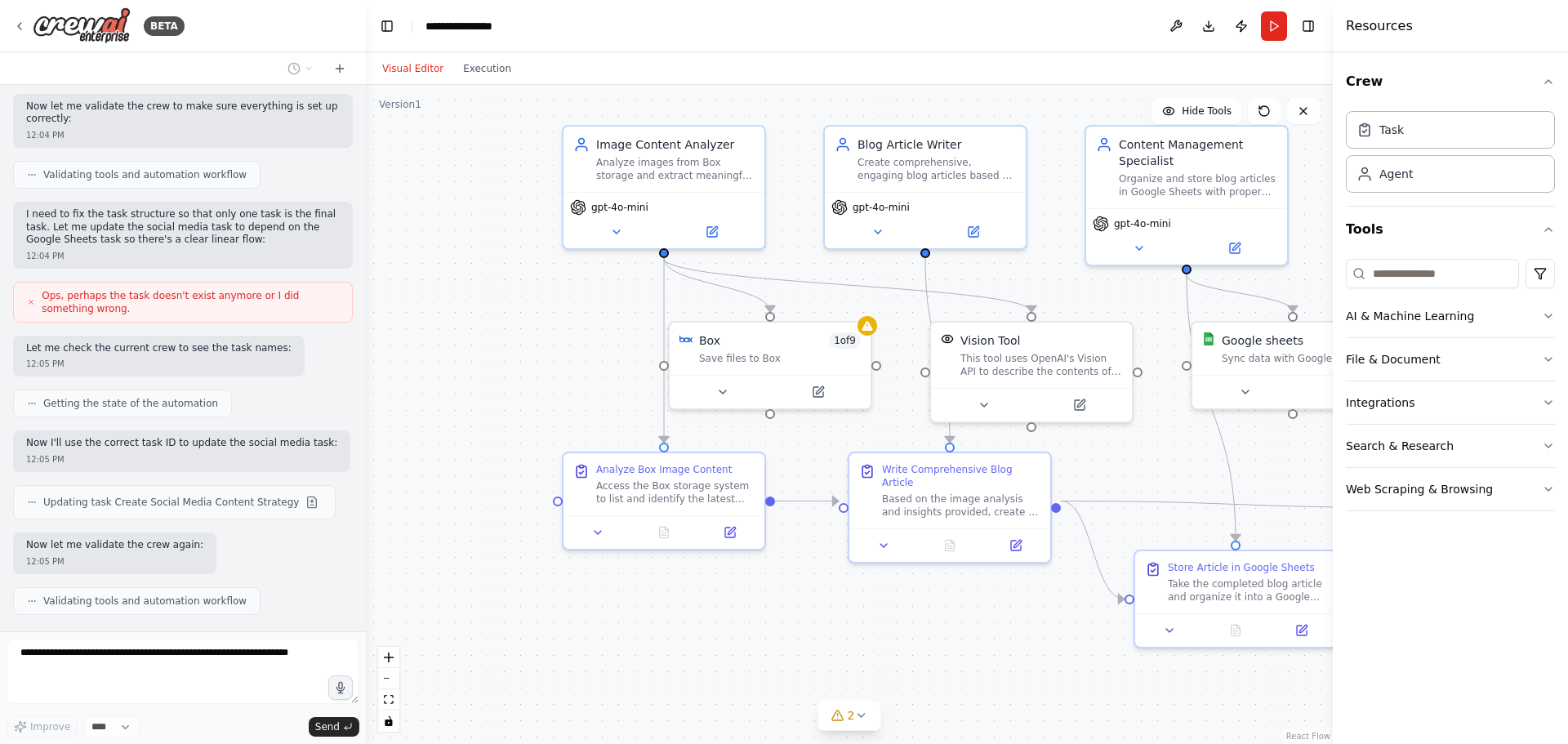
drag, startPoint x: 689, startPoint y: 452, endPoint x: 852, endPoint y: 699, distance: 295.9
click at [852, 699] on div ".deletable-edge-delete-btn { width: 20px; height: 20px; border: 0px solid #ffff…" at bounding box center [850, 414] width 967 height 659
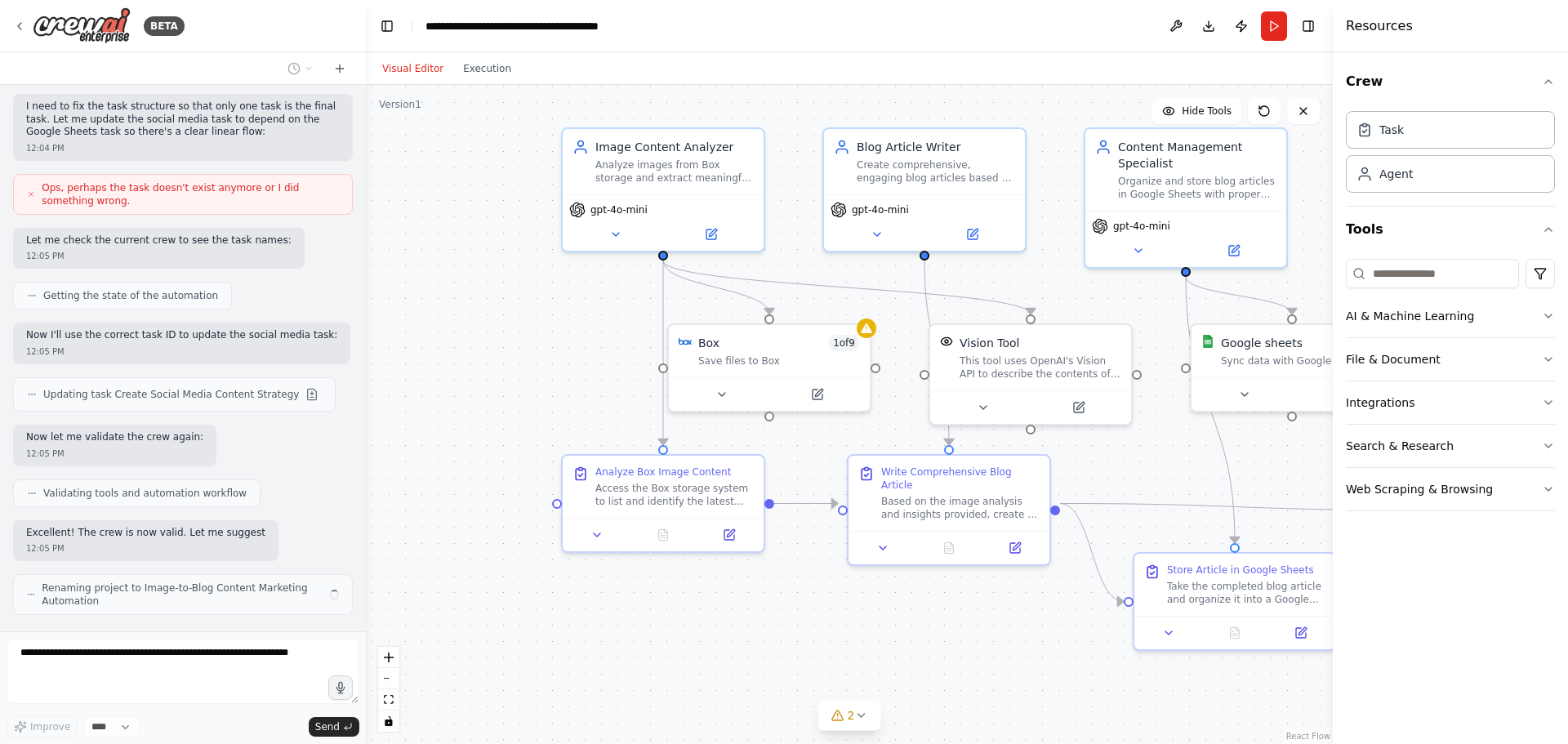
scroll to position [1595, 0]
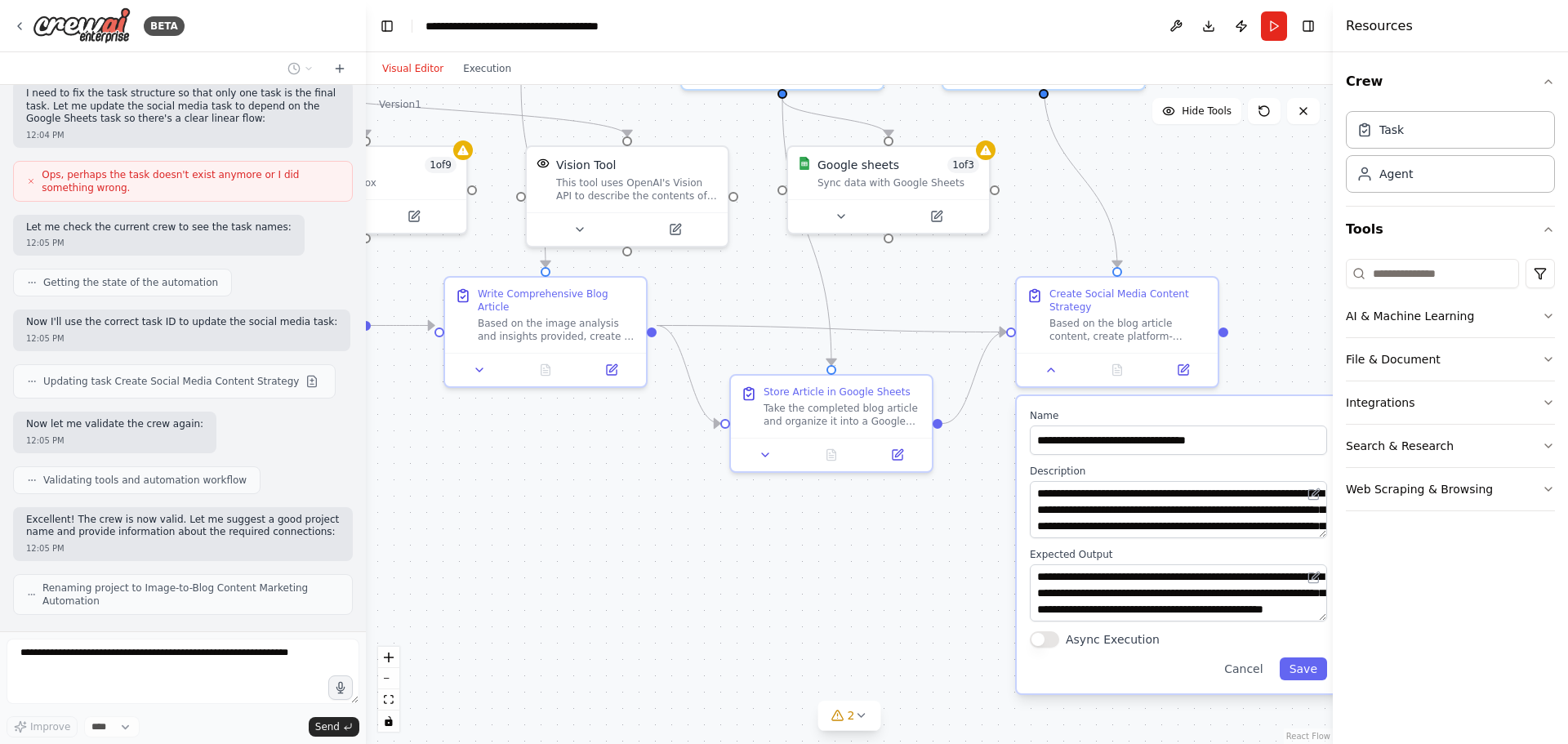
drag, startPoint x: 972, startPoint y: 660, endPoint x: 568, endPoint y: 483, distance: 441.1
click at [568, 483] on div ".deletable-edge-delete-btn { width: 20px; height: 20px; border: 0px solid #ffff…" at bounding box center [850, 414] width 967 height 659
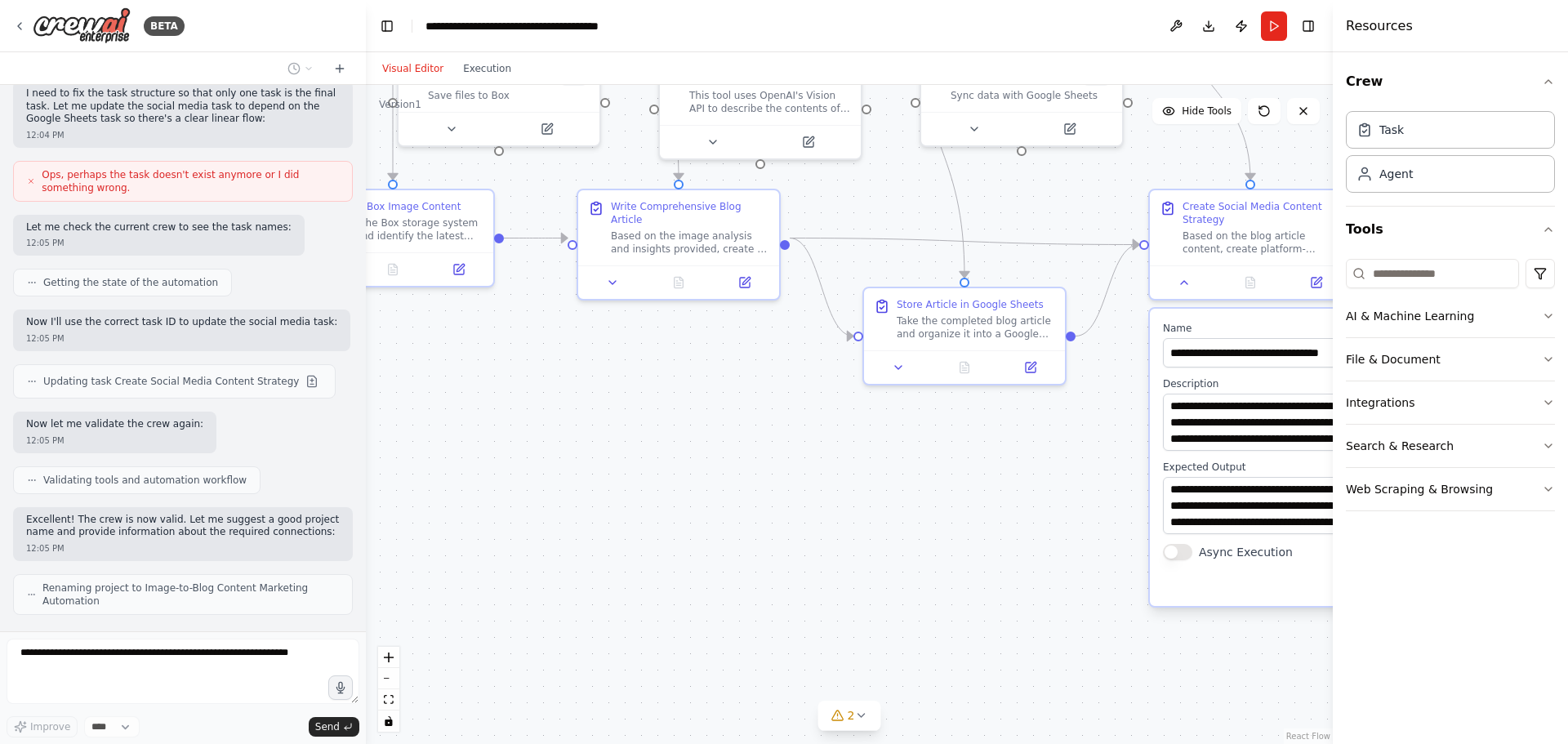
drag, startPoint x: 829, startPoint y: 562, endPoint x: 963, endPoint y: 474, distance: 160.3
click at [963, 474] on div ".deletable-edge-delete-btn { width: 20px; height: 20px; border: 0px solid #ffff…" at bounding box center [850, 414] width 967 height 659
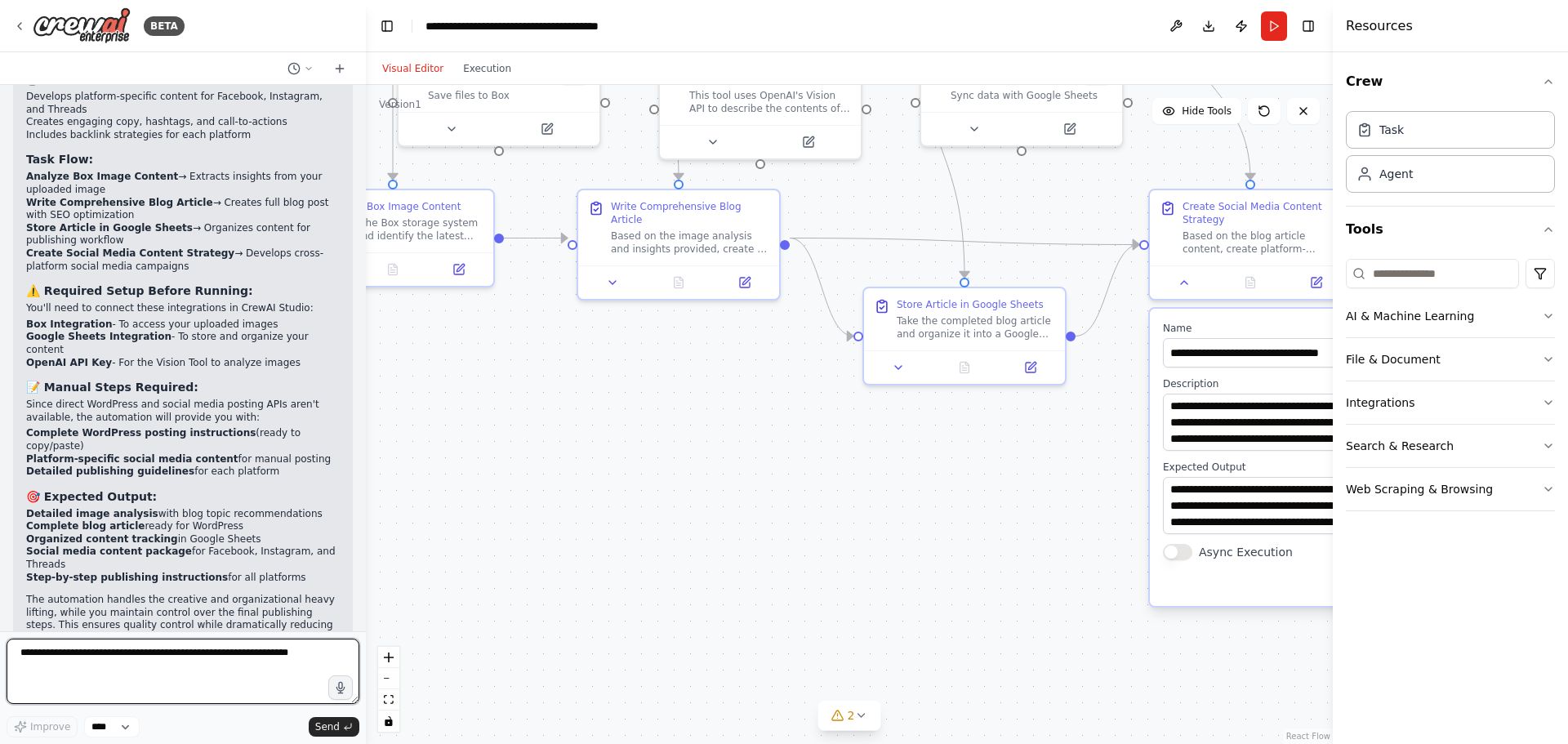
scroll to position [2498, 0]
